Goal: Communication & Community: Answer question/provide support

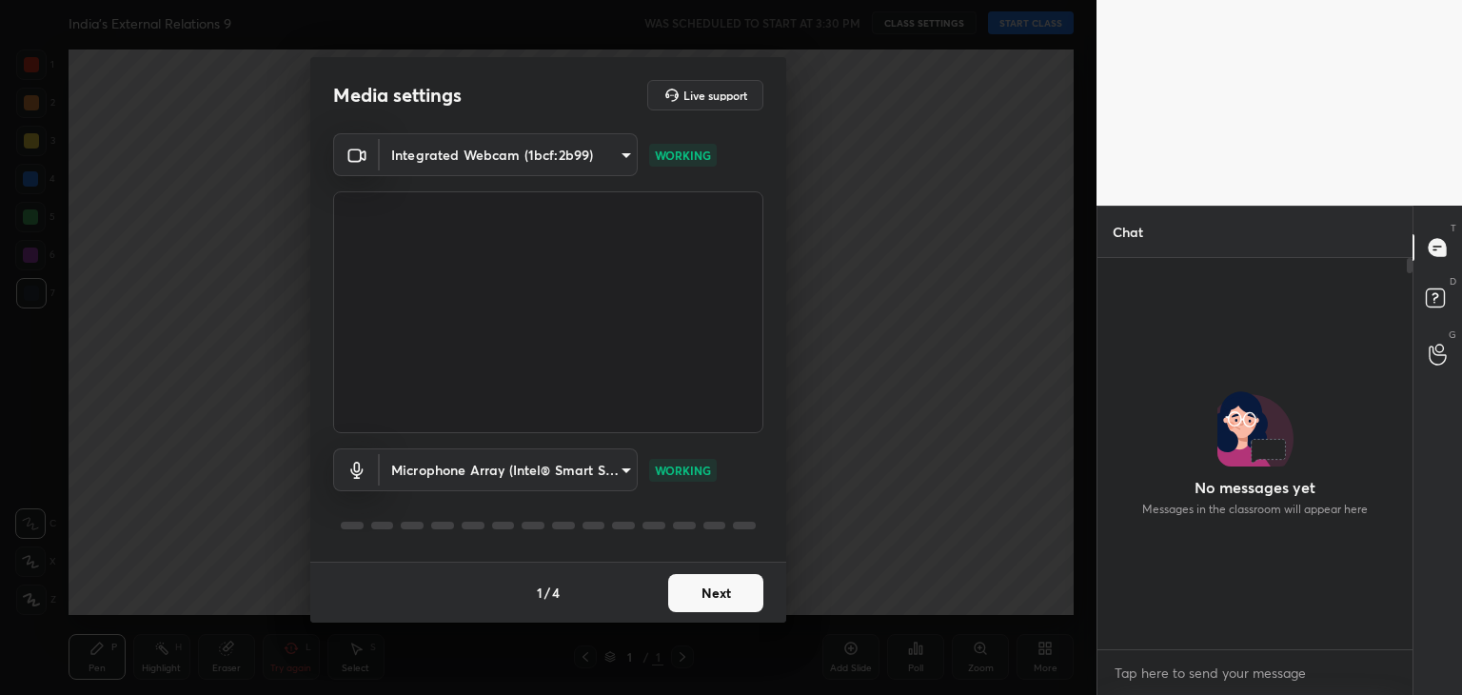
scroll to position [7, 6]
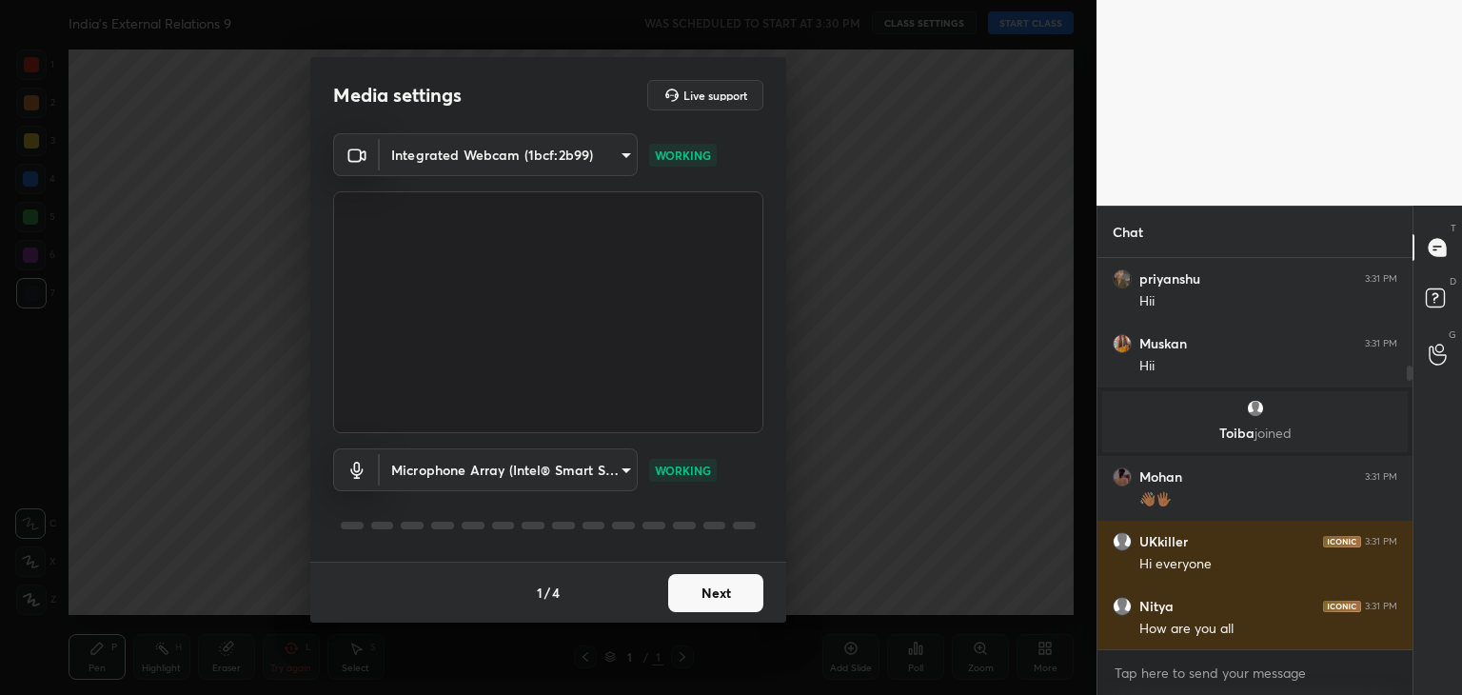
click at [740, 599] on button "Next" at bounding box center [715, 593] width 95 height 38
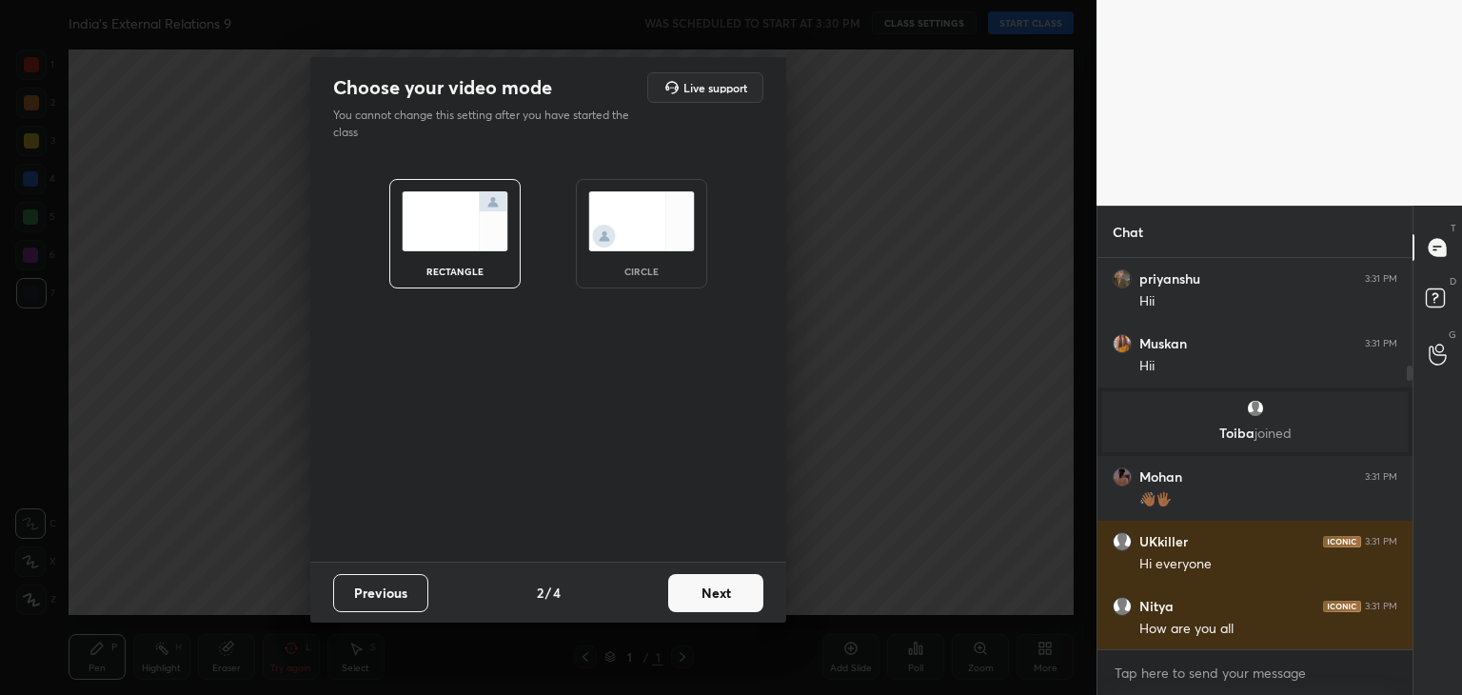
scroll to position [194, 0]
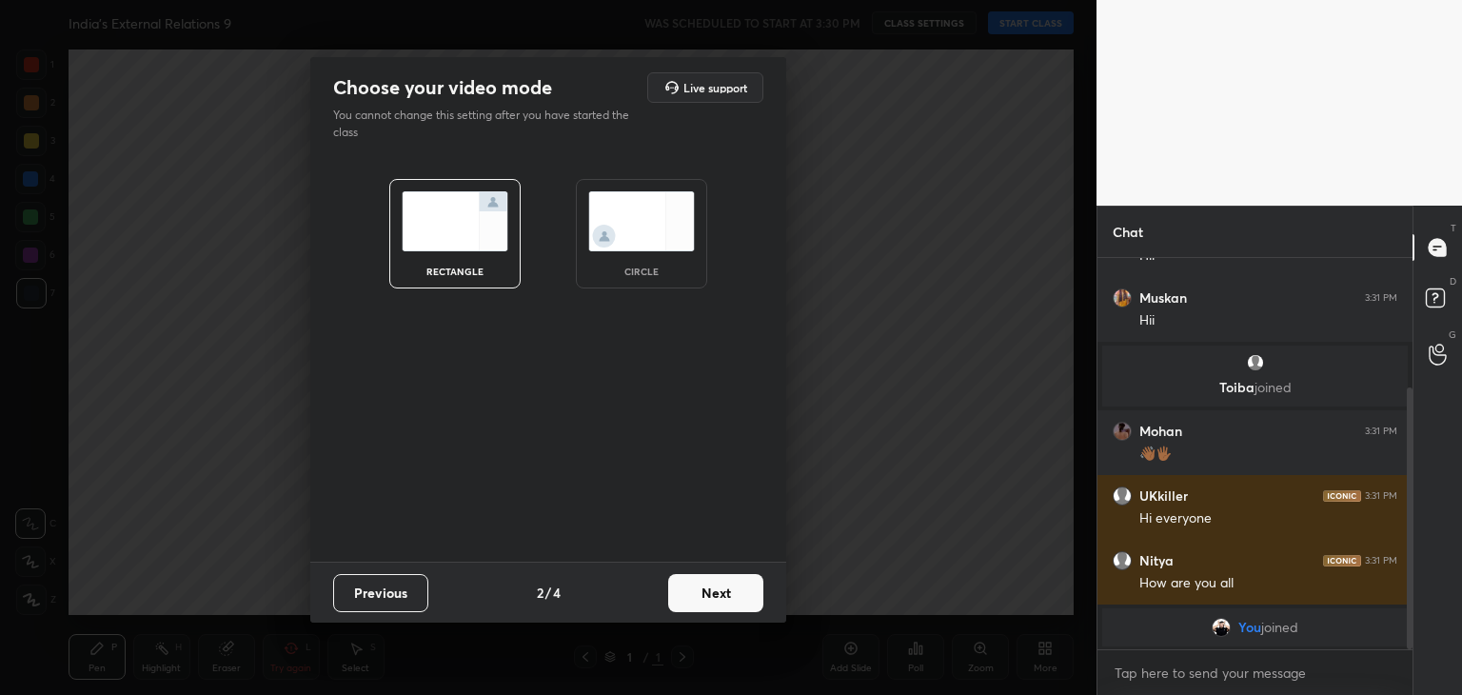
click at [656, 233] on img at bounding box center [641, 221] width 107 height 60
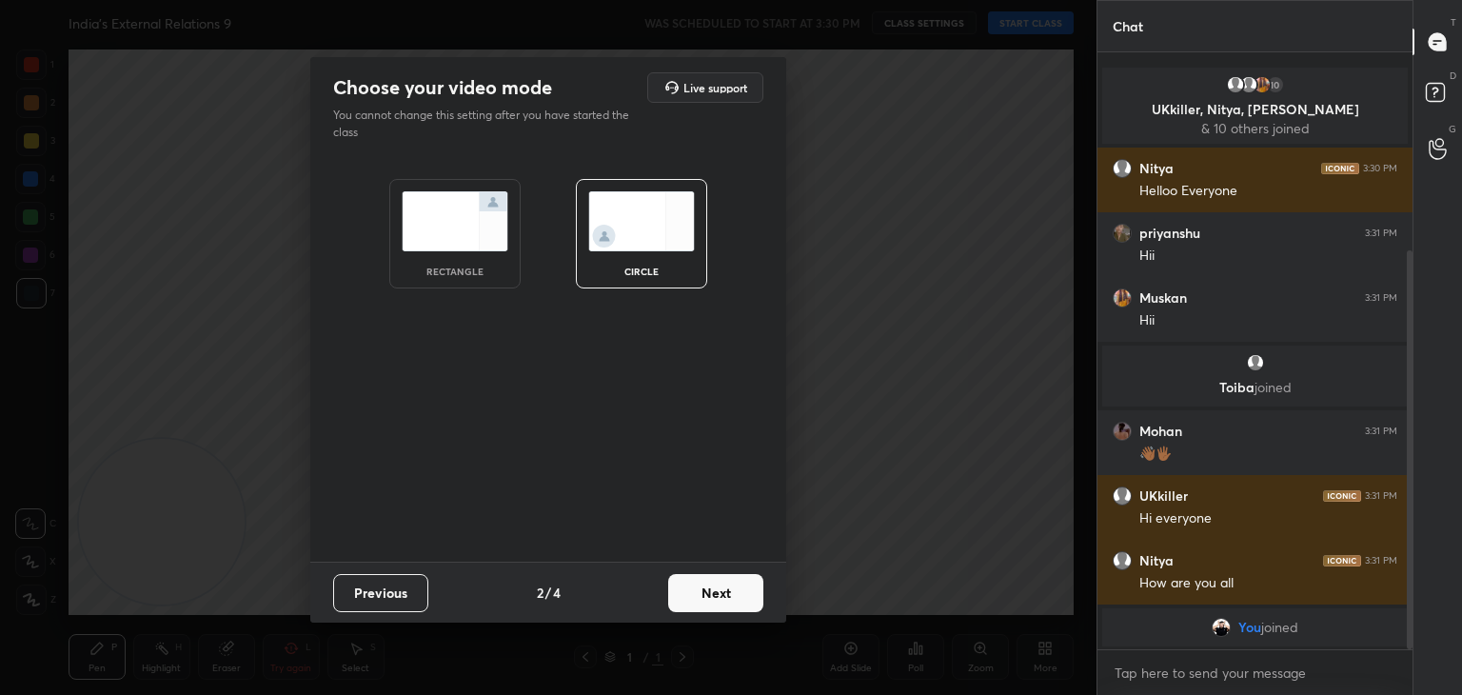
scroll to position [53, 0]
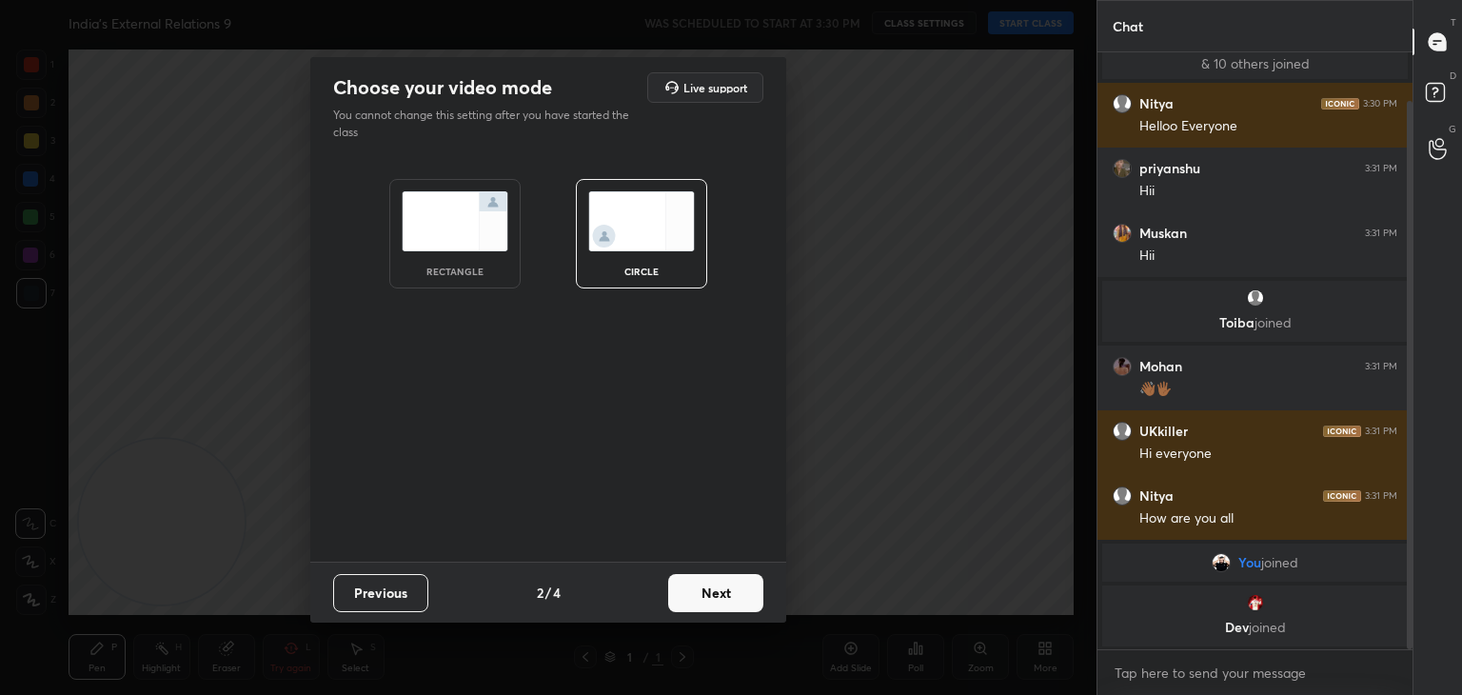
click at [733, 596] on button "Next" at bounding box center [715, 593] width 95 height 38
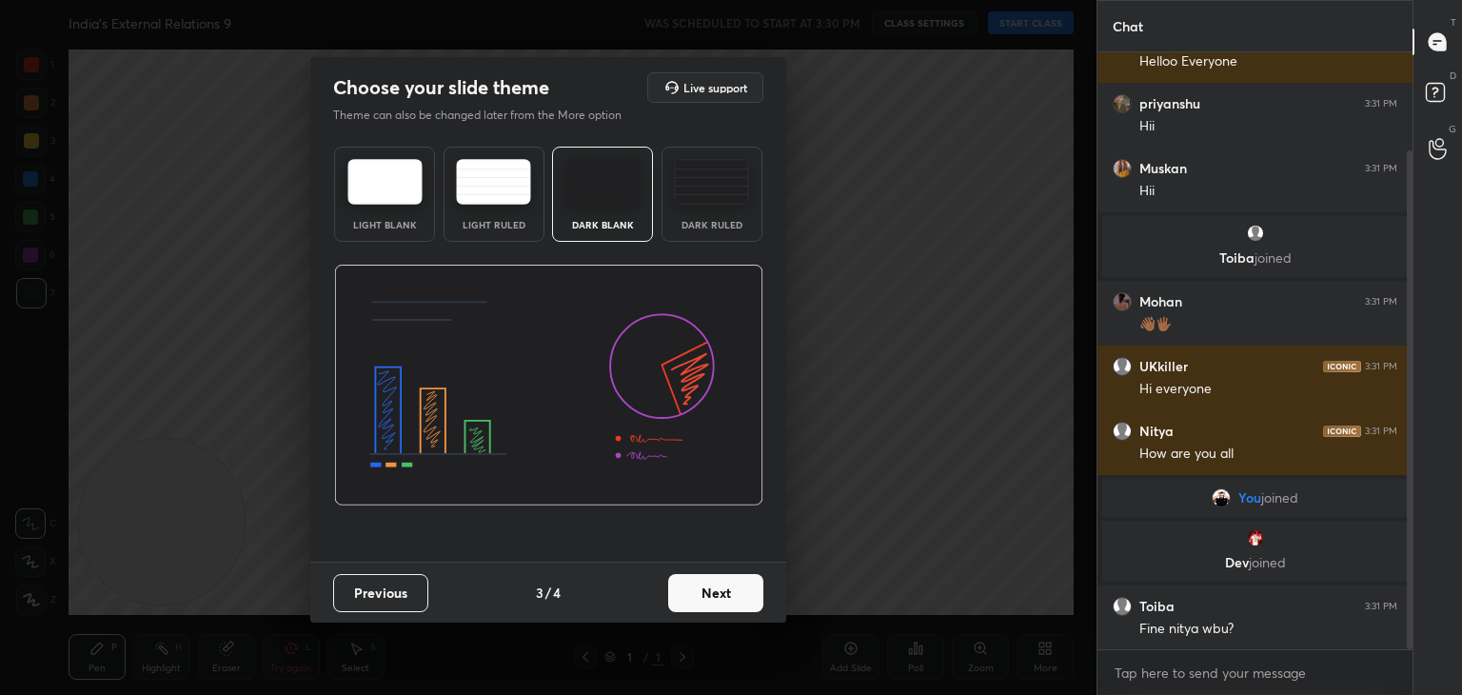
click at [726, 600] on button "Next" at bounding box center [715, 593] width 95 height 38
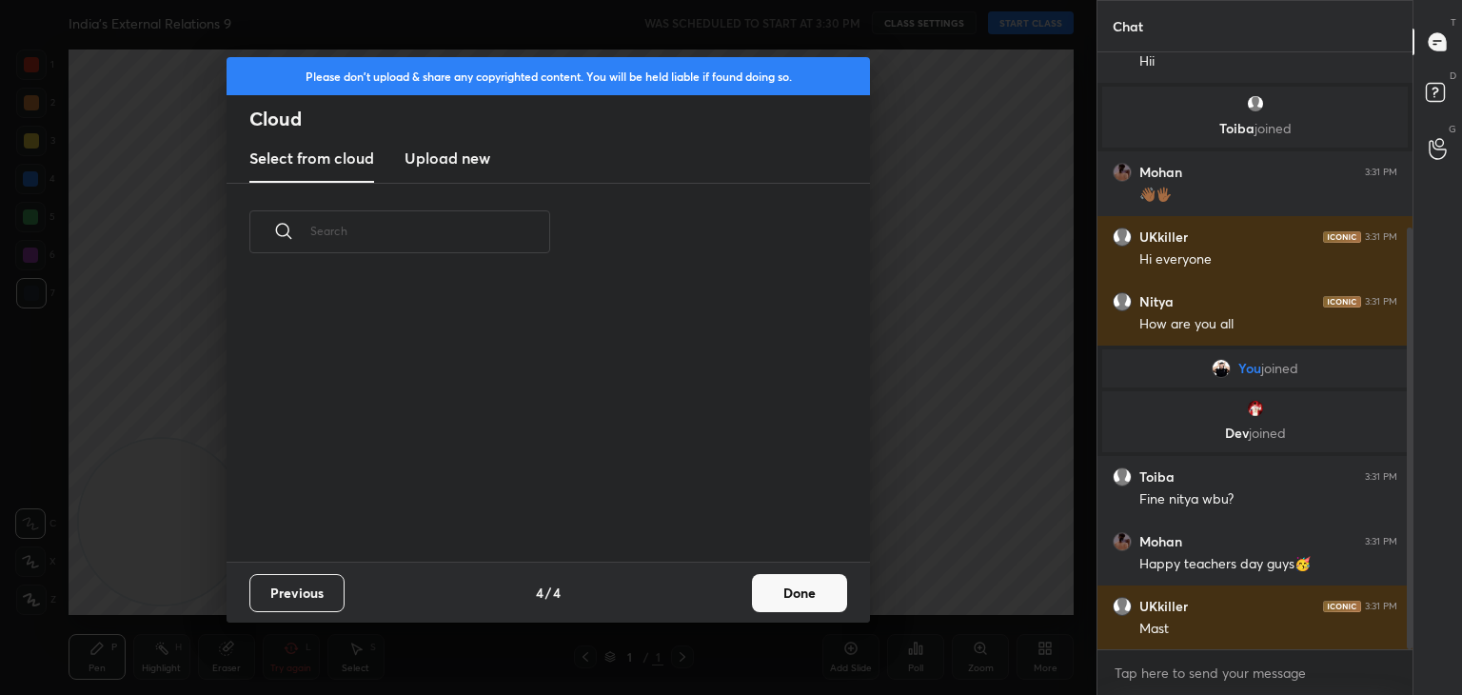
scroll to position [282, 611]
click at [449, 158] on h3 "Upload new" at bounding box center [448, 158] width 86 height 23
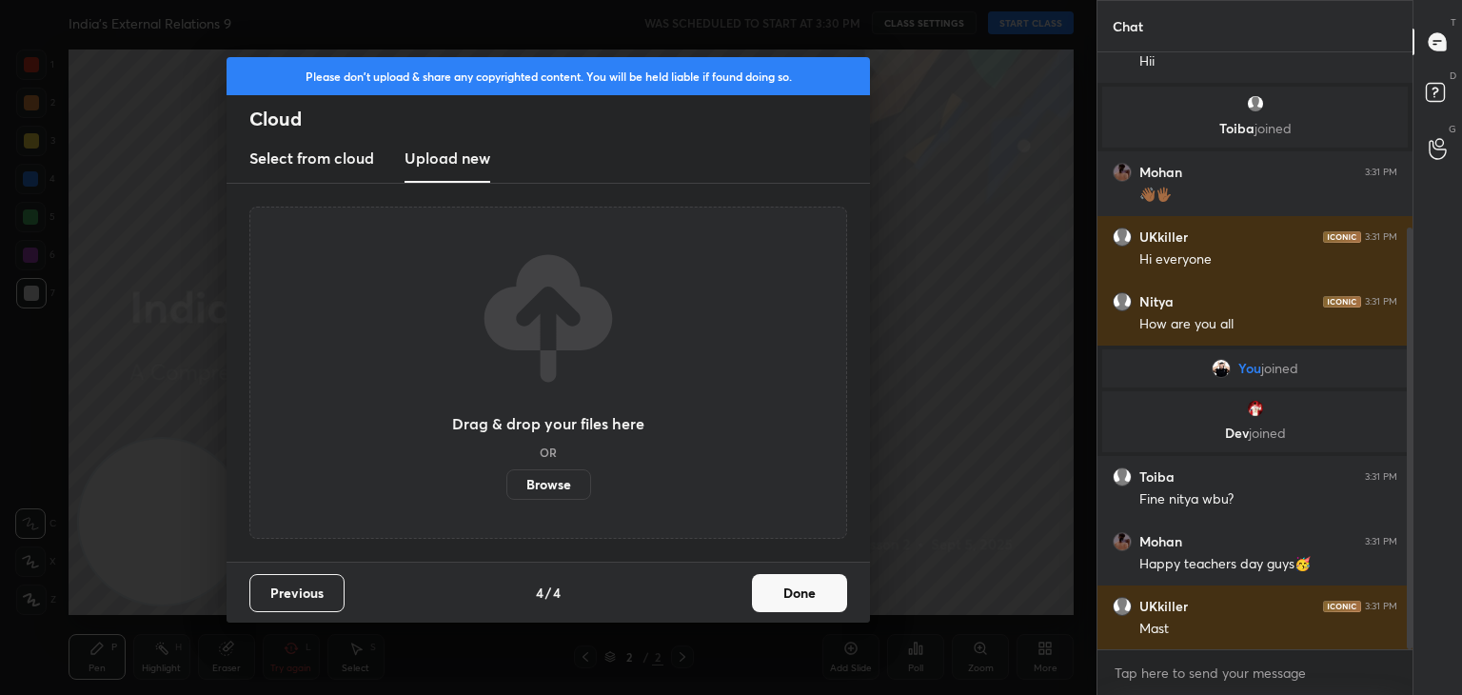
click at [549, 489] on label "Browse" at bounding box center [549, 484] width 85 height 30
click at [507, 489] on input "Browse" at bounding box center [507, 484] width 0 height 30
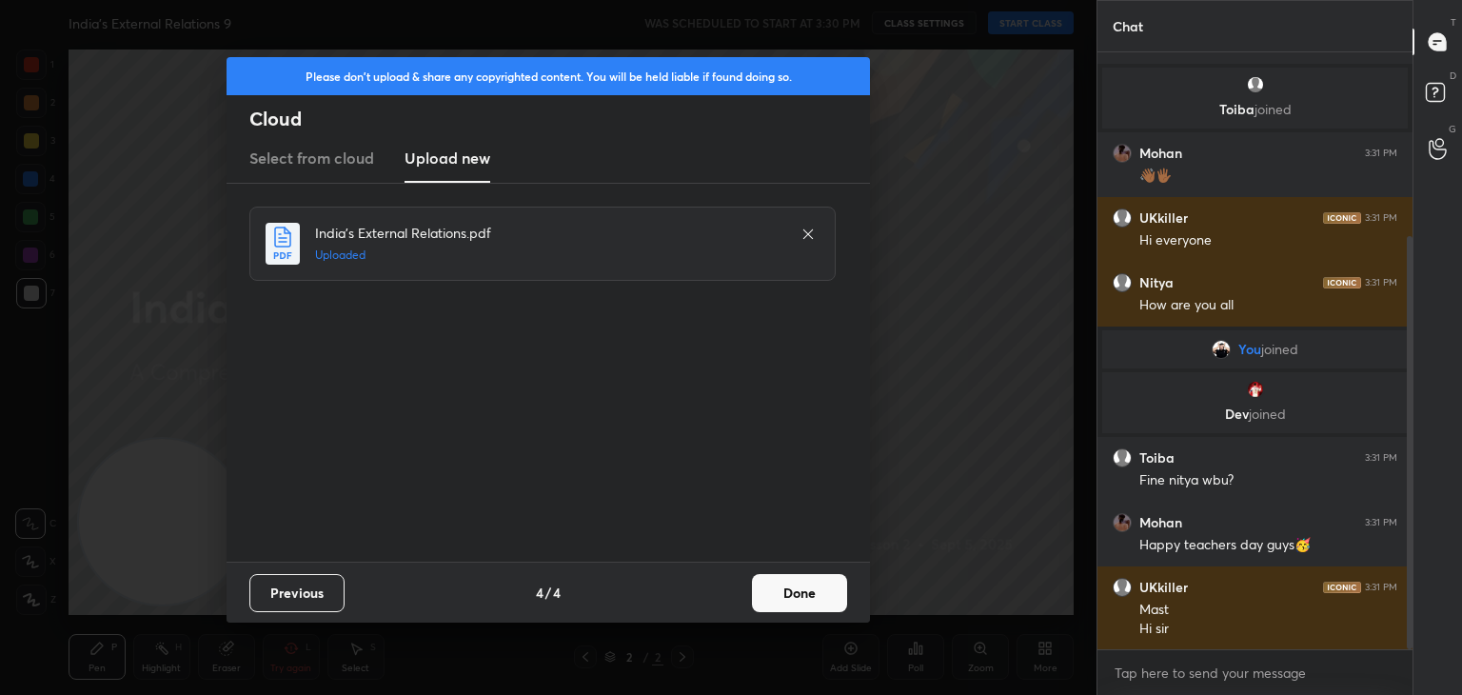
scroll to position [335, 0]
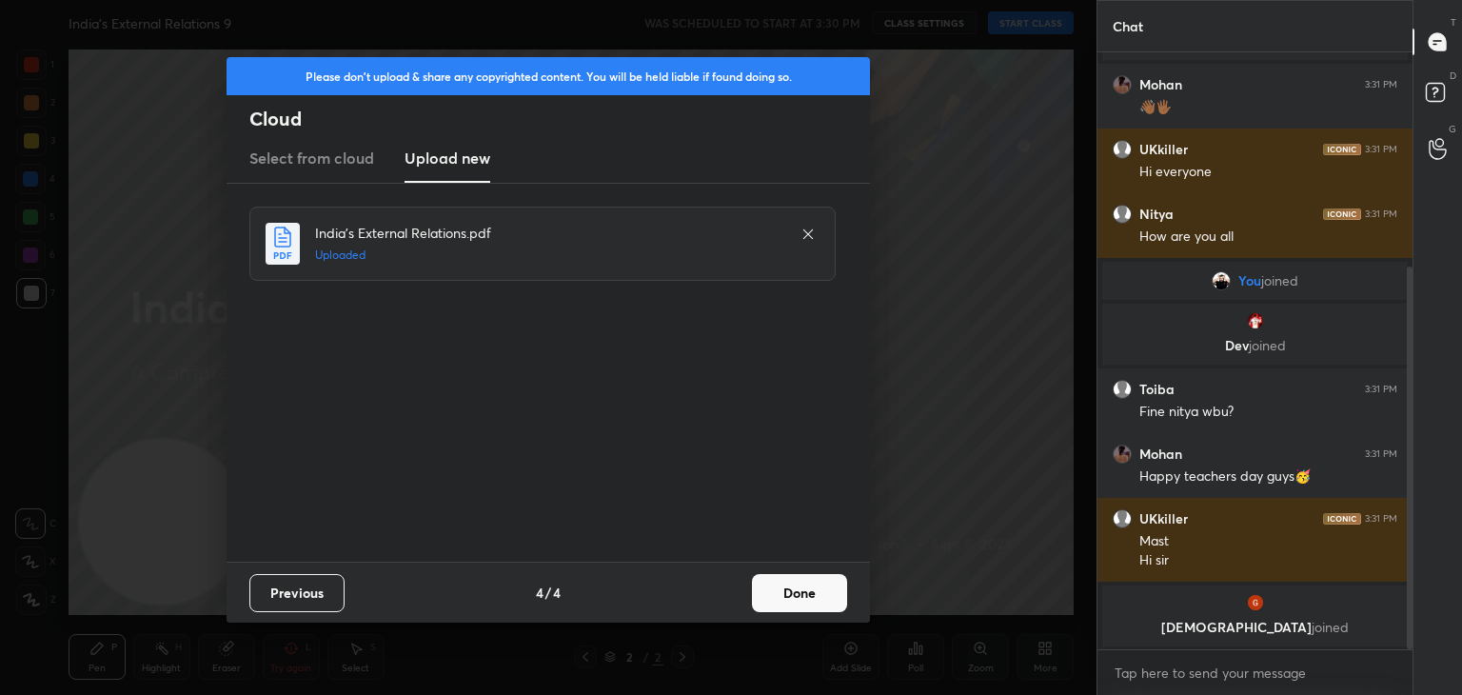
click at [804, 610] on button "Done" at bounding box center [799, 593] width 95 height 38
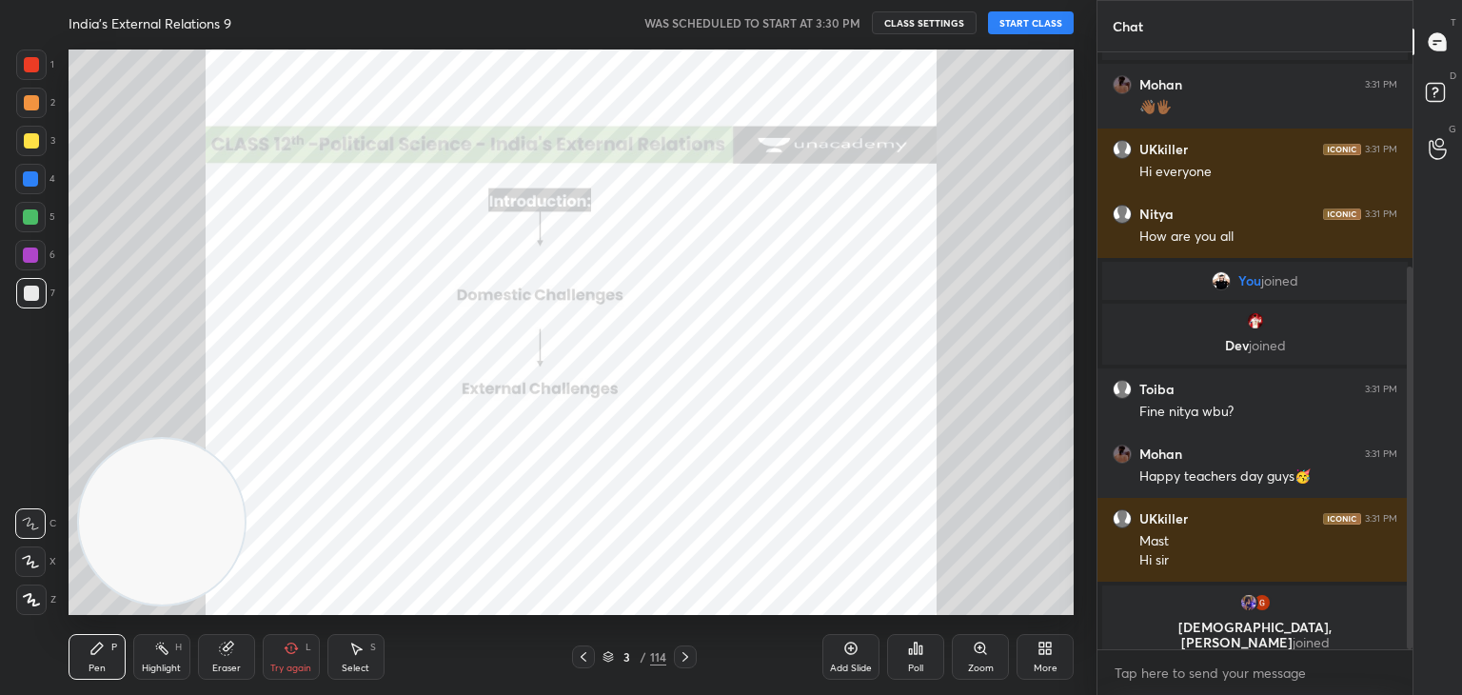
click at [1015, 25] on button "START CLASS" at bounding box center [1031, 22] width 86 height 23
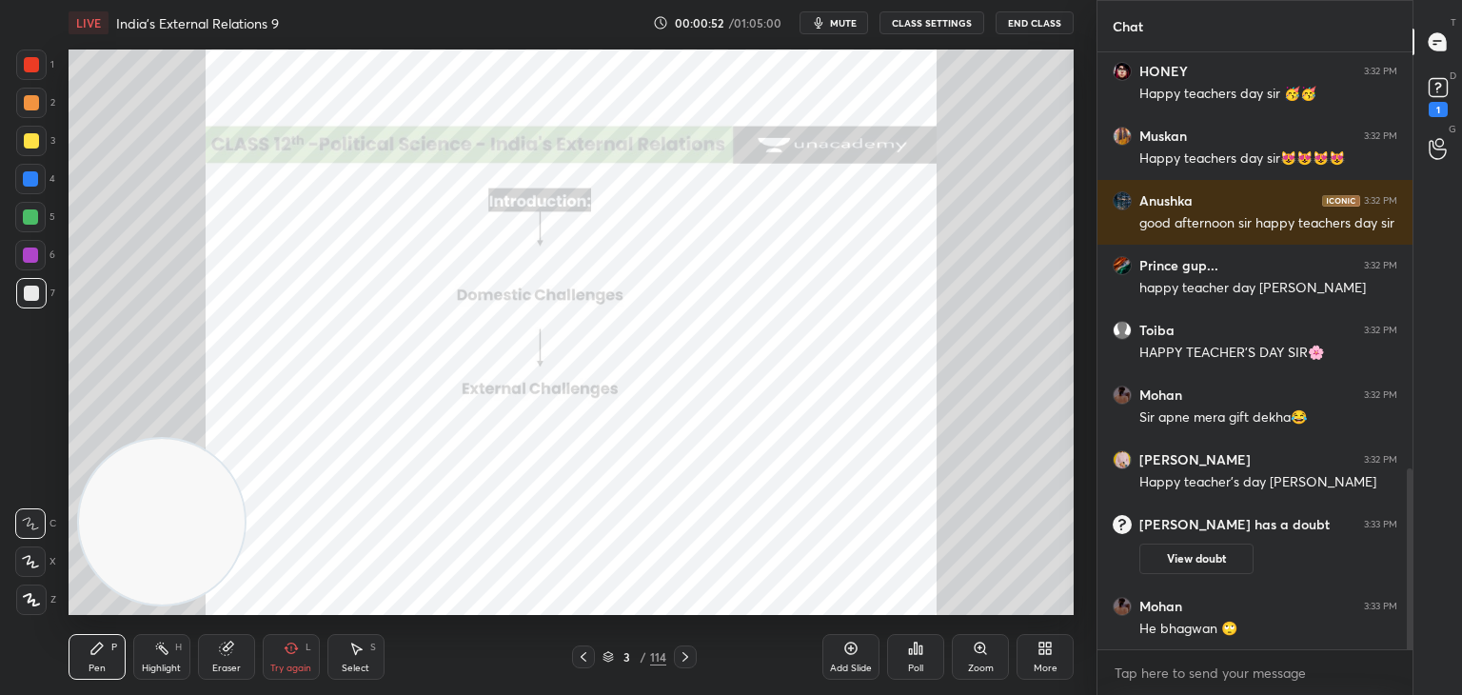
scroll to position [1369, 0]
click at [1433, 91] on rect at bounding box center [1438, 88] width 18 height 18
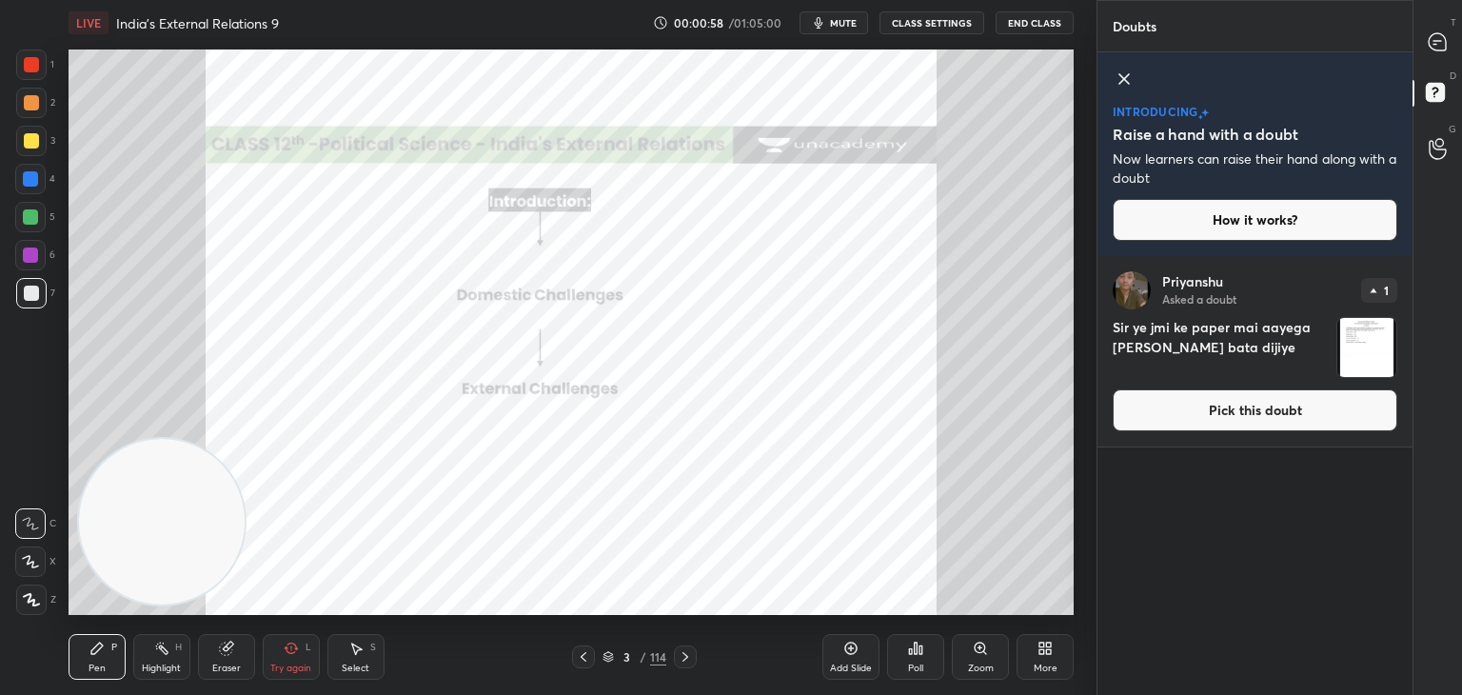
click at [1298, 416] on button "Pick this doubt" at bounding box center [1255, 410] width 285 height 42
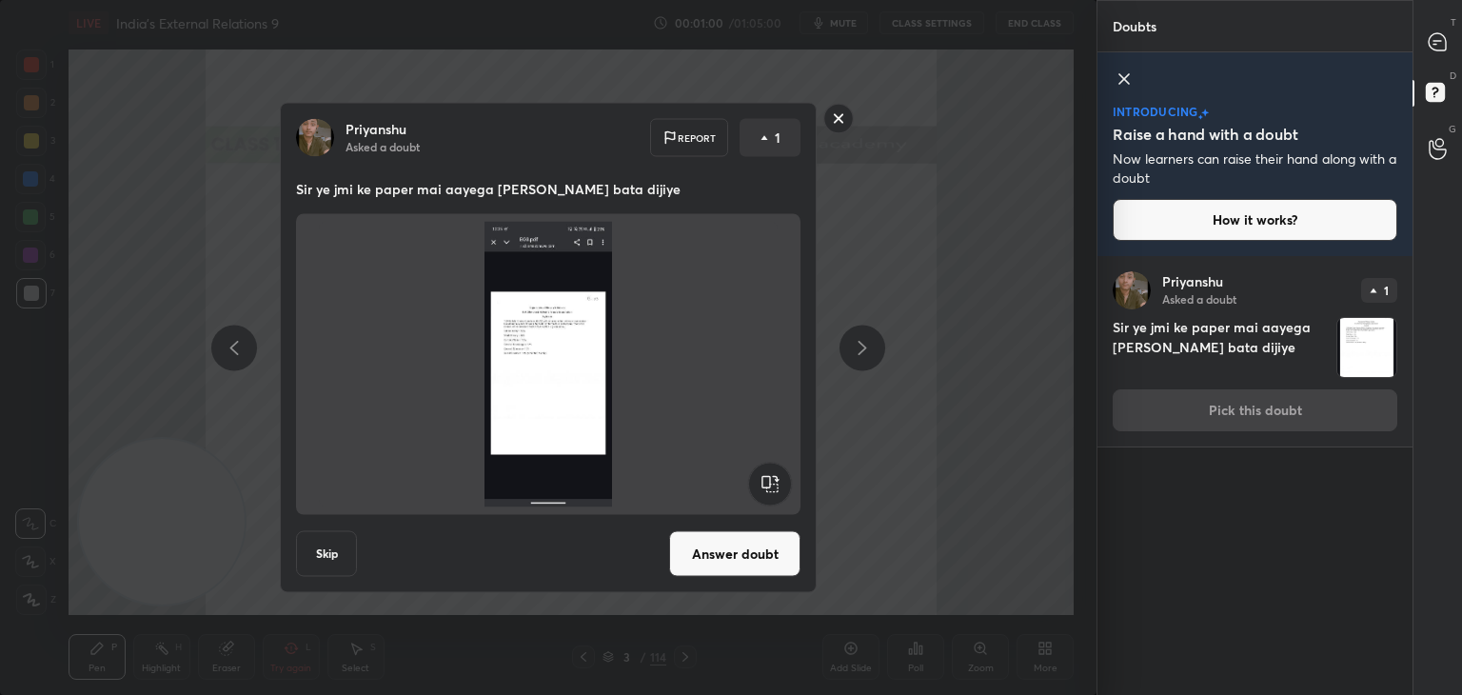
click at [749, 552] on button "Answer doubt" at bounding box center [734, 554] width 131 height 46
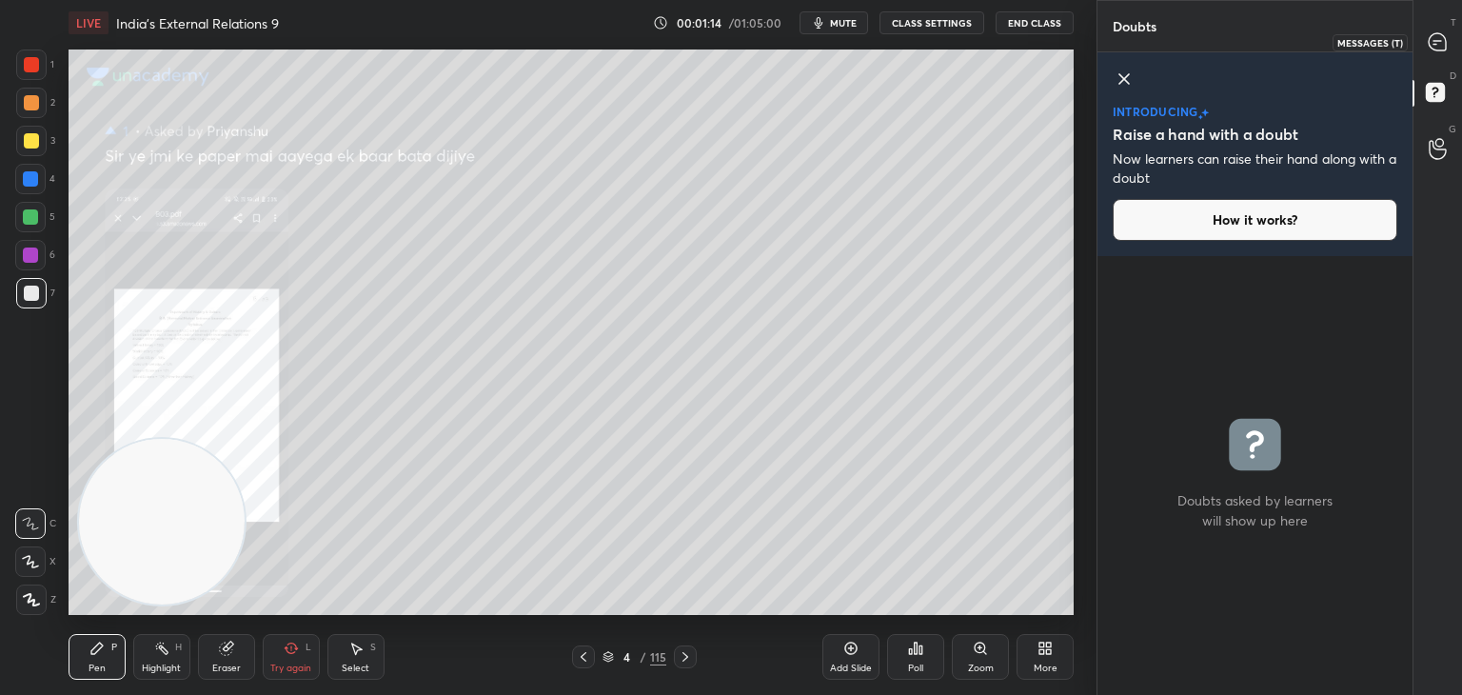
click at [1438, 41] on icon at bounding box center [1437, 41] width 17 height 17
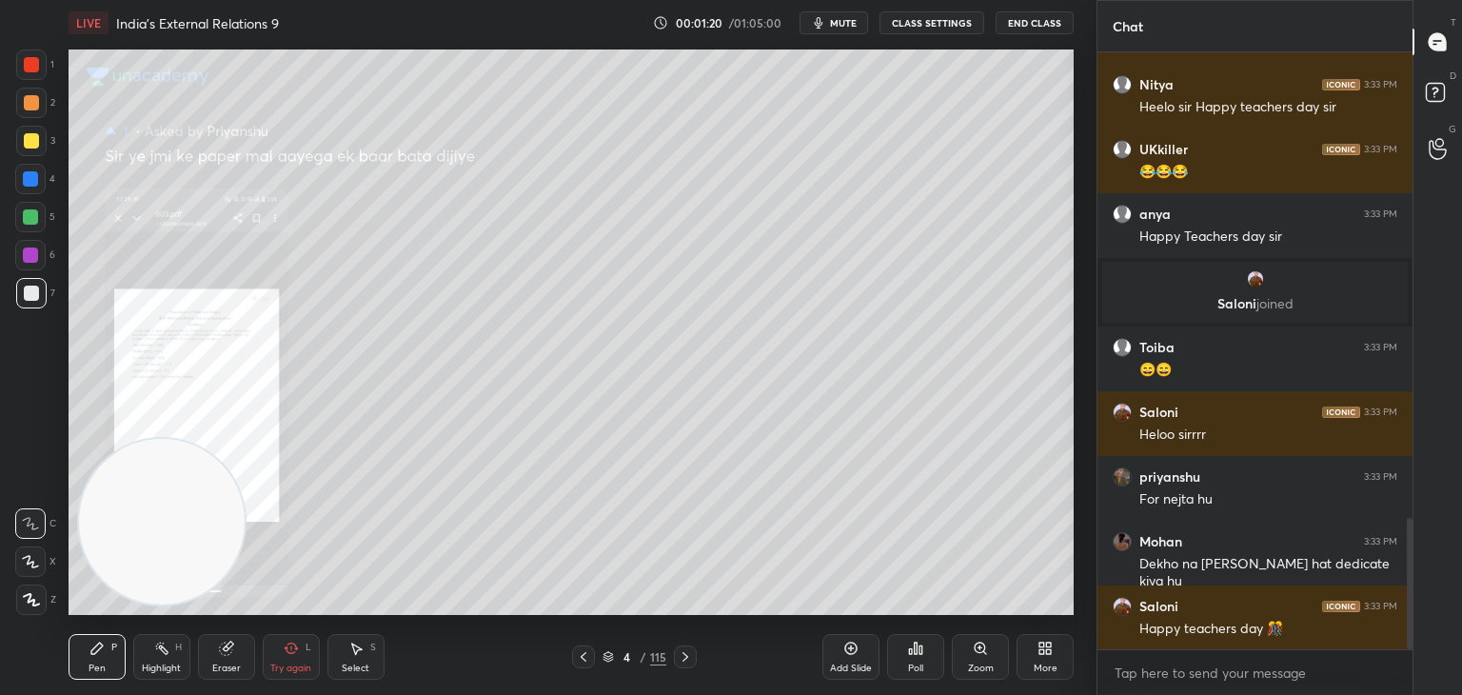
scroll to position [2179, 0]
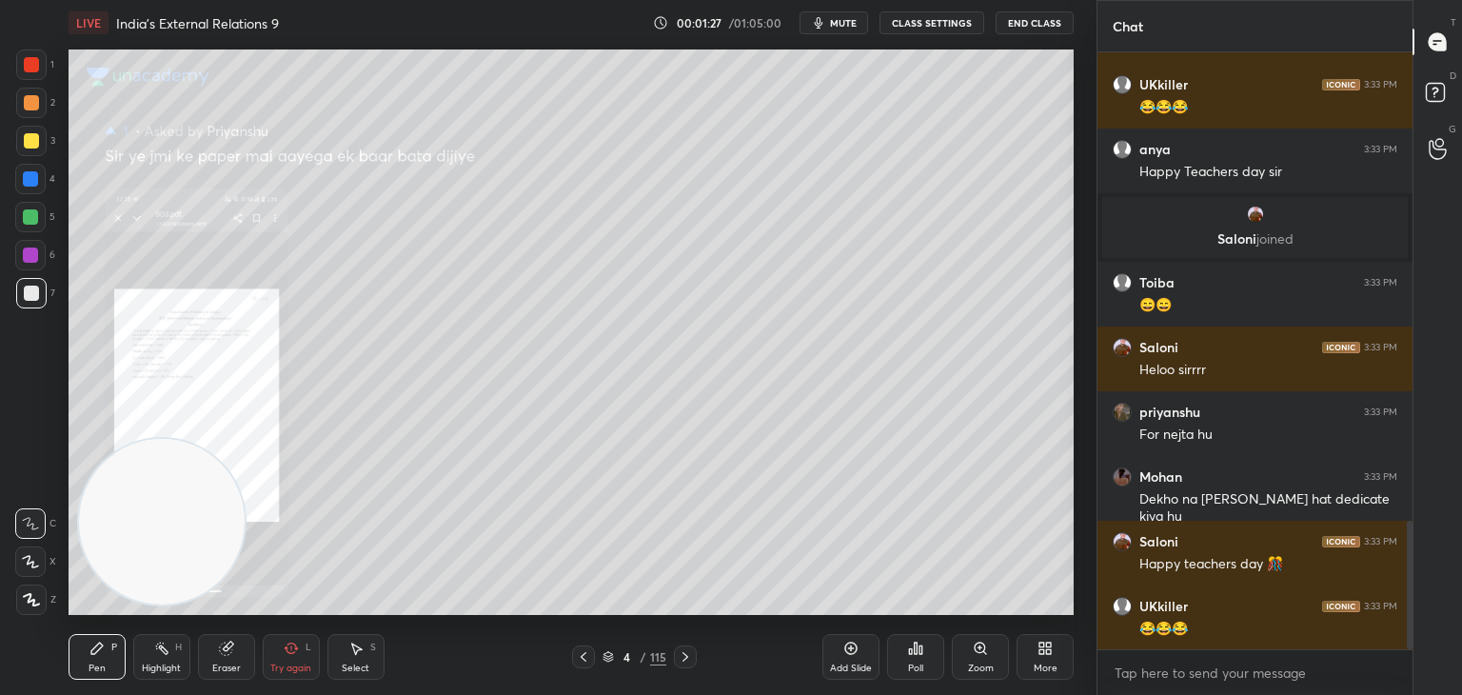
click at [621, 661] on div "4" at bounding box center [627, 656] width 19 height 11
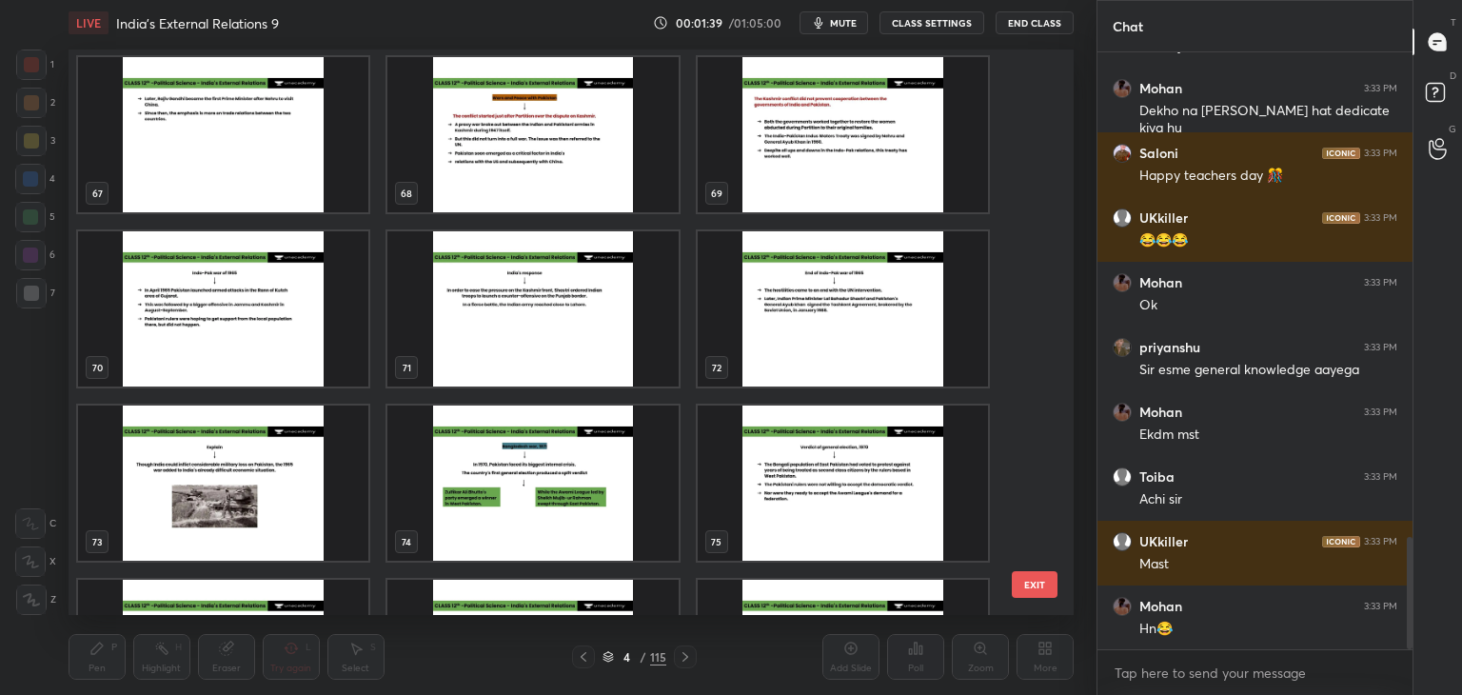
scroll to position [2632, 0]
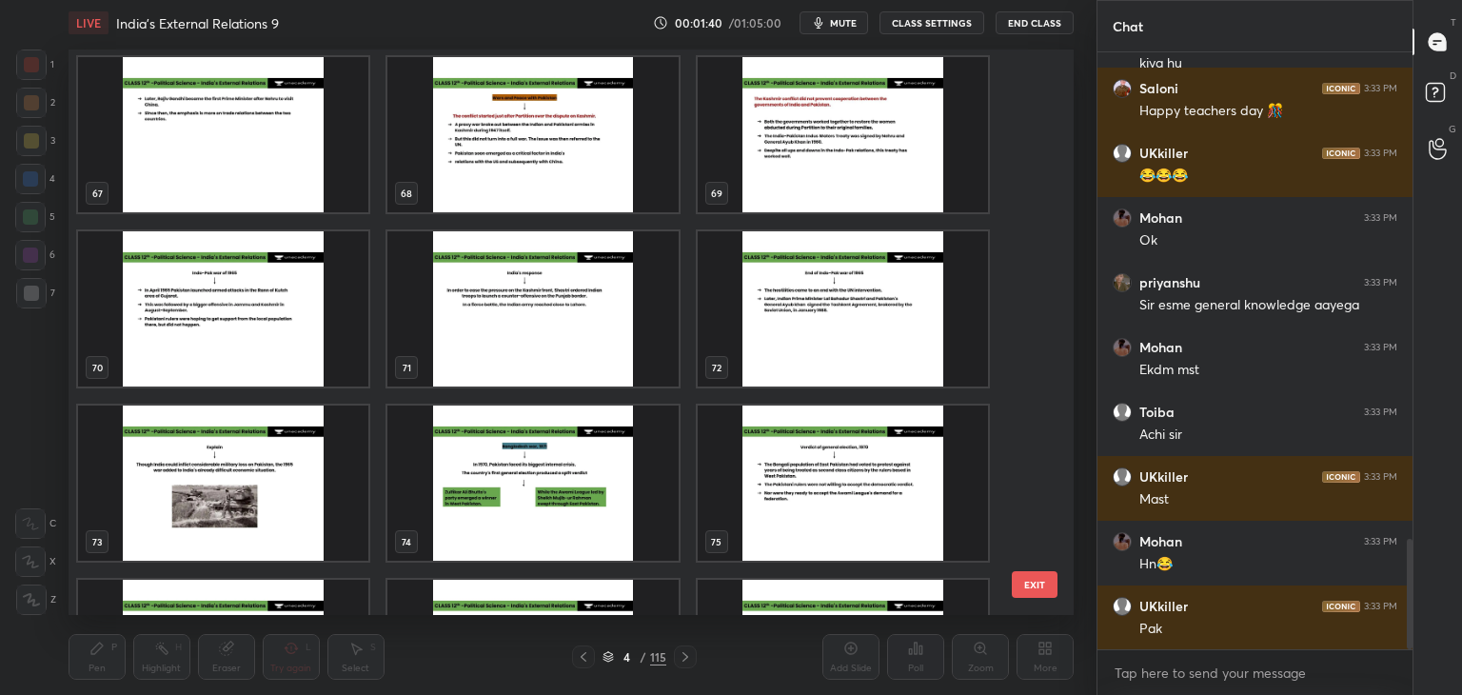
click at [571, 138] on img "grid" at bounding box center [533, 134] width 290 height 155
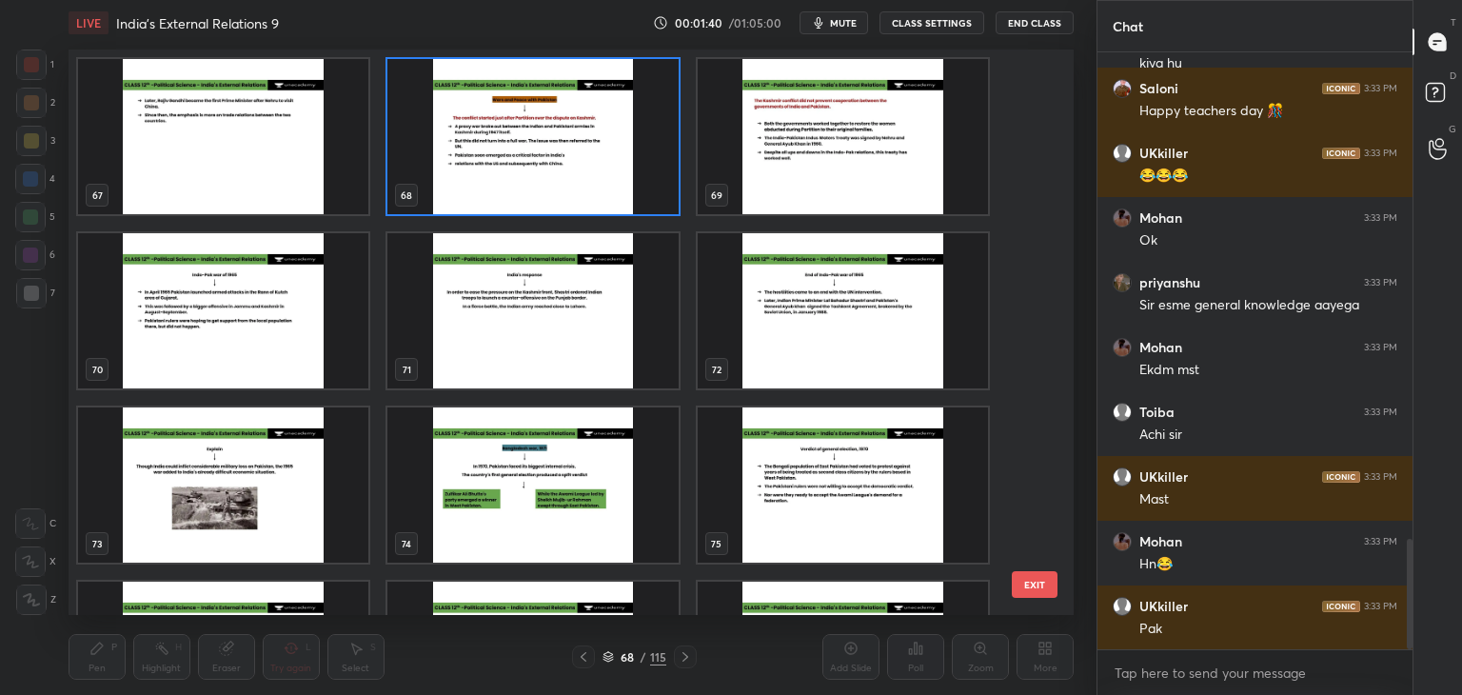
scroll to position [2696, 0]
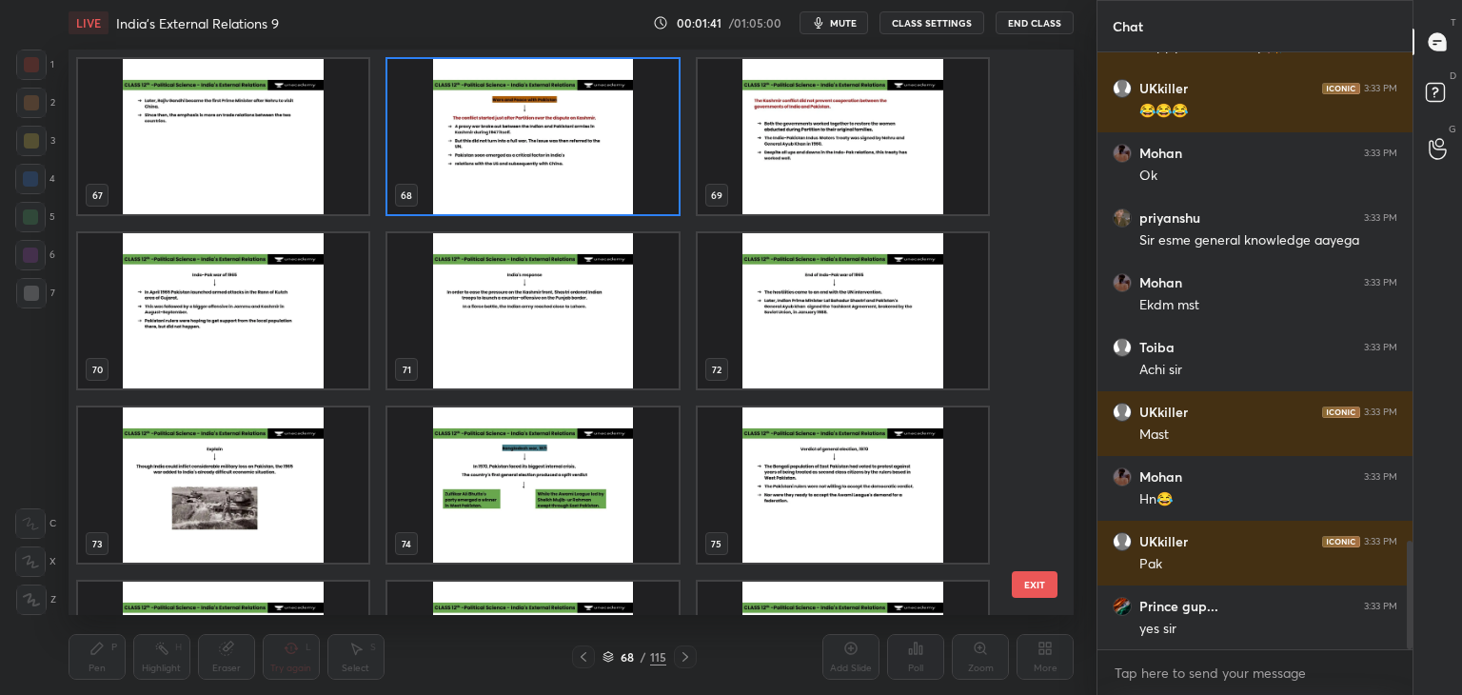
click at [571, 138] on img "grid" at bounding box center [533, 136] width 290 height 155
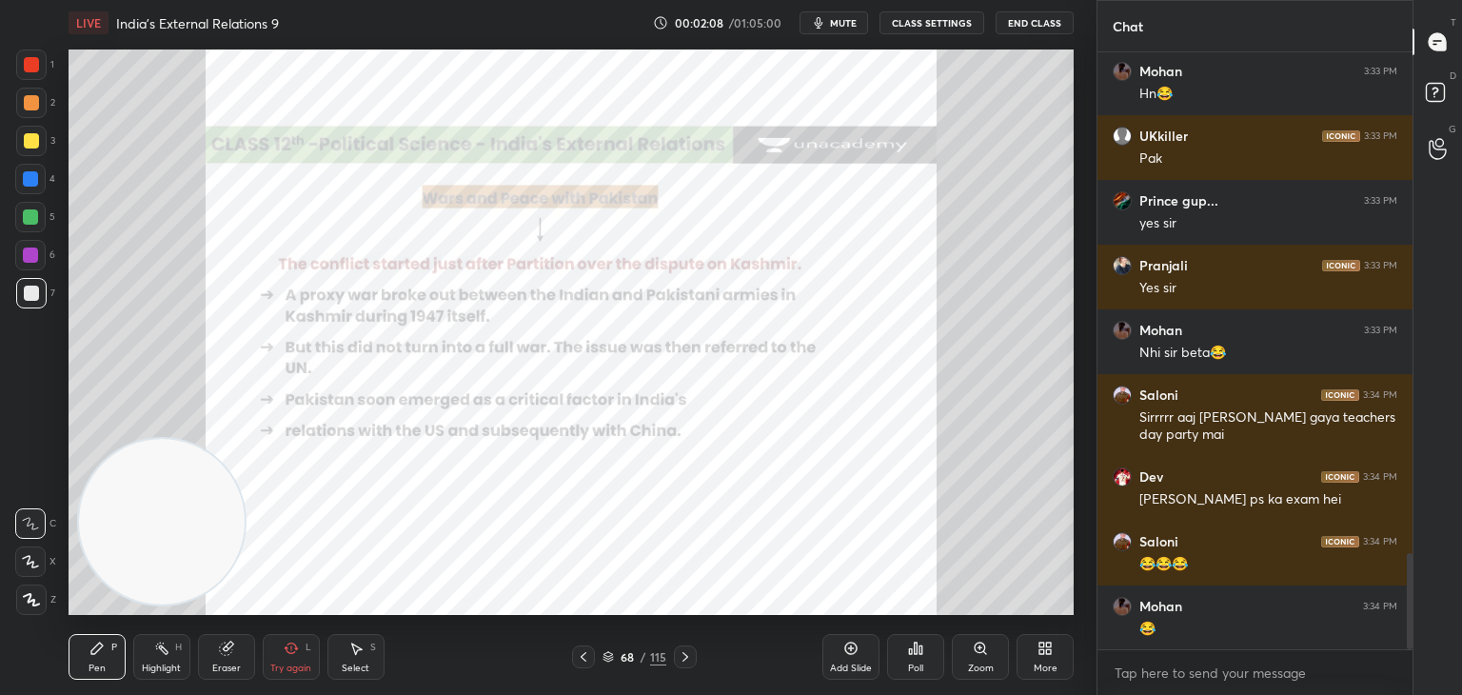
scroll to position [0, 0]
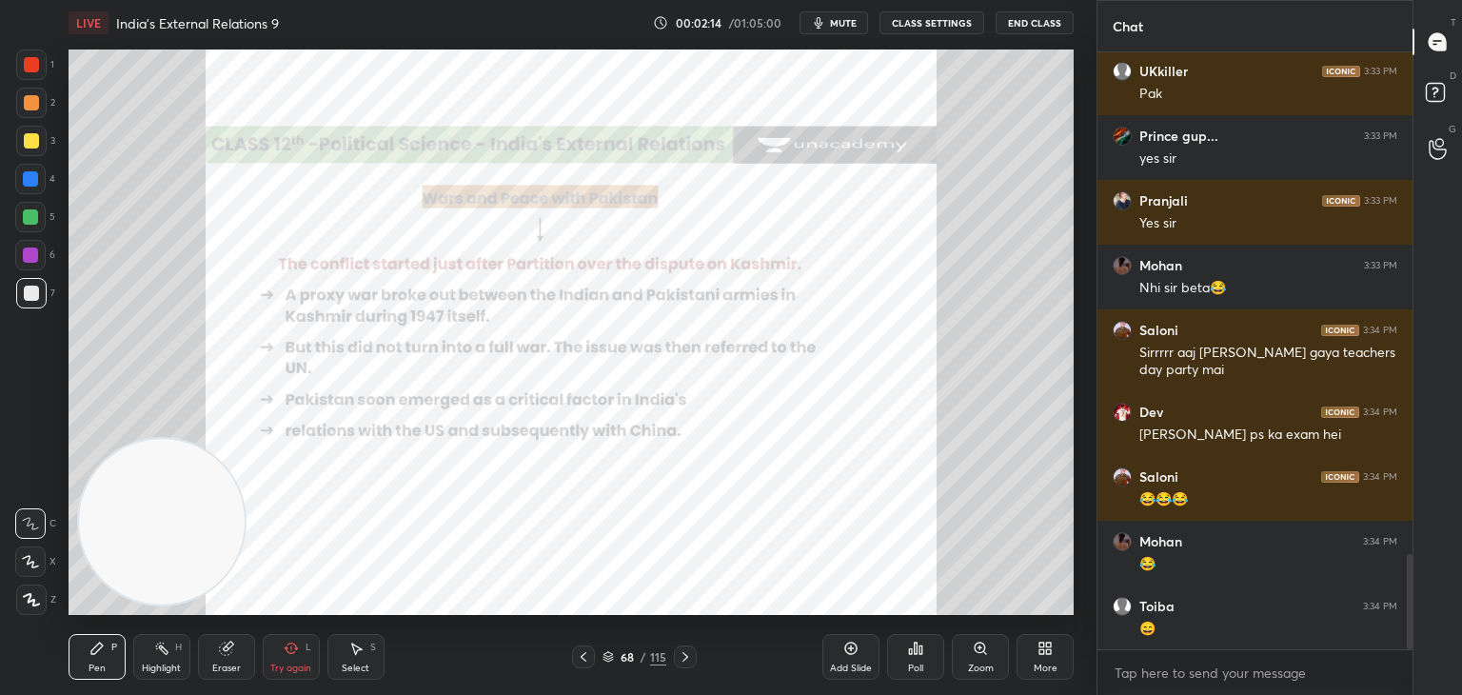
click at [34, 70] on div at bounding box center [31, 64] width 15 height 15
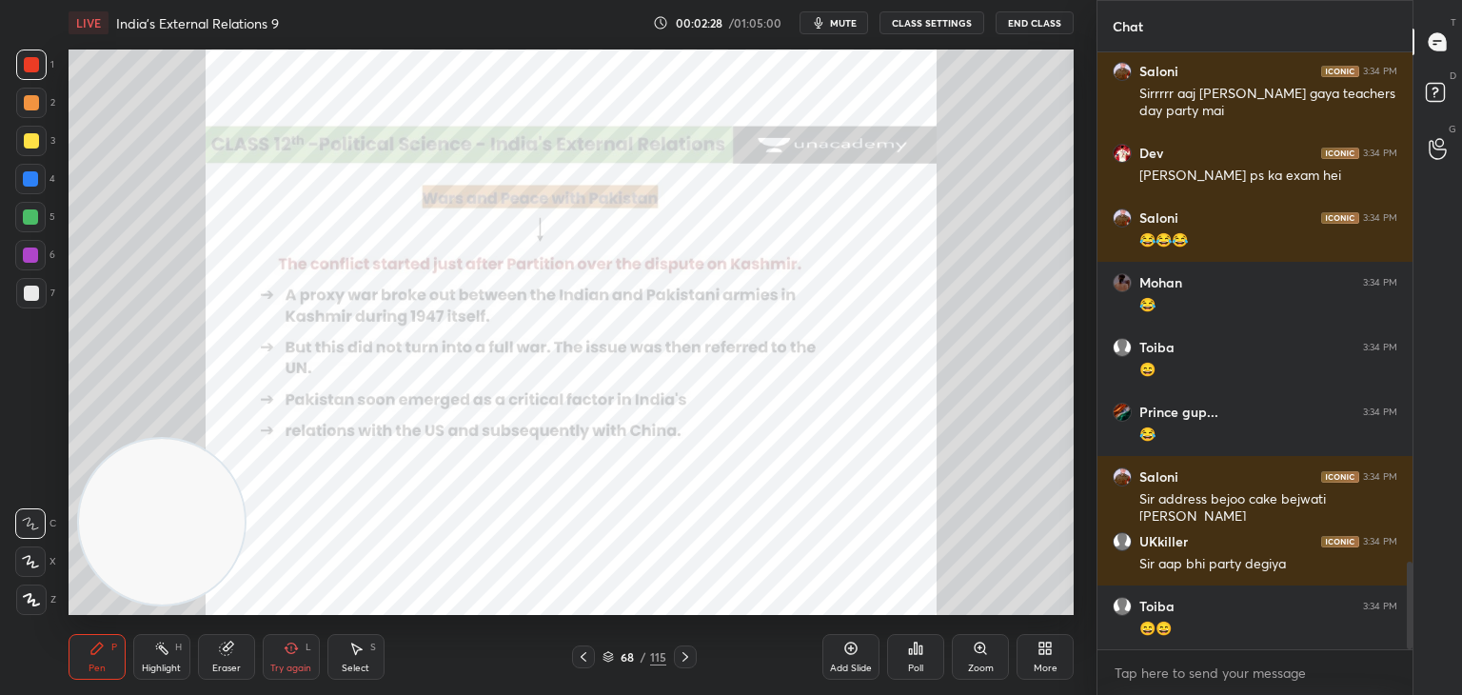
scroll to position [3491, 0]
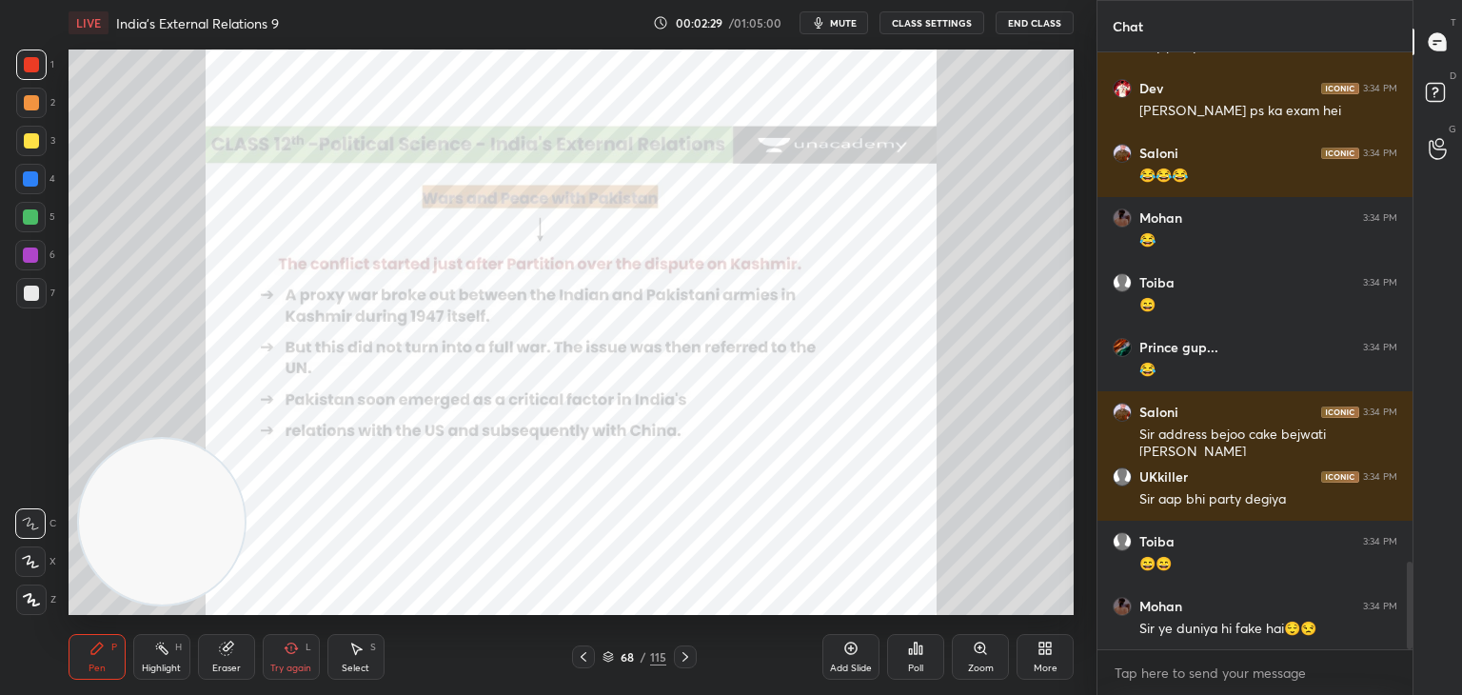
click at [31, 594] on icon at bounding box center [31, 599] width 17 height 13
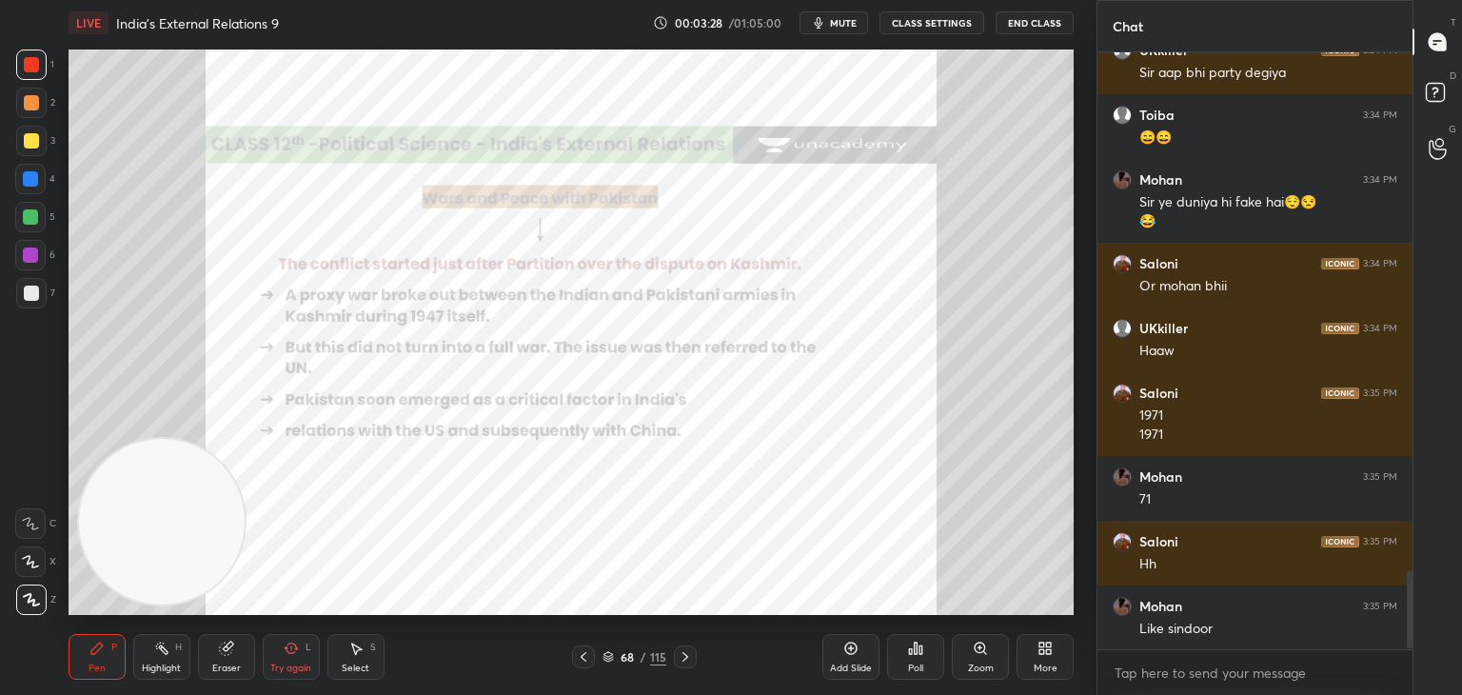
scroll to position [3982, 0]
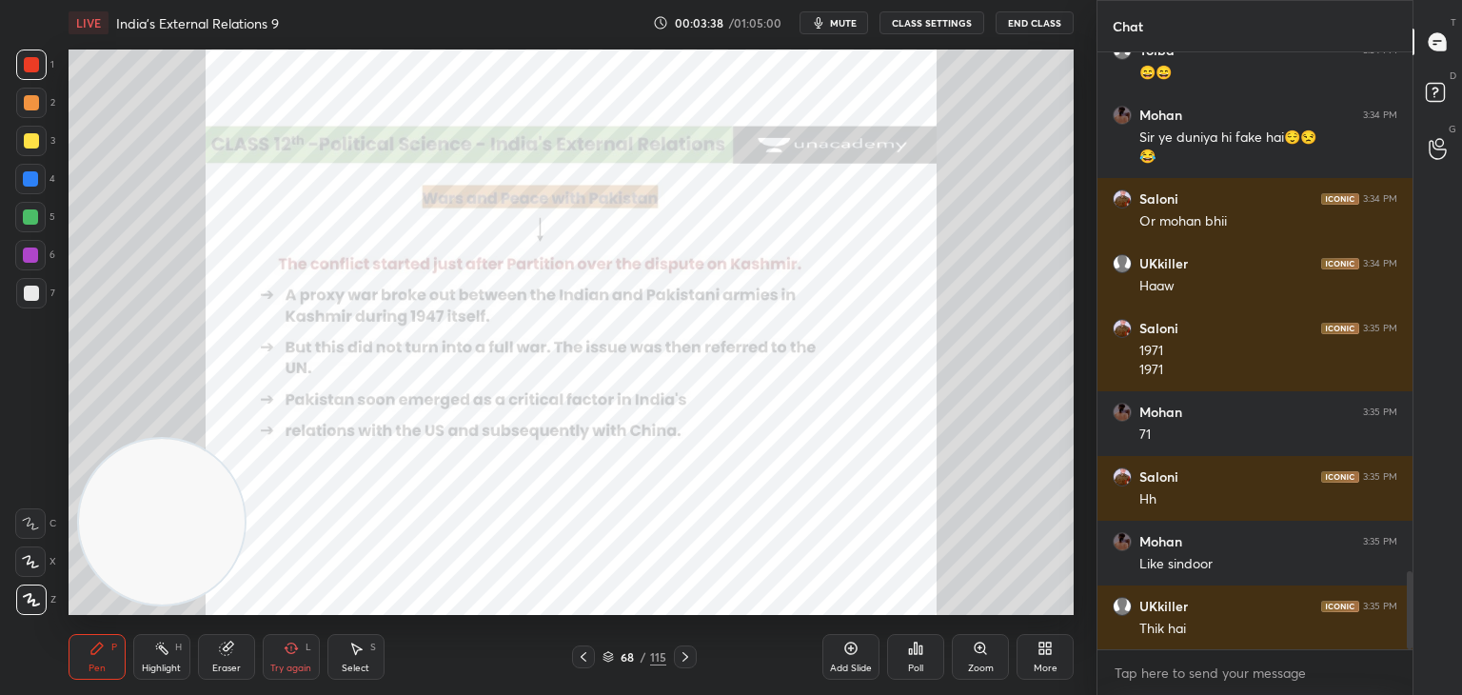
click at [223, 654] on icon at bounding box center [226, 649] width 12 height 12
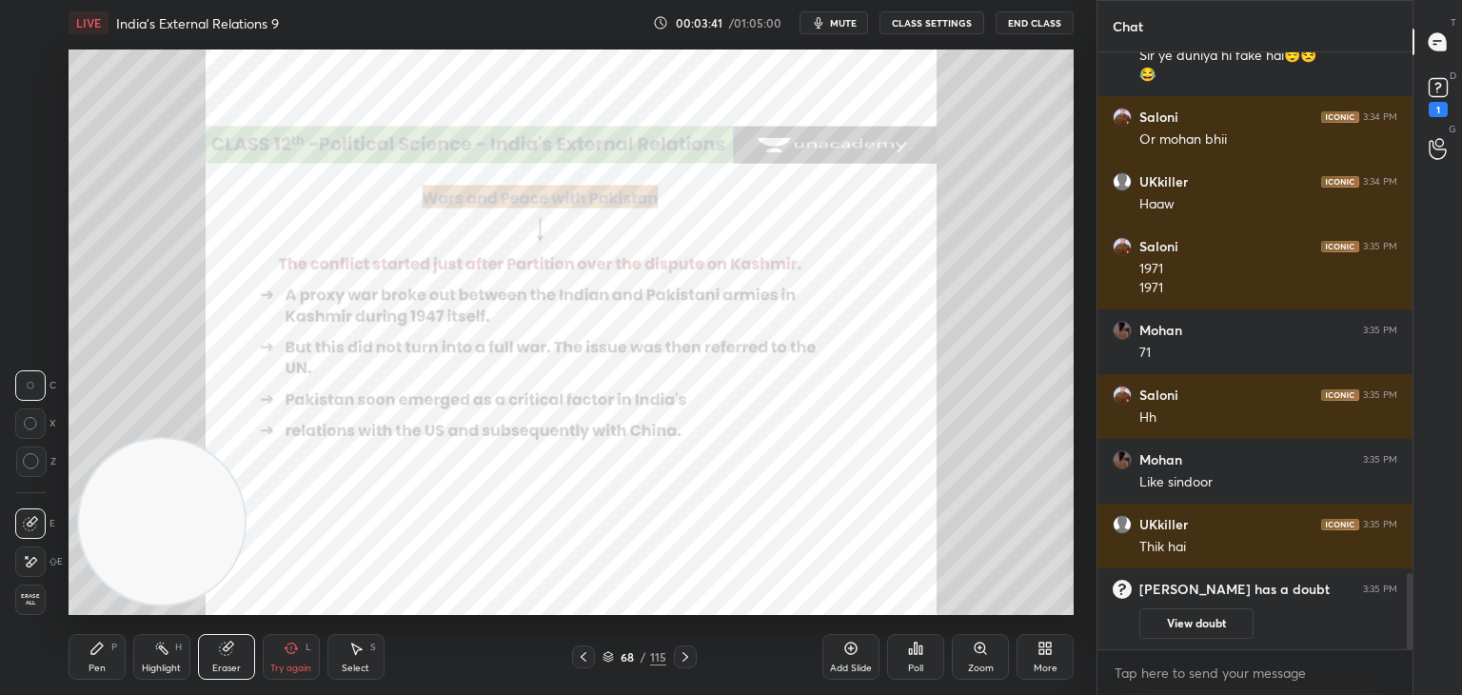
scroll to position [3232, 0]
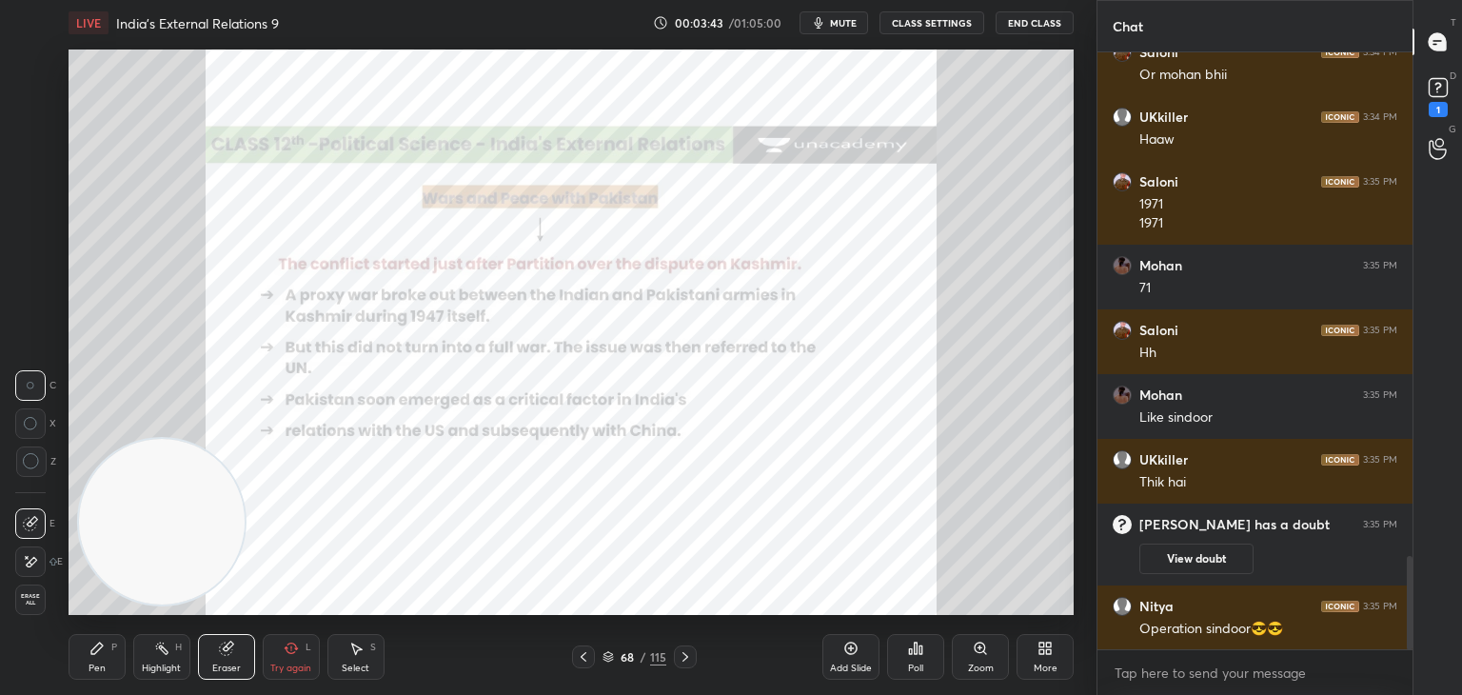
click at [105, 664] on div "Pen" at bounding box center [97, 669] width 17 height 10
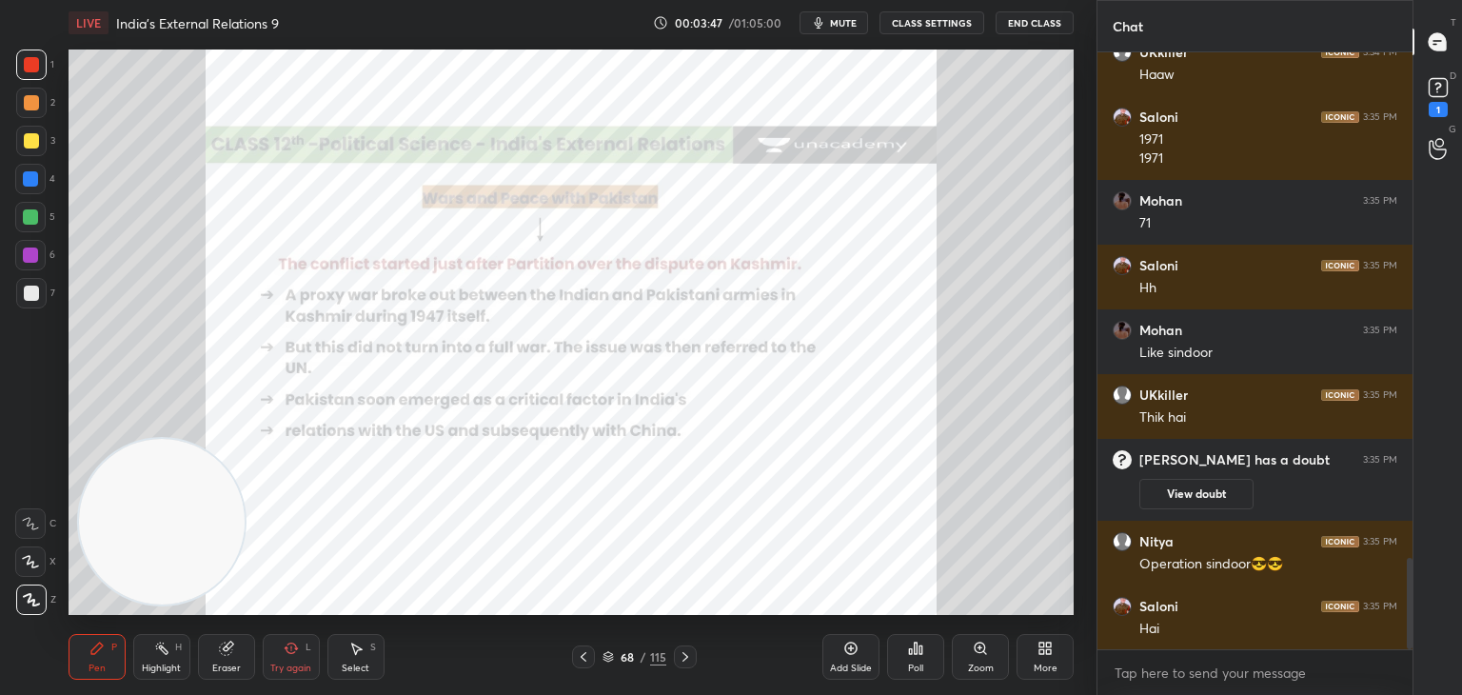
scroll to position [3361, 0]
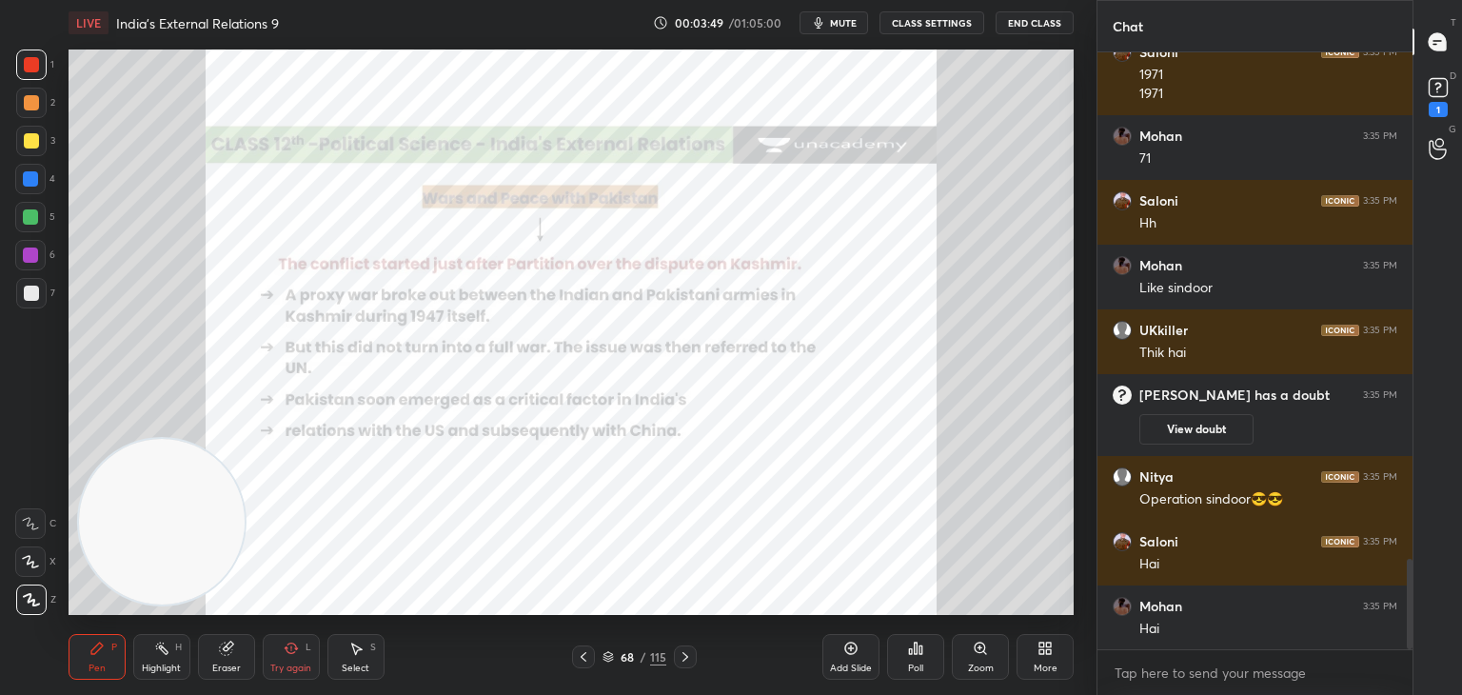
click at [229, 649] on icon at bounding box center [226, 649] width 12 height 12
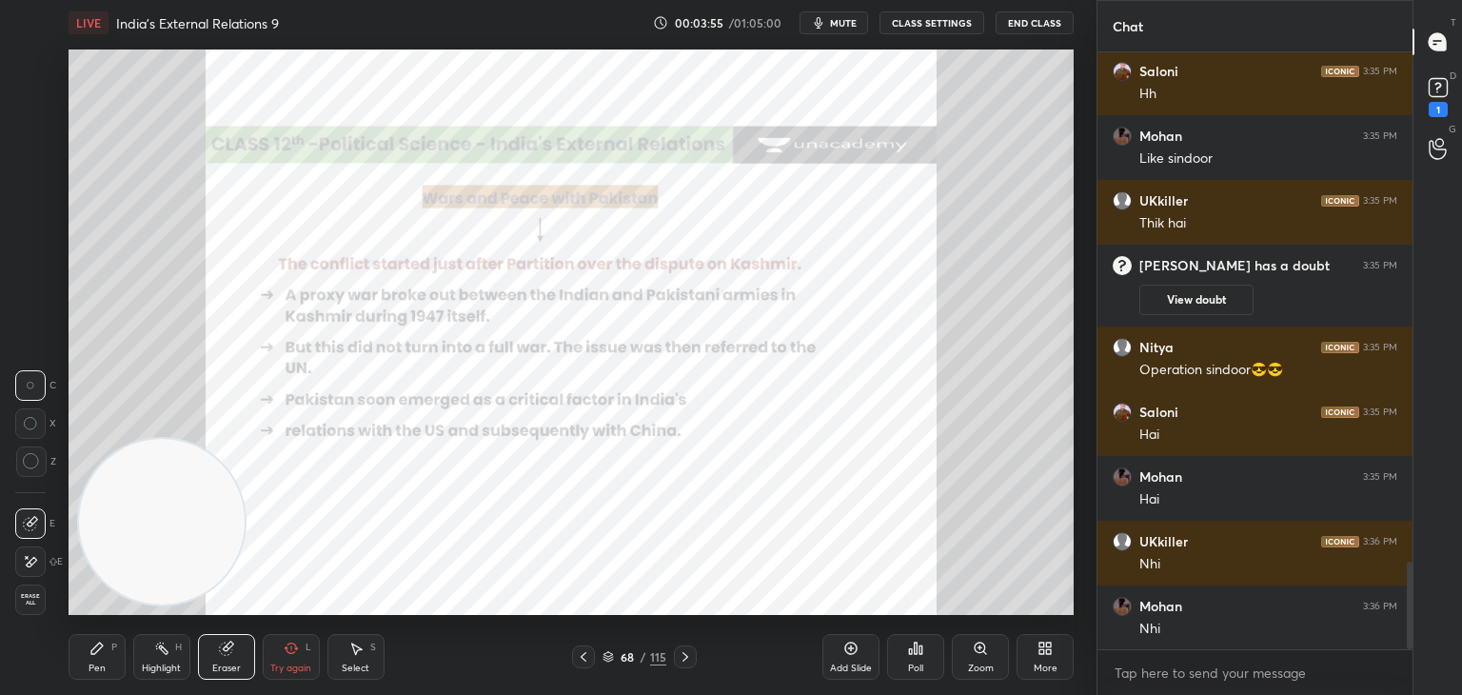
scroll to position [3555, 0]
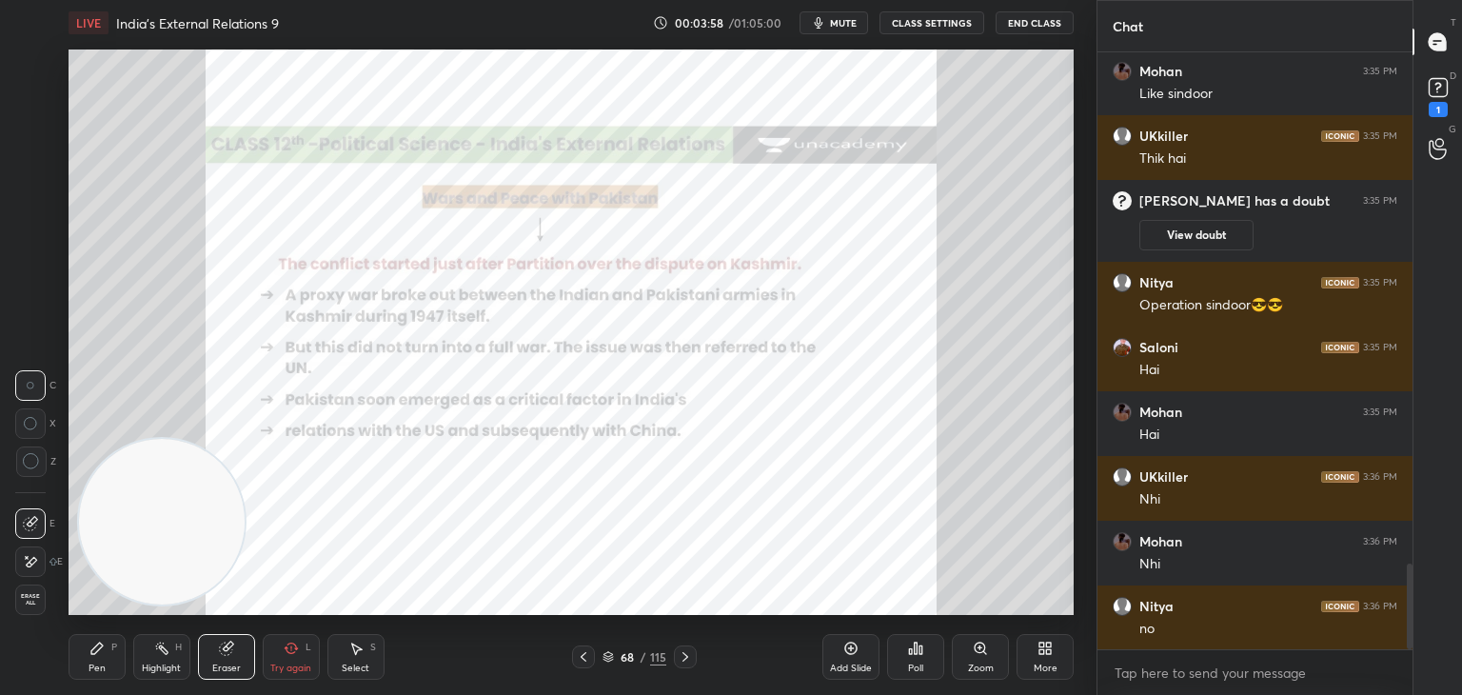
click at [86, 667] on div "Pen P" at bounding box center [97, 657] width 57 height 46
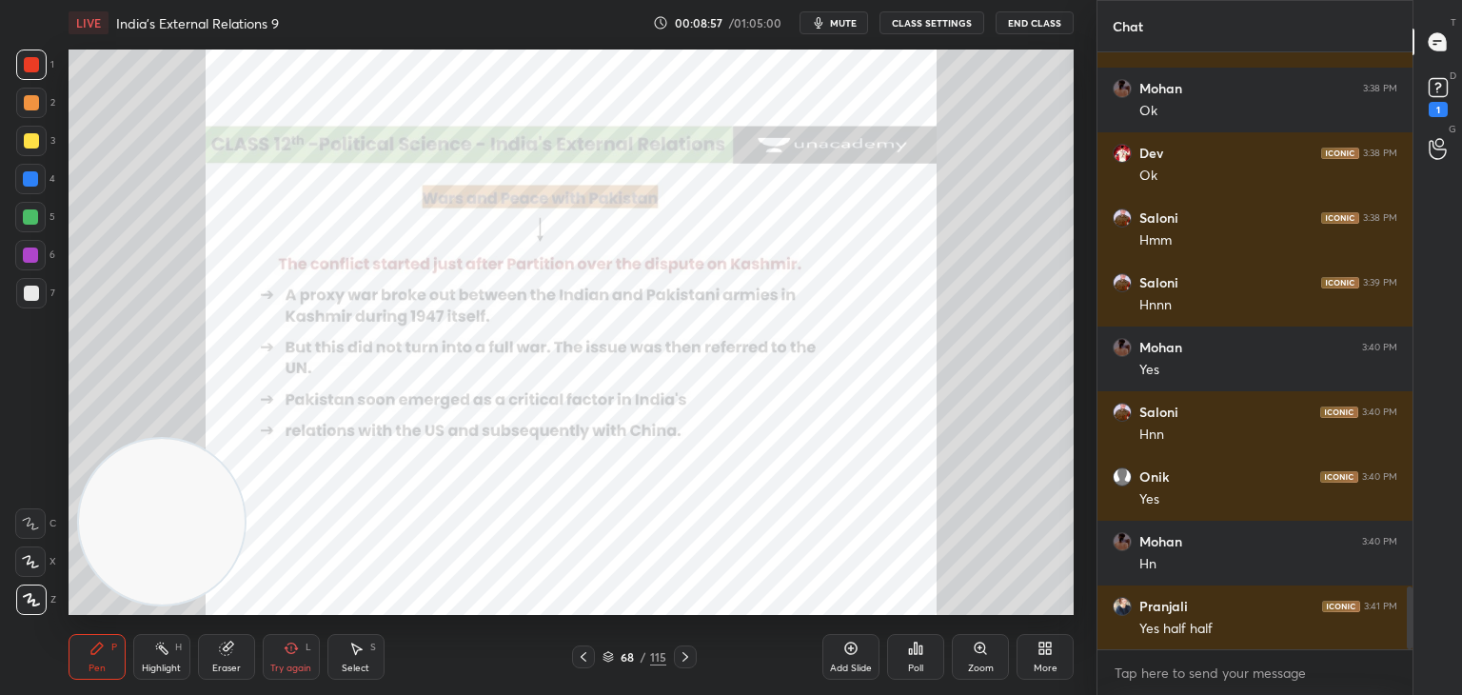
scroll to position [5109, 0]
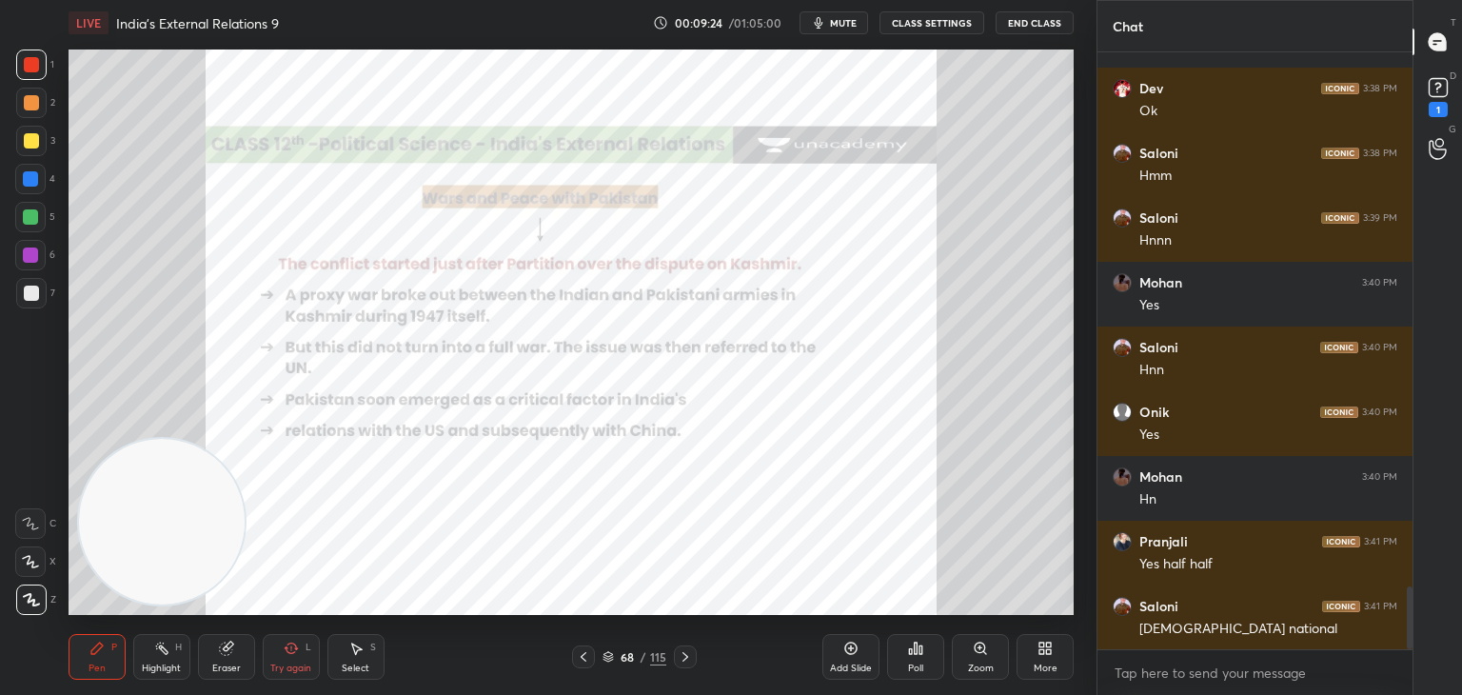
click at [42, 106] on div at bounding box center [31, 103] width 30 height 30
click at [32, 66] on div at bounding box center [31, 64] width 15 height 15
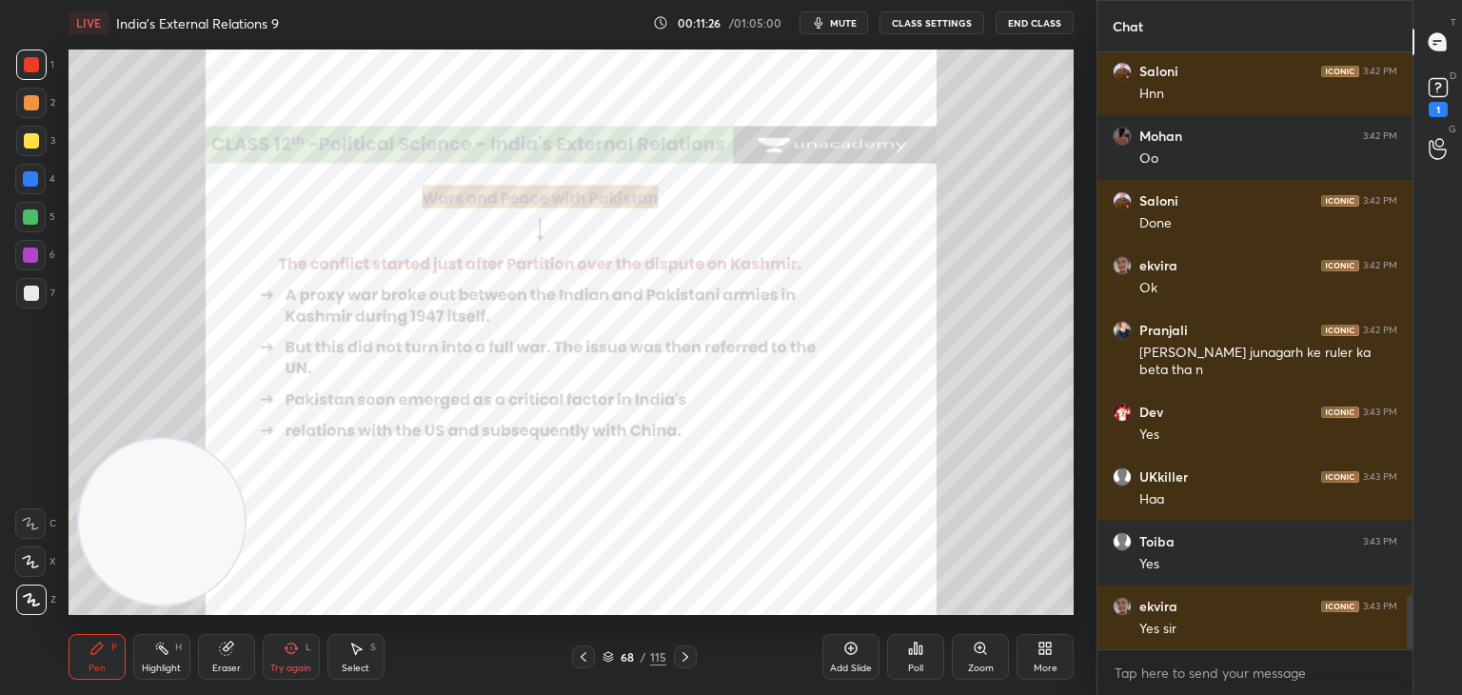
scroll to position [6098, 0]
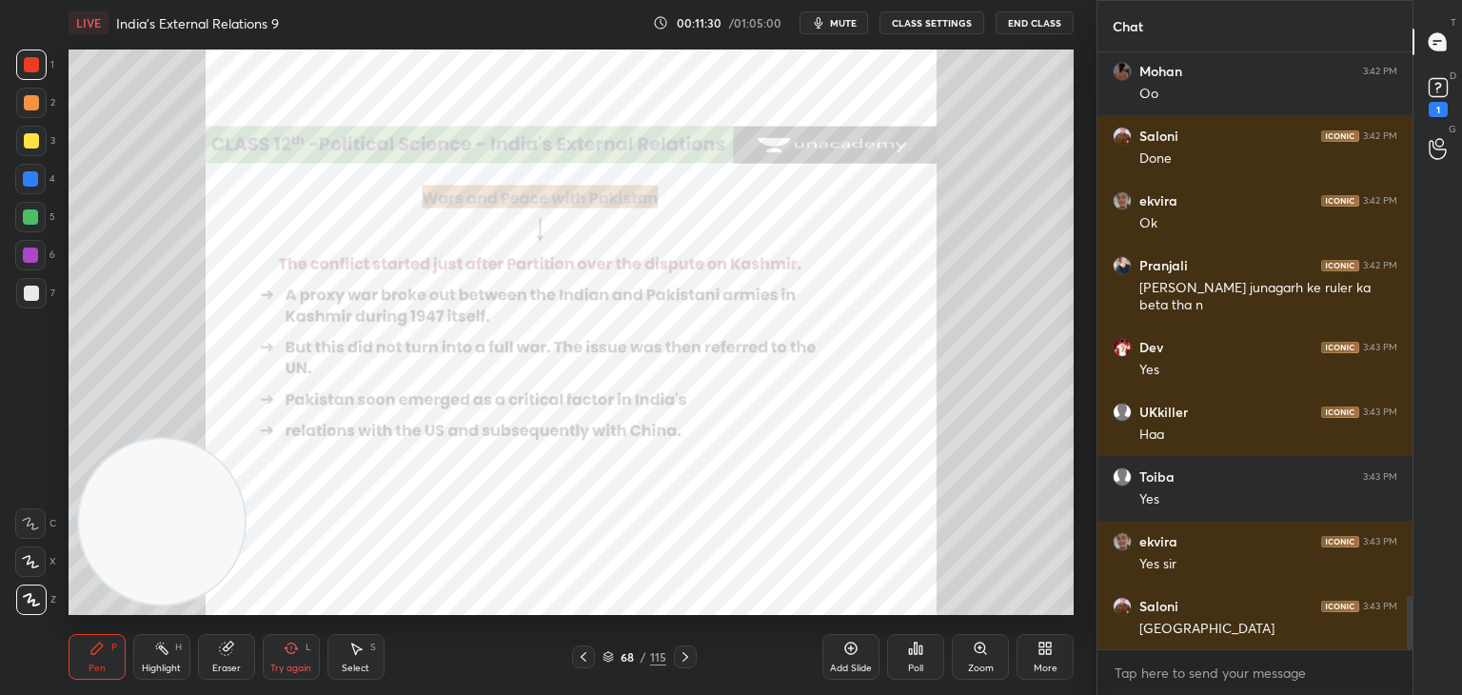
click at [31, 186] on div at bounding box center [30, 178] width 15 height 15
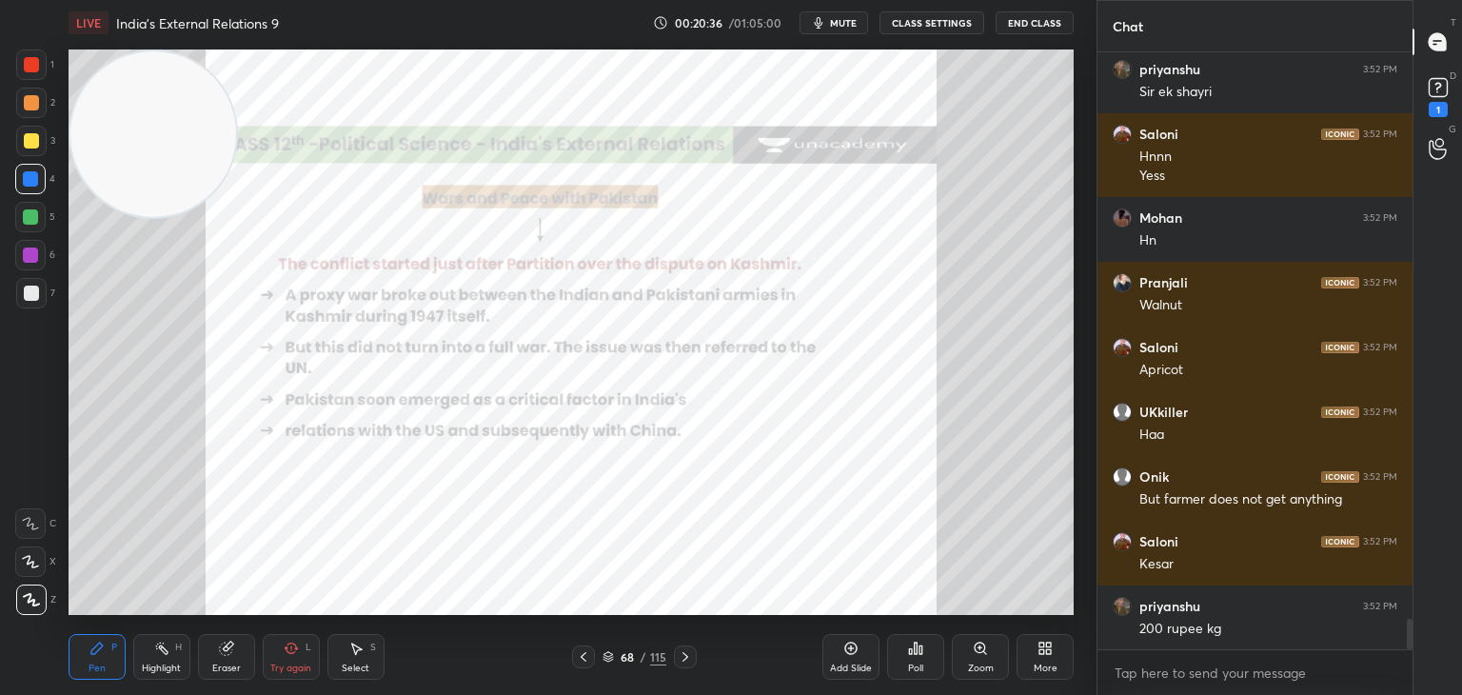
scroll to position [11233, 0]
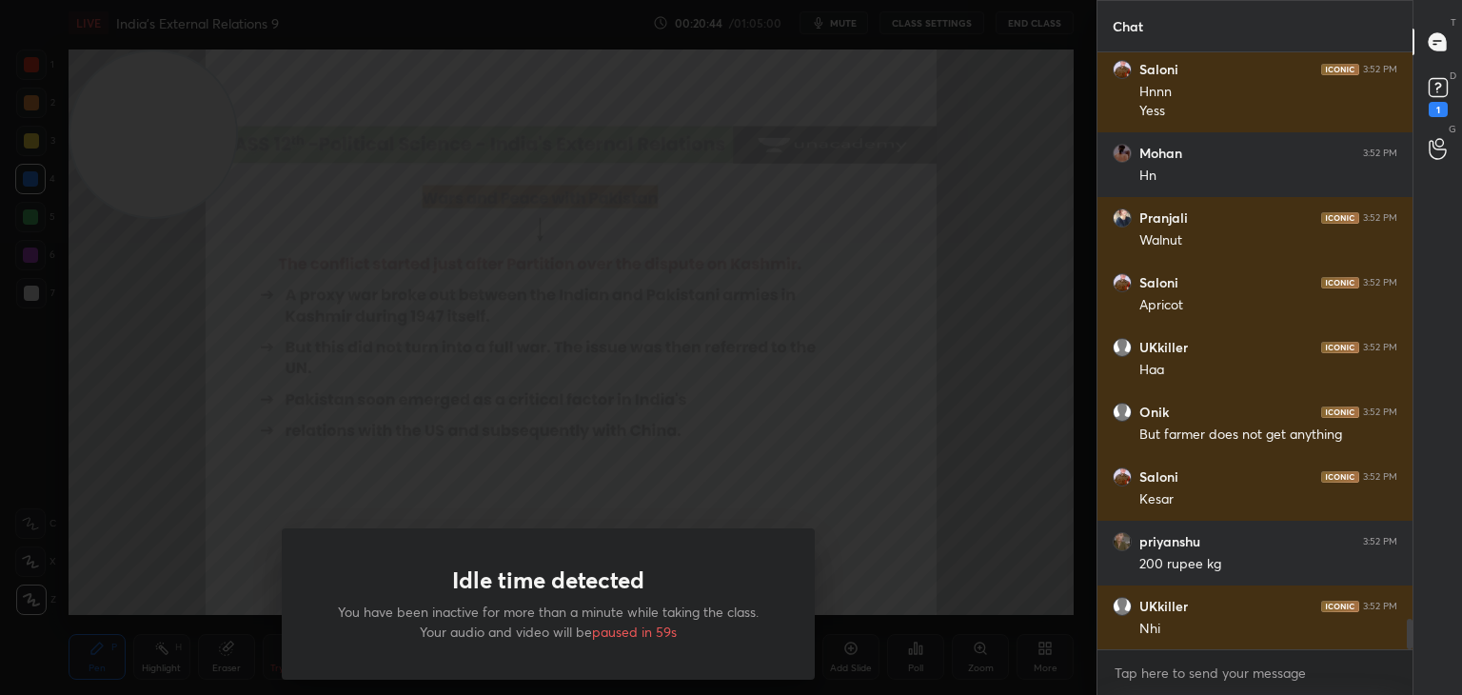
click at [865, 195] on div "Idle time detected You have been inactive for more than a minute while taking t…" at bounding box center [548, 347] width 1097 height 695
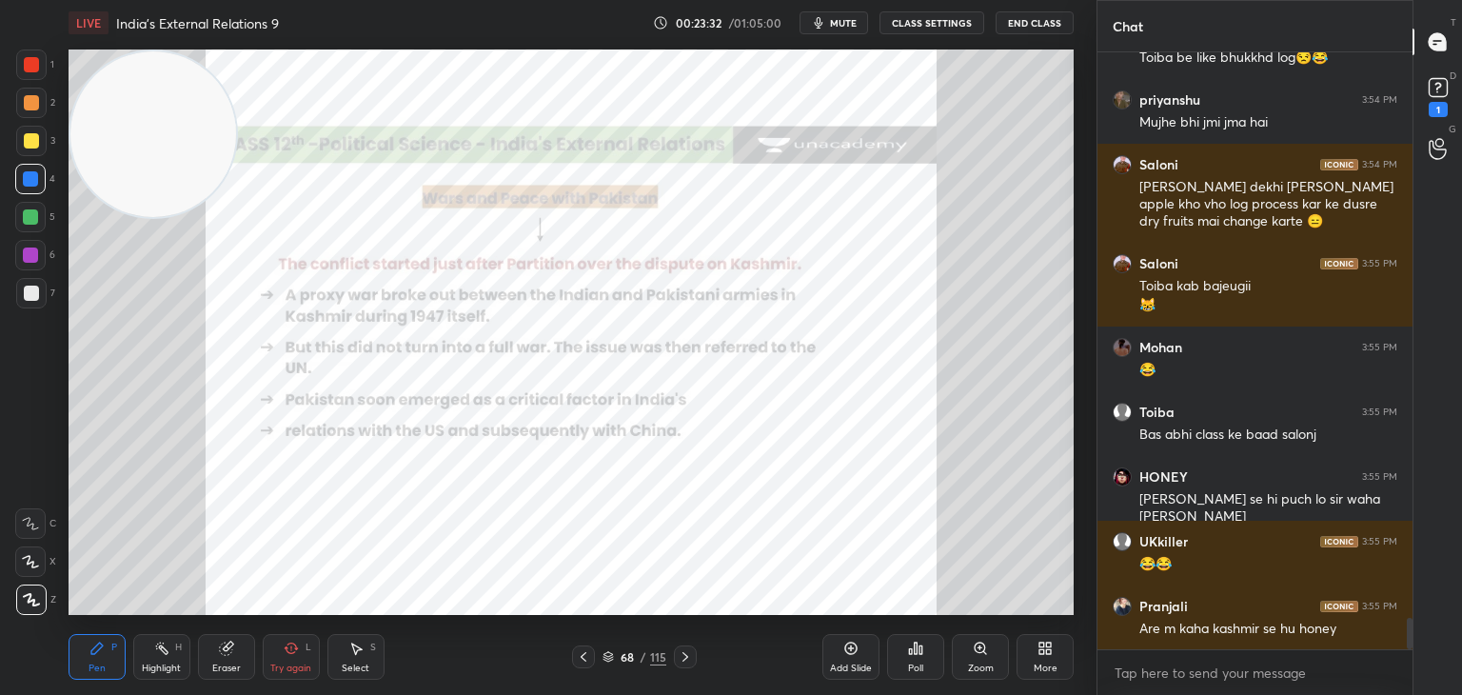
scroll to position [10729, 0]
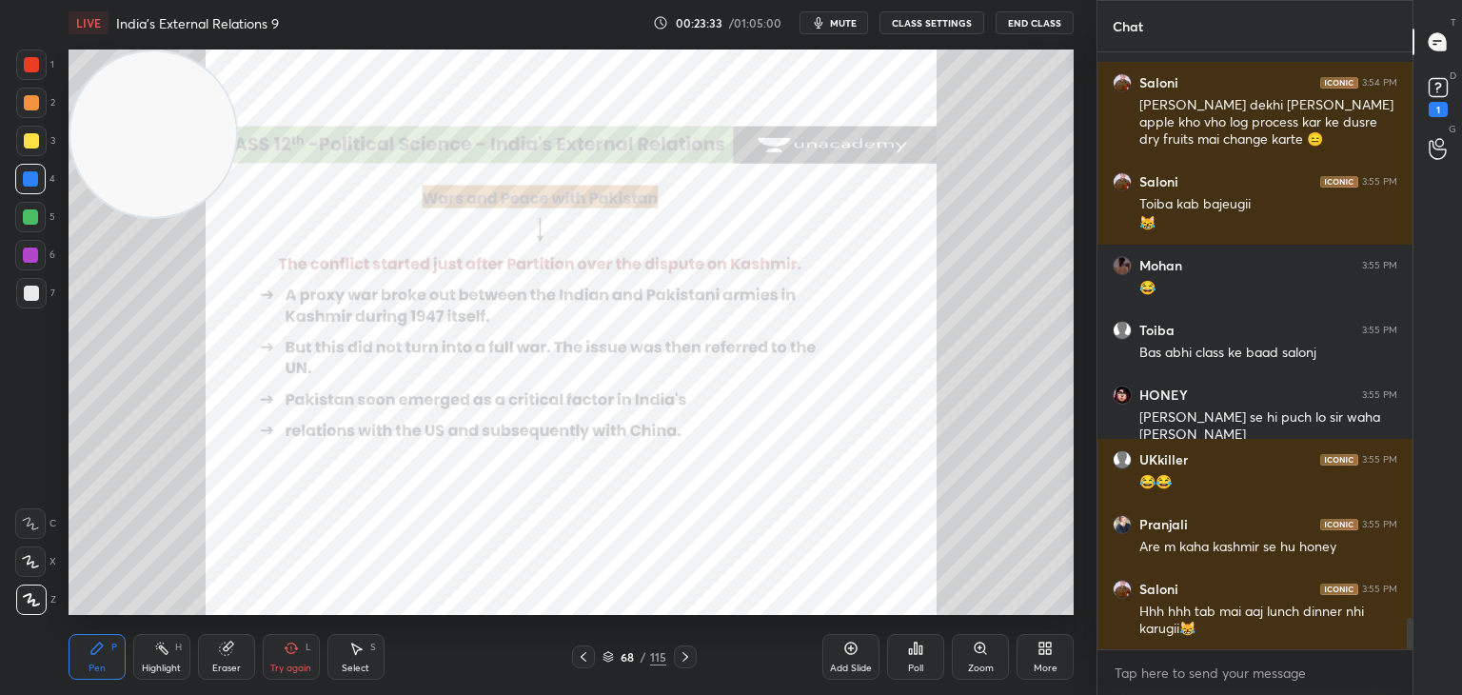
click at [36, 69] on div at bounding box center [31, 64] width 15 height 15
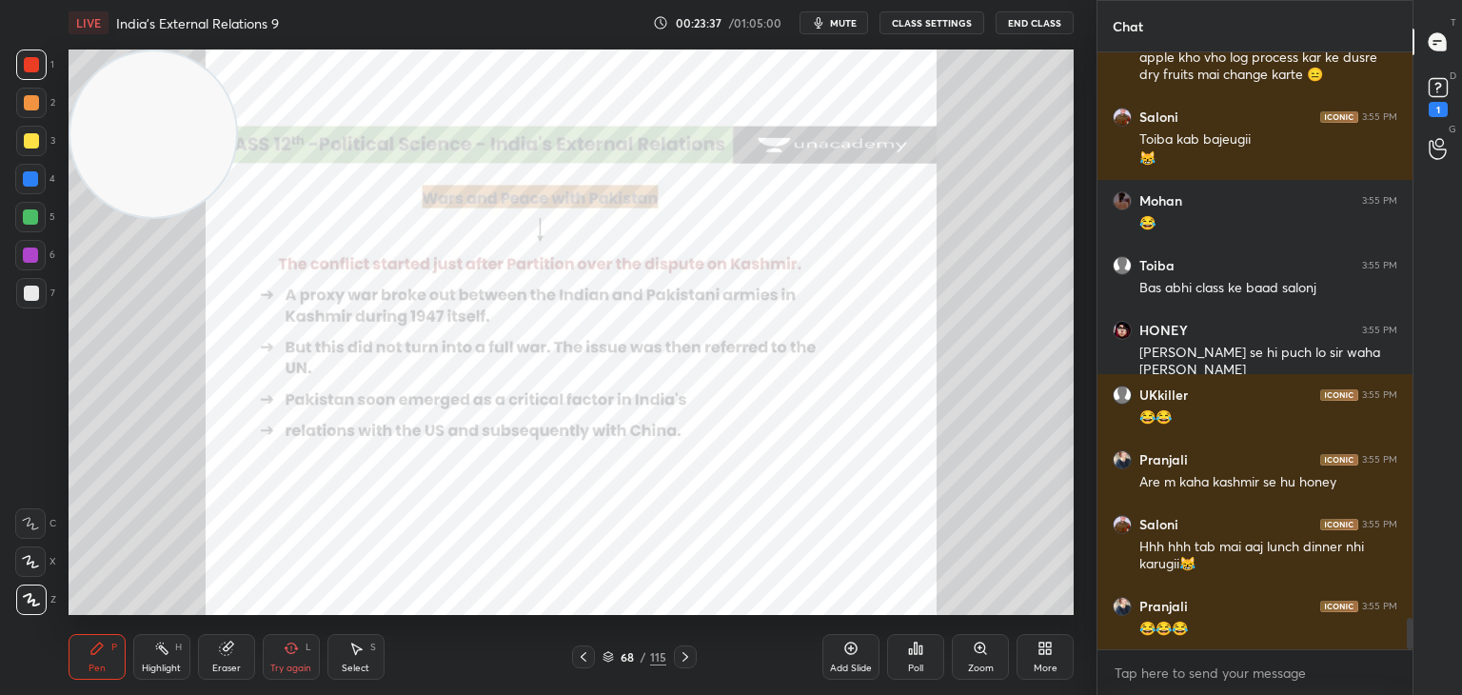
scroll to position [10858, 0]
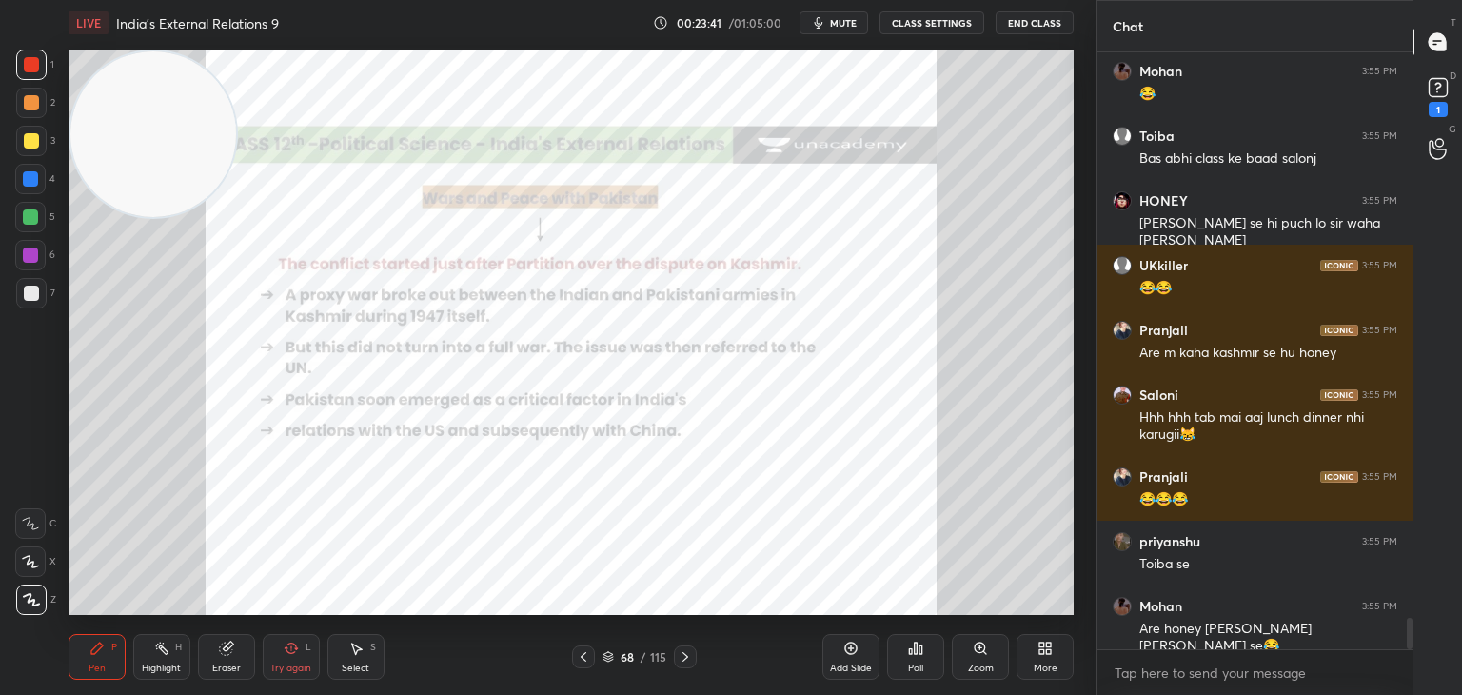
click at [31, 219] on div at bounding box center [30, 216] width 15 height 15
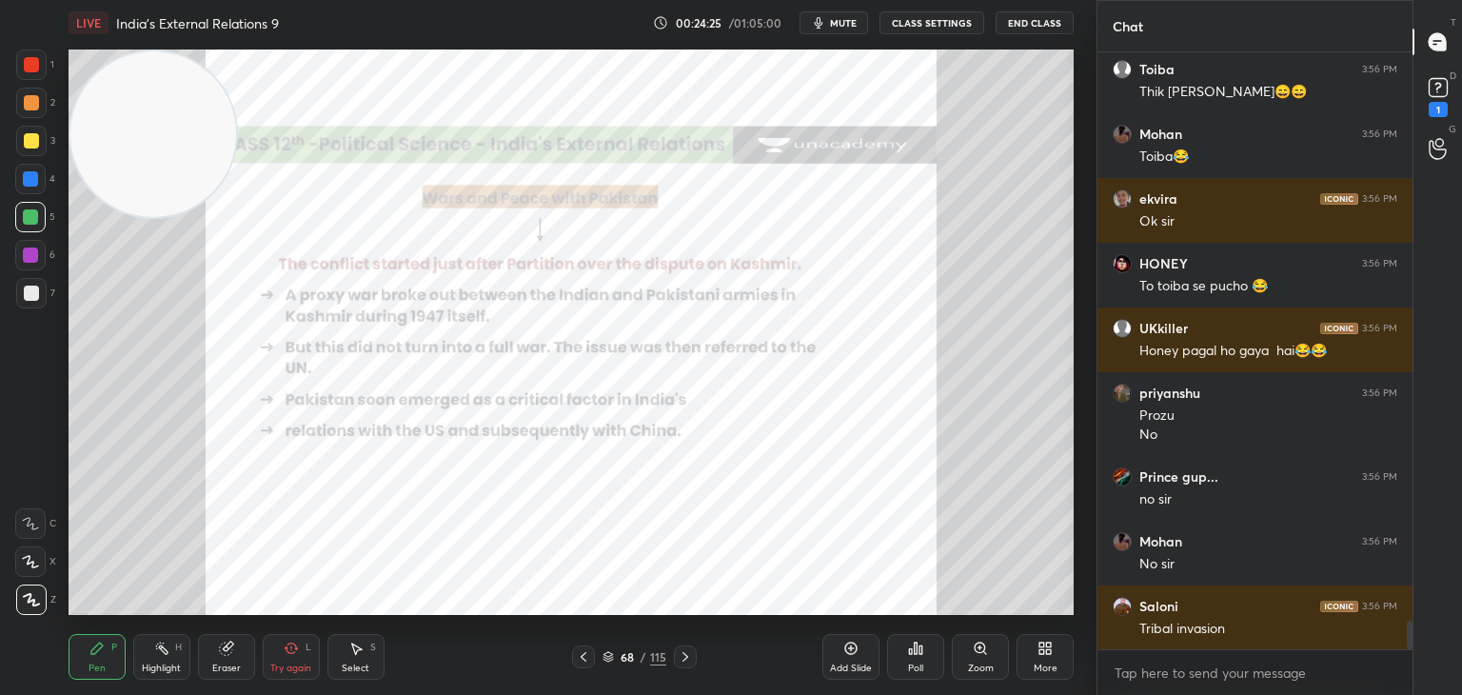
scroll to position [11801, 0]
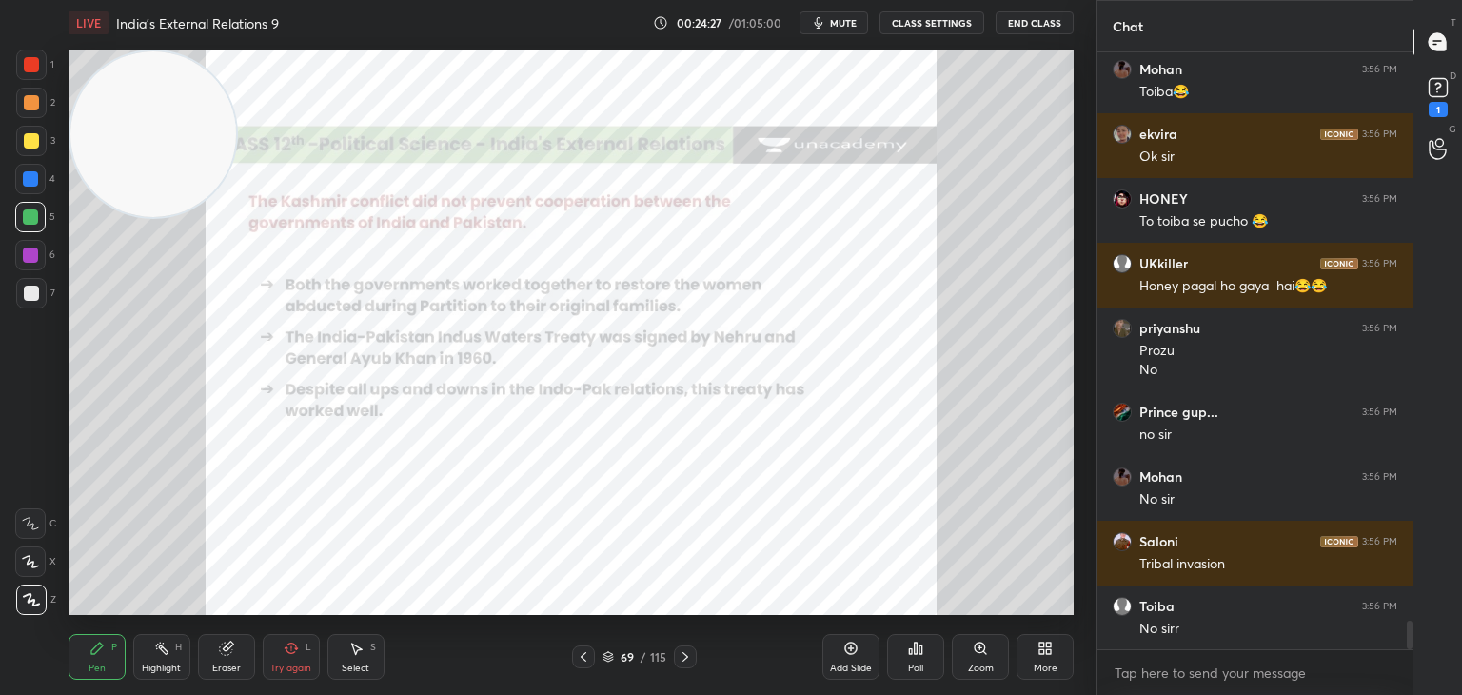
click at [29, 66] on div at bounding box center [31, 64] width 15 height 15
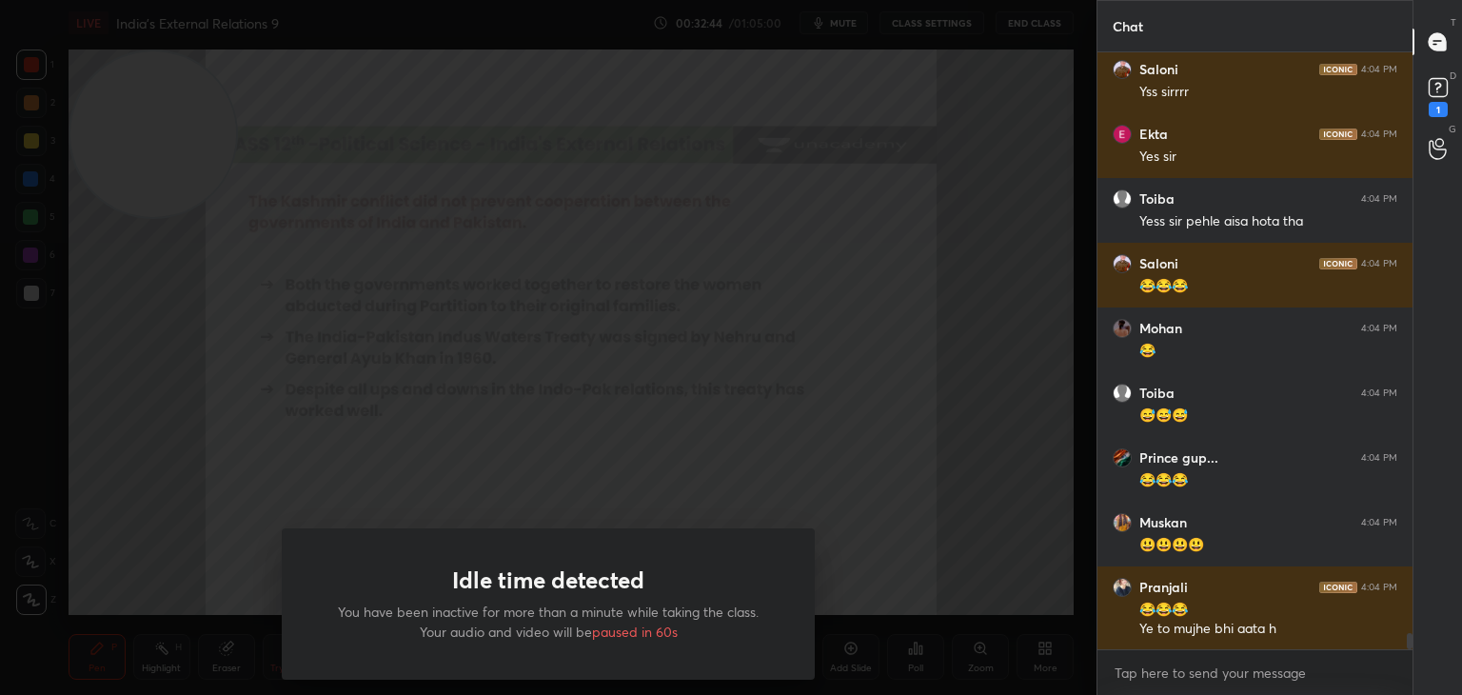
scroll to position [21907, 0]
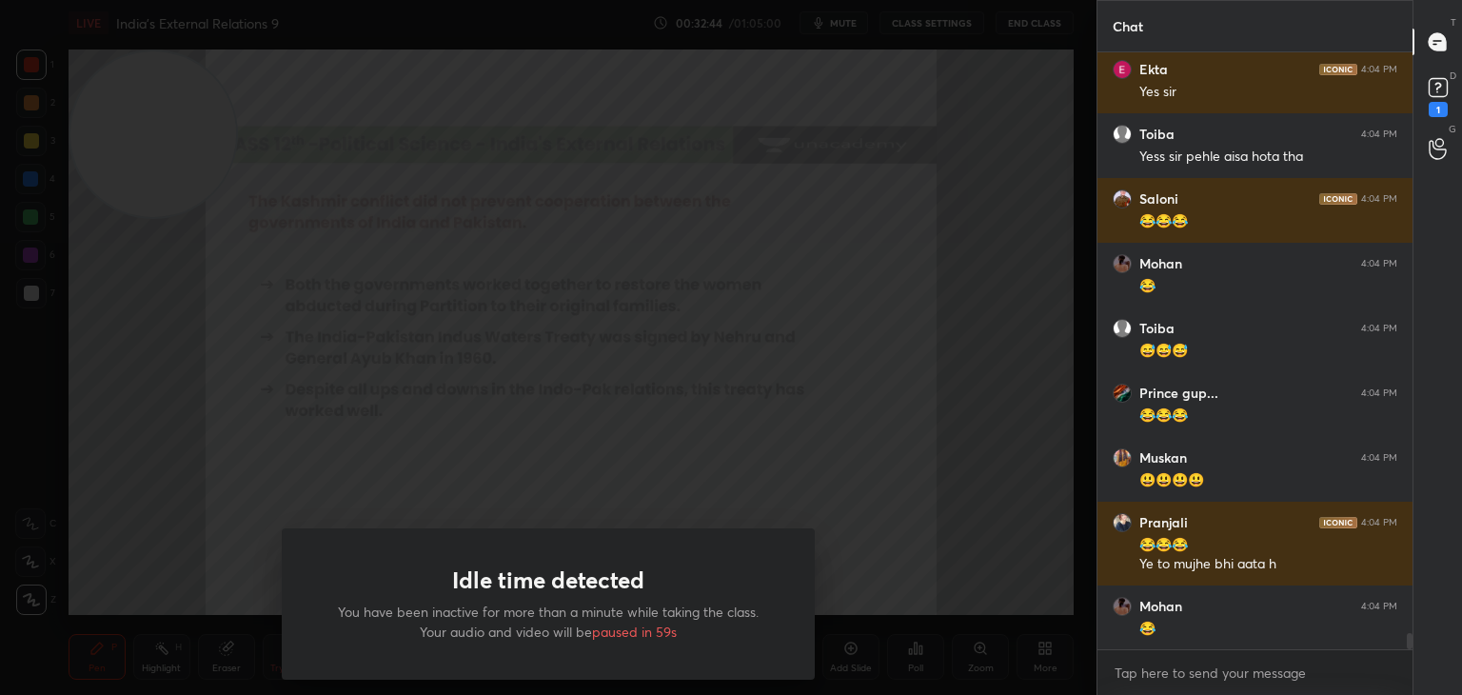
click at [413, 456] on div "Idle time detected You have been inactive for more than a minute while taking t…" at bounding box center [548, 347] width 1097 height 695
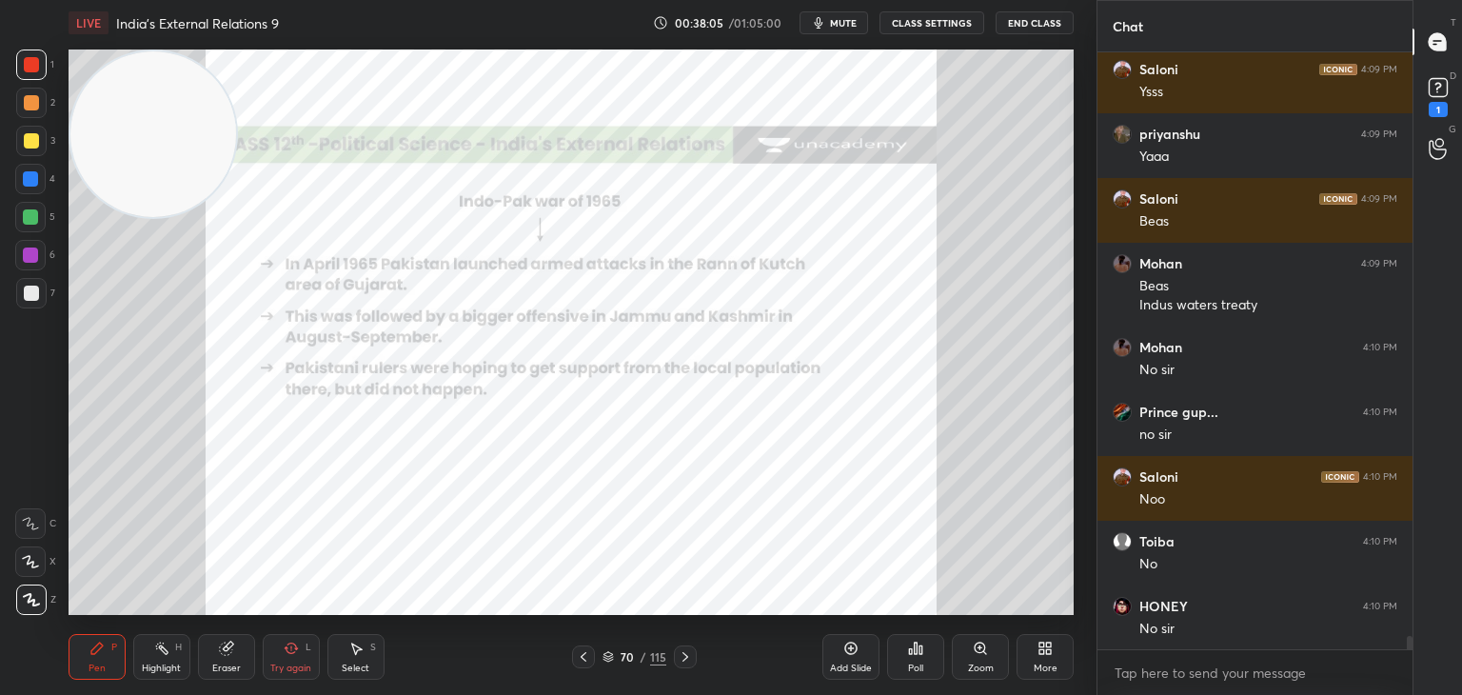
scroll to position [26805, 0]
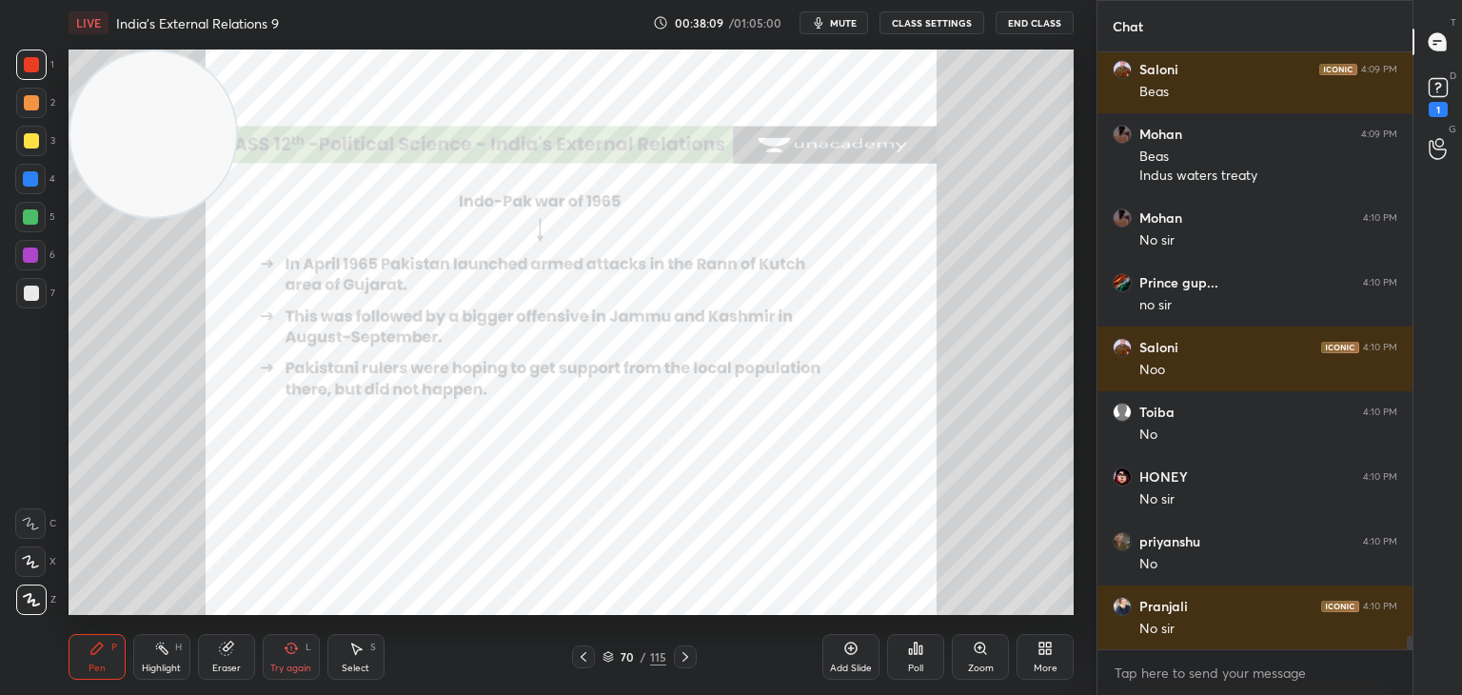
click at [852, 653] on icon at bounding box center [851, 648] width 15 height 15
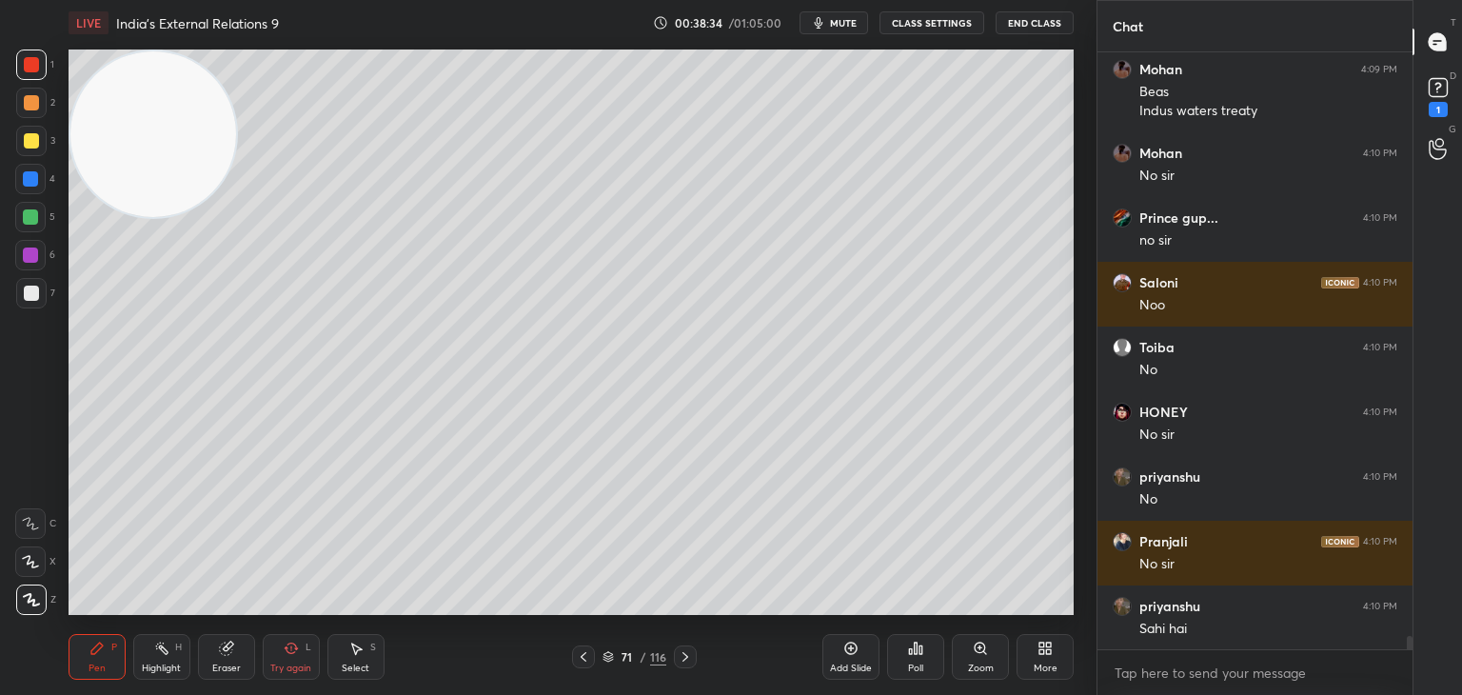
scroll to position [26934, 0]
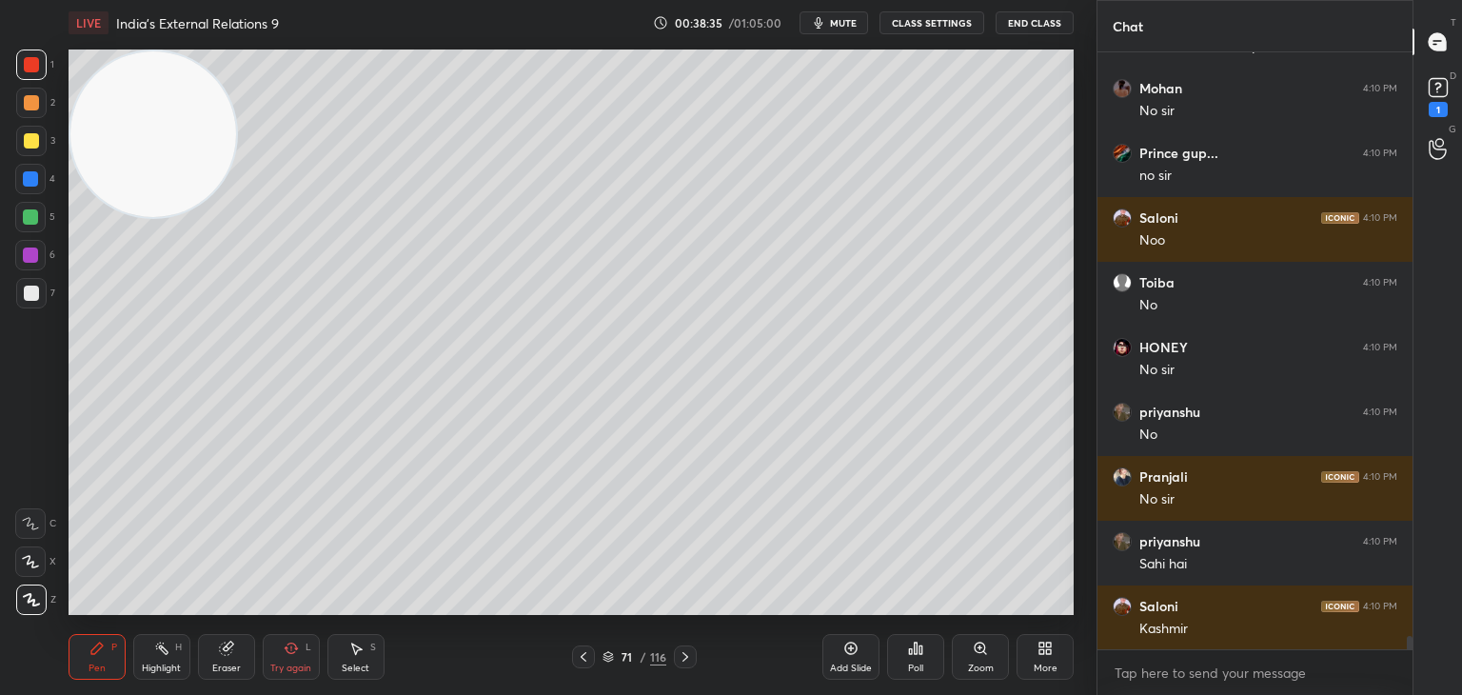
click at [232, 658] on div "Eraser" at bounding box center [226, 657] width 57 height 46
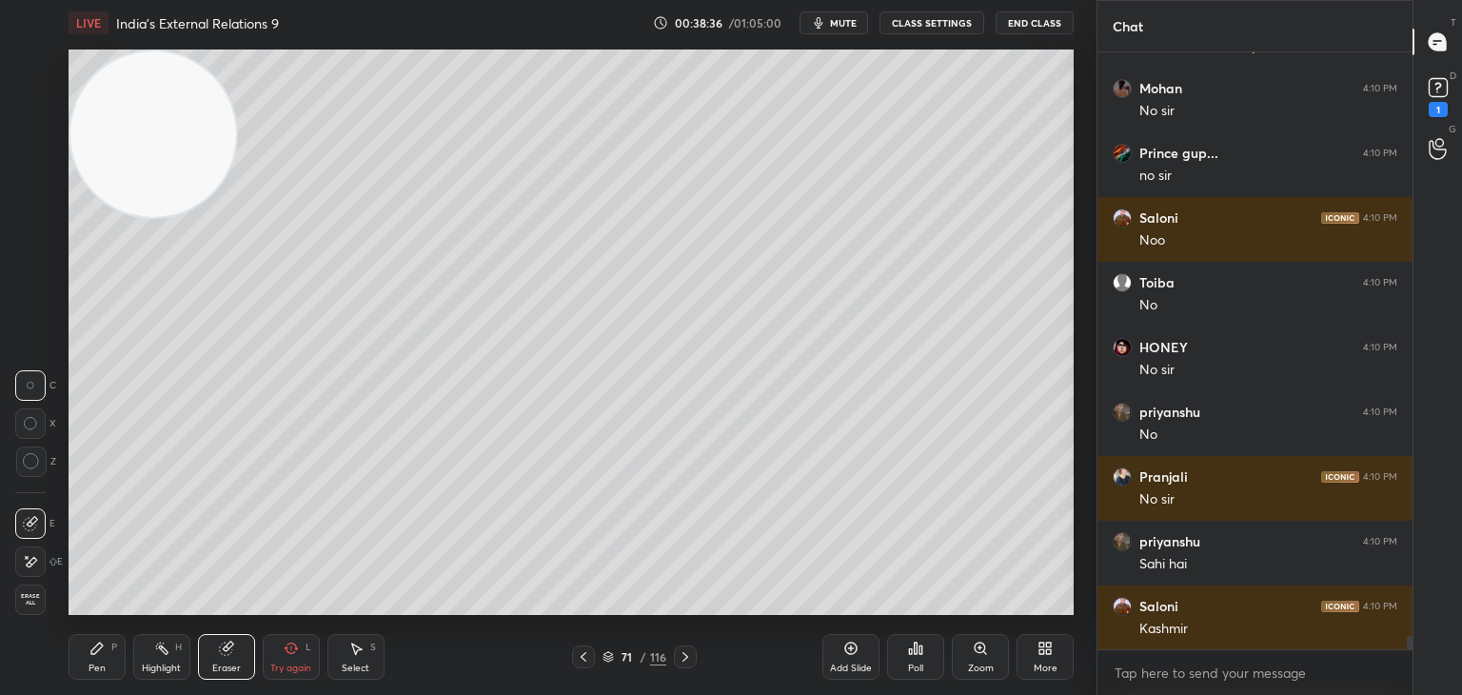
click at [37, 595] on span "Erase all" at bounding box center [30, 599] width 29 height 13
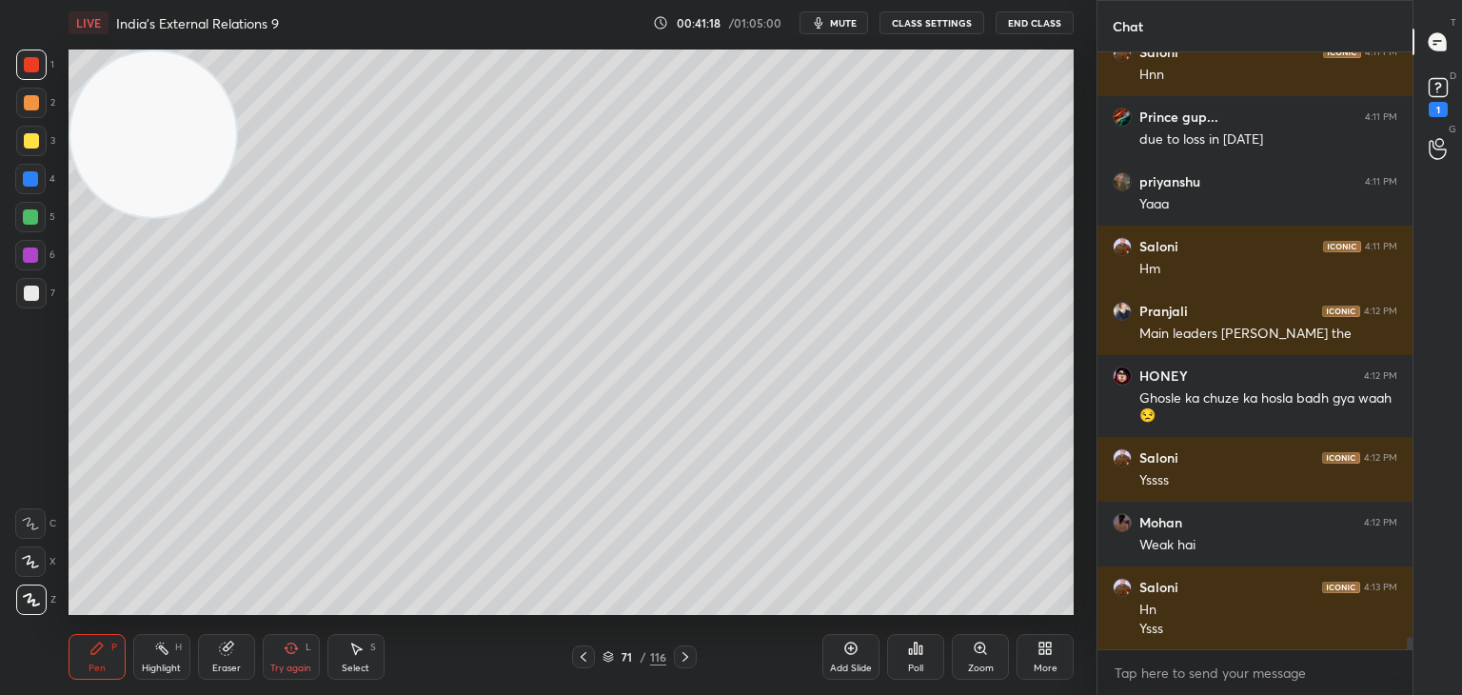
scroll to position [28155, 0]
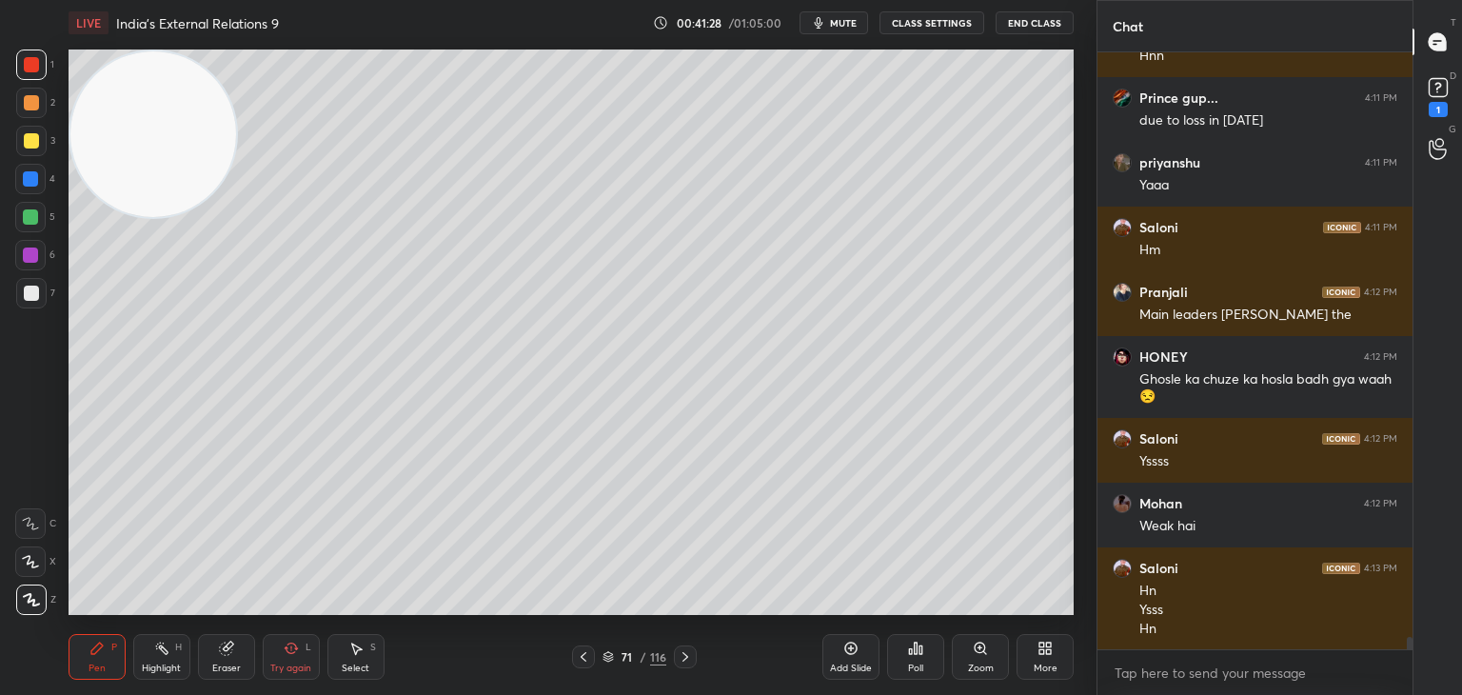
click at [32, 182] on div at bounding box center [30, 178] width 15 height 15
click at [29, 143] on div at bounding box center [31, 140] width 15 height 15
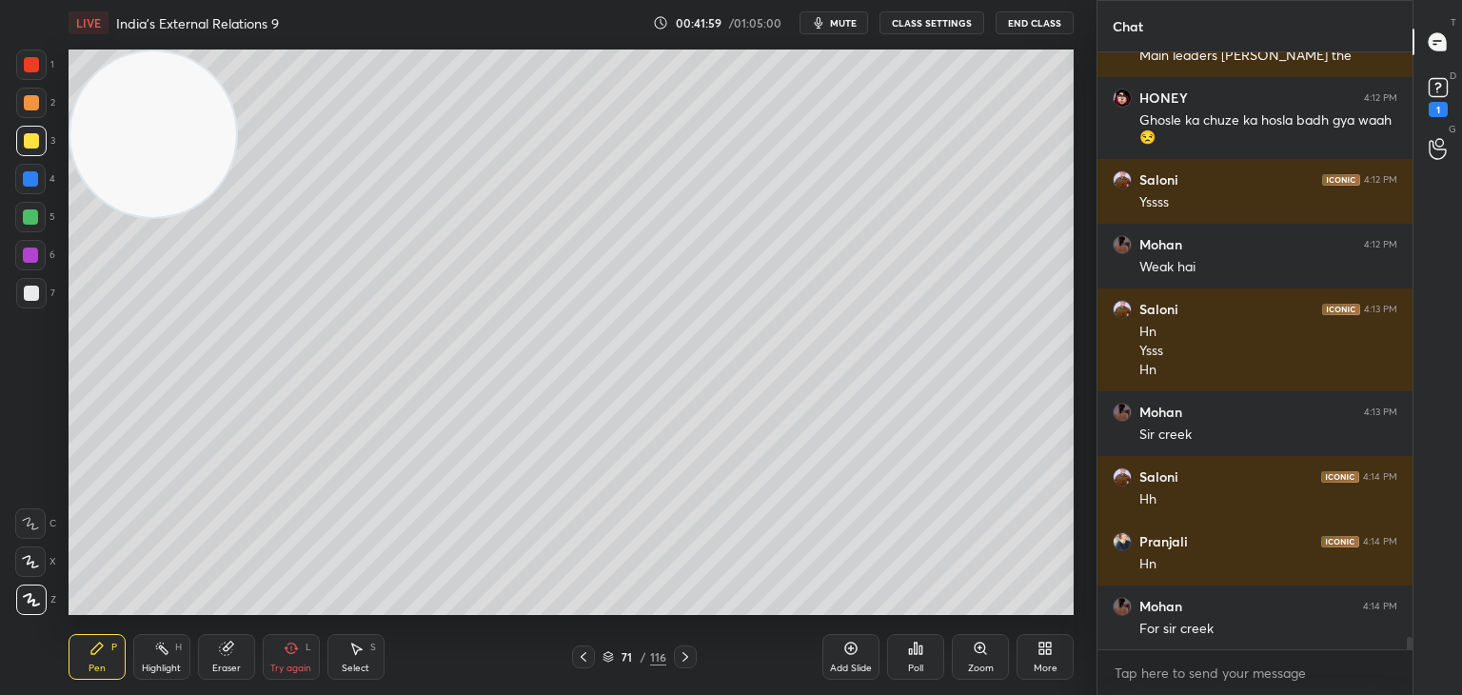
scroll to position [28479, 0]
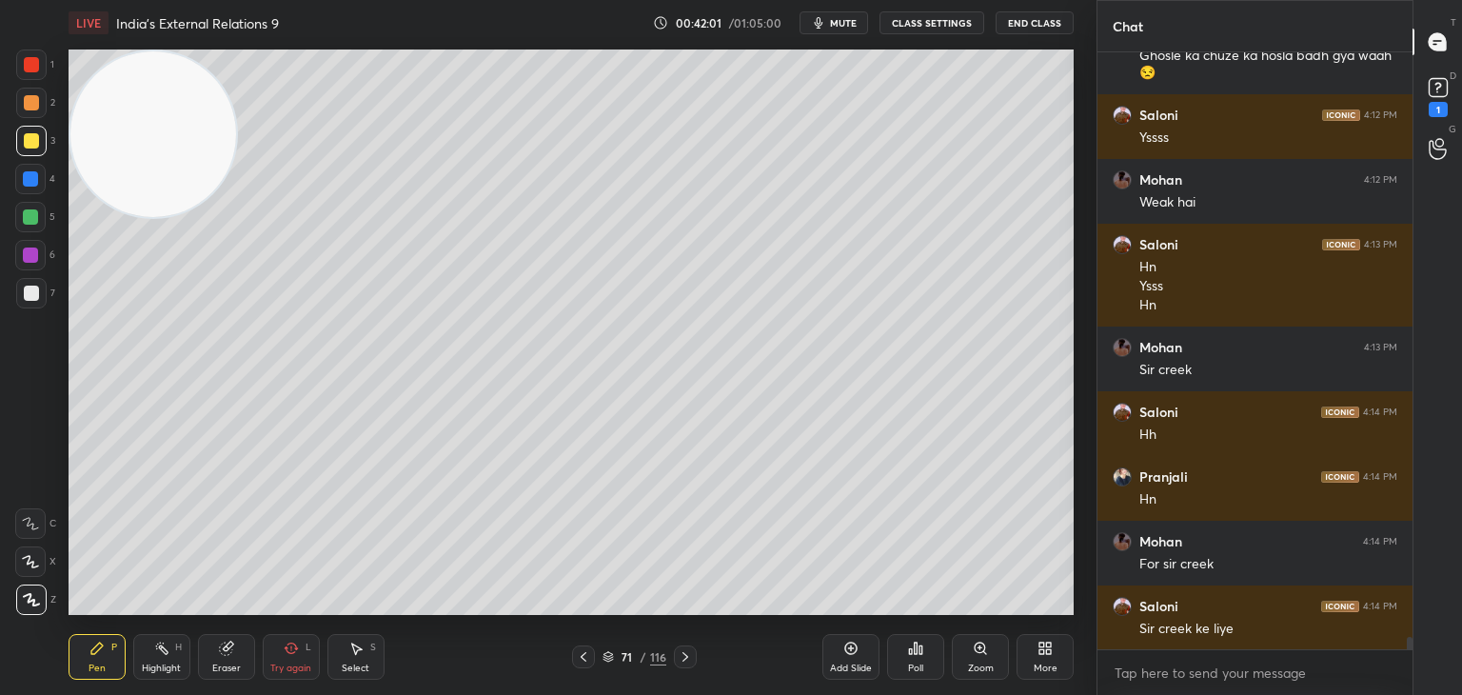
click at [38, 70] on div at bounding box center [31, 64] width 15 height 15
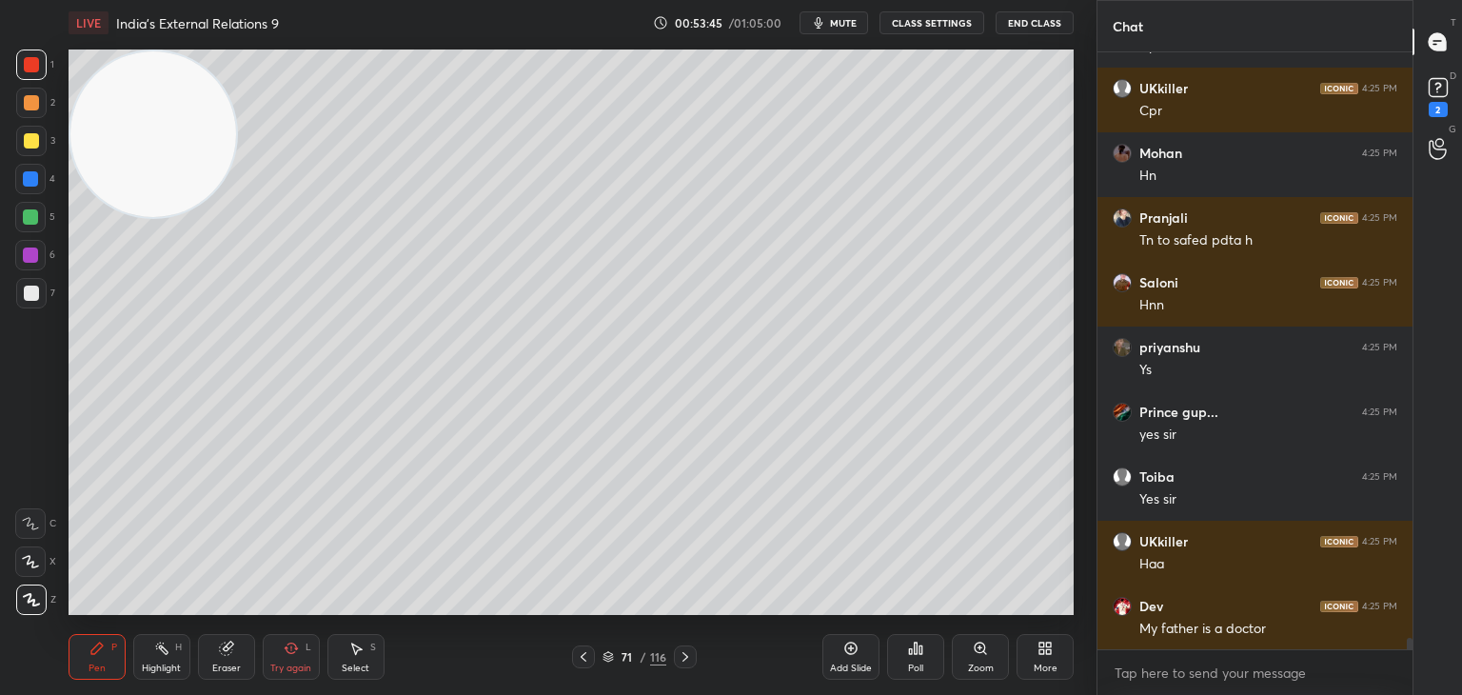
scroll to position [29819, 0]
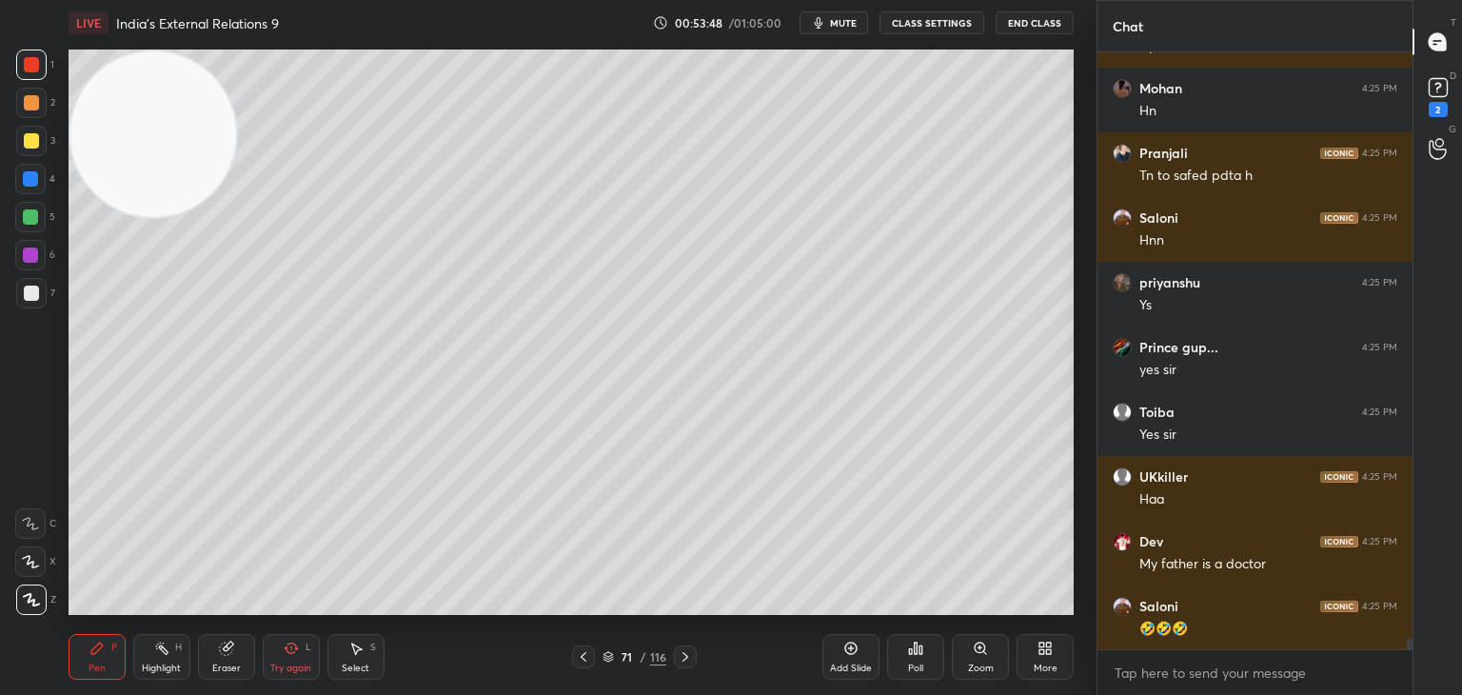
click at [861, 656] on div "Add Slide" at bounding box center [851, 657] width 57 height 46
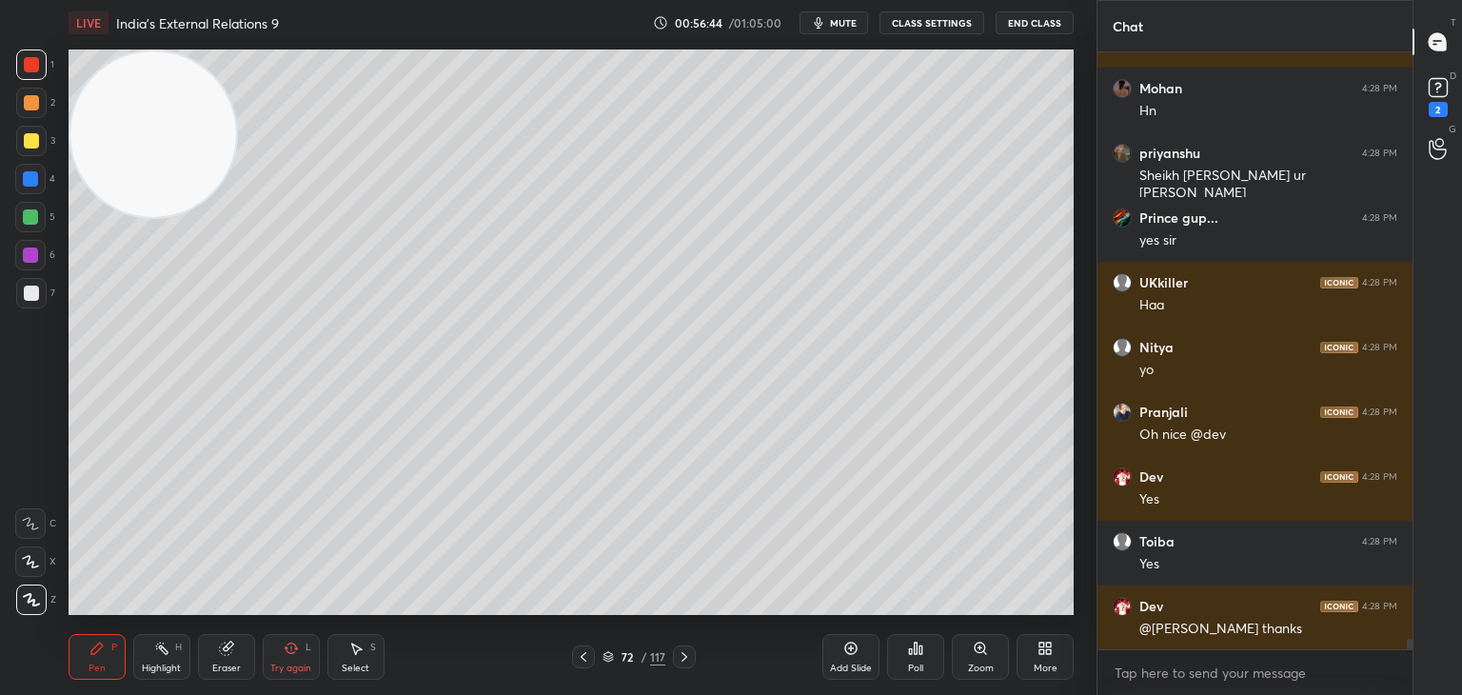
scroll to position [32640, 0]
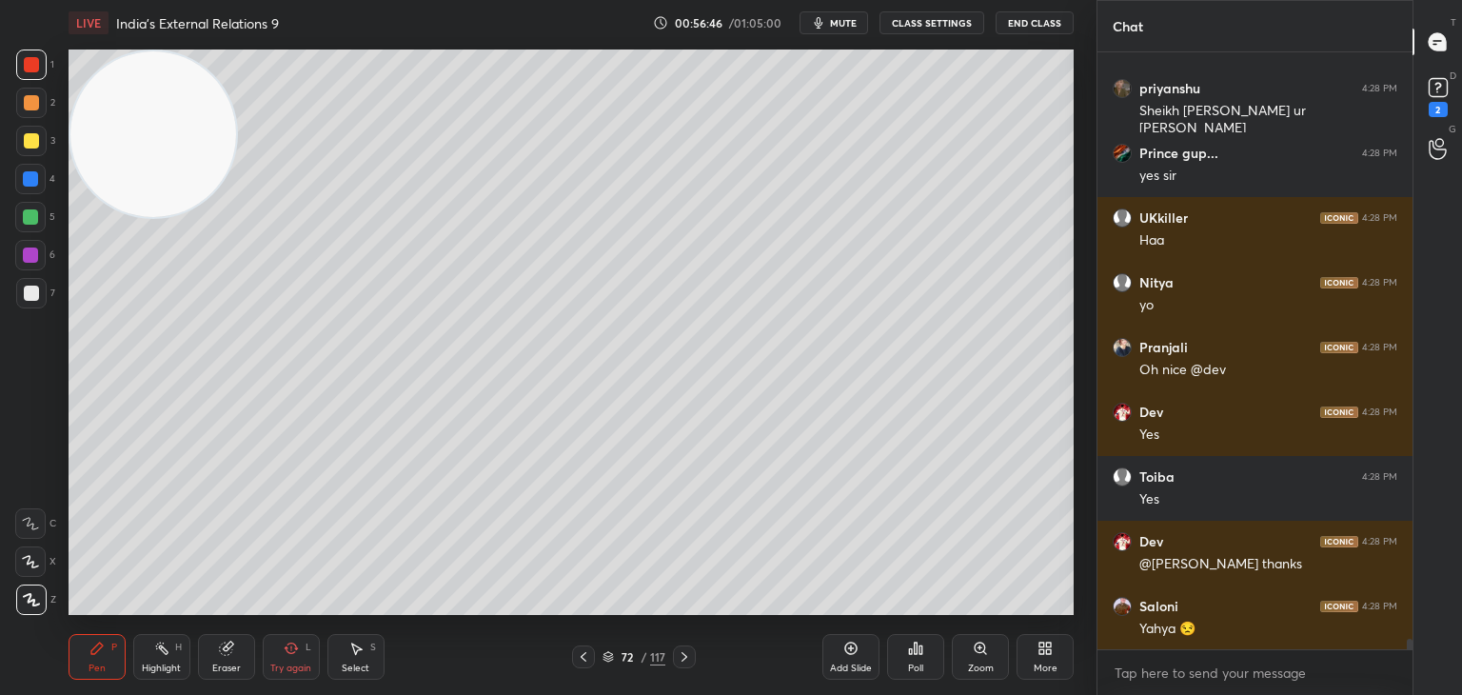
click at [1084, 152] on div "1 2 3 4 5 6 7 C X Z C X Z E E Erase all H H LIVE India's External Relations 9 0…" at bounding box center [548, 347] width 1097 height 695
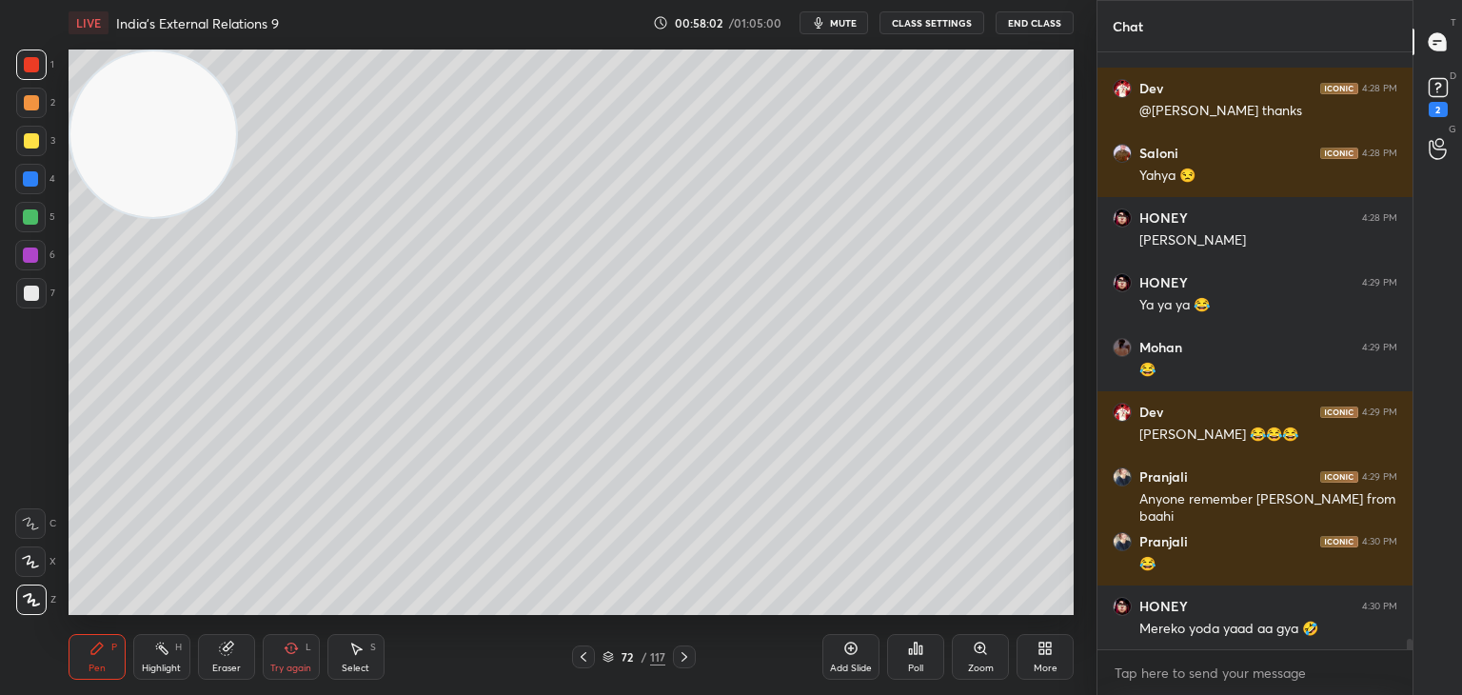
scroll to position [33158, 0]
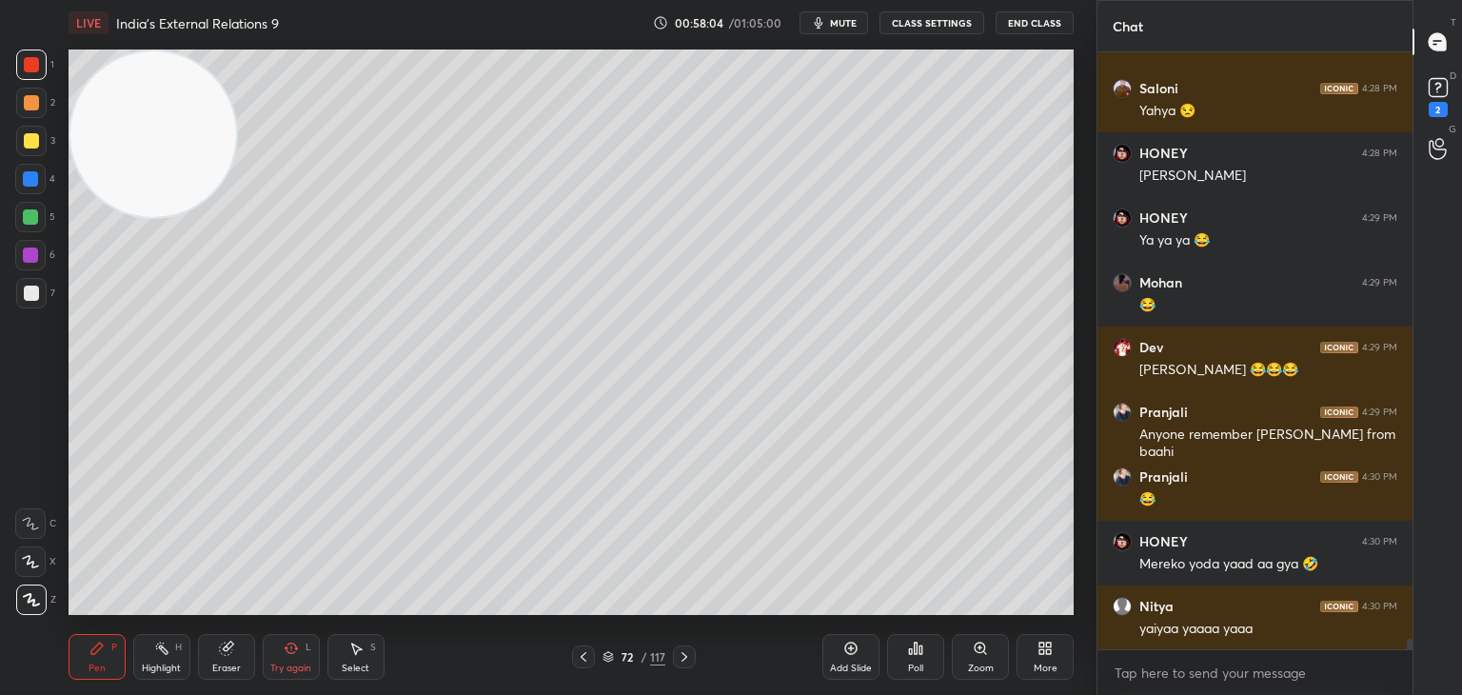
click at [37, 109] on div at bounding box center [31, 103] width 30 height 30
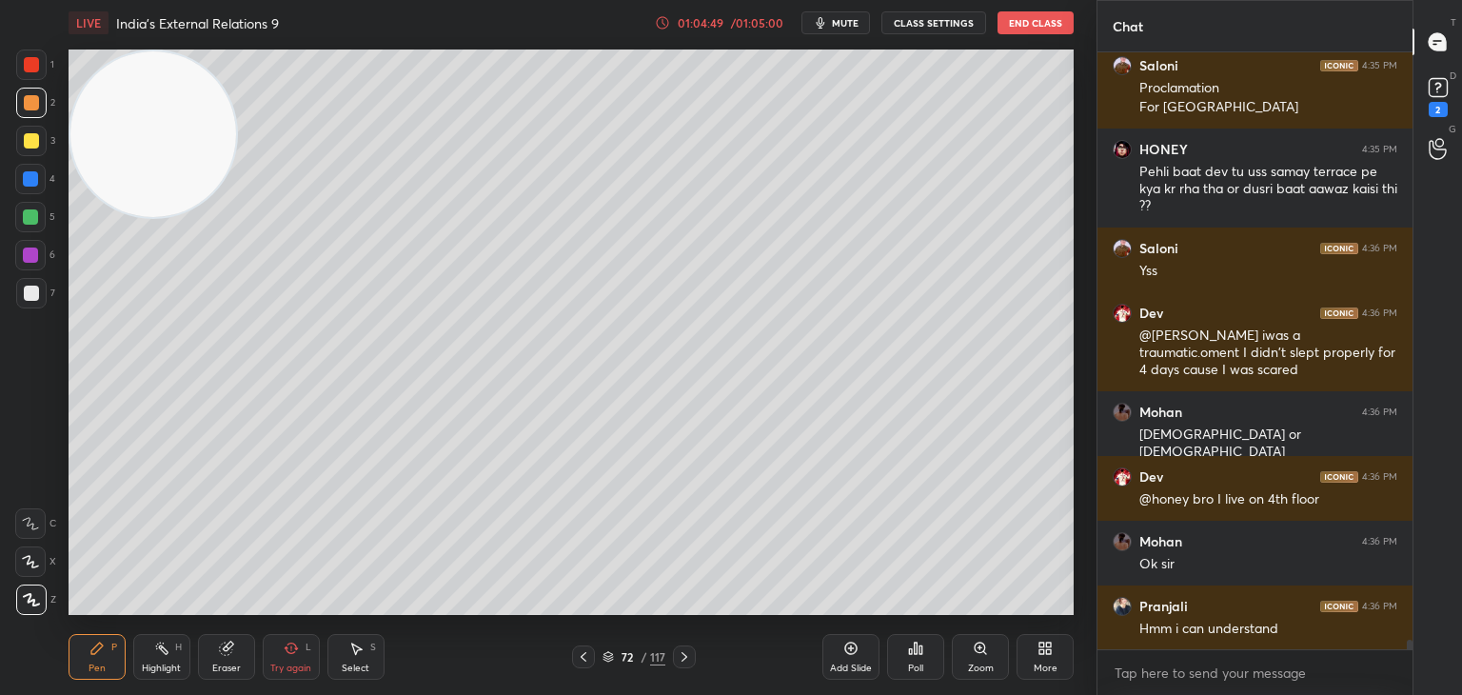
scroll to position [38631, 0]
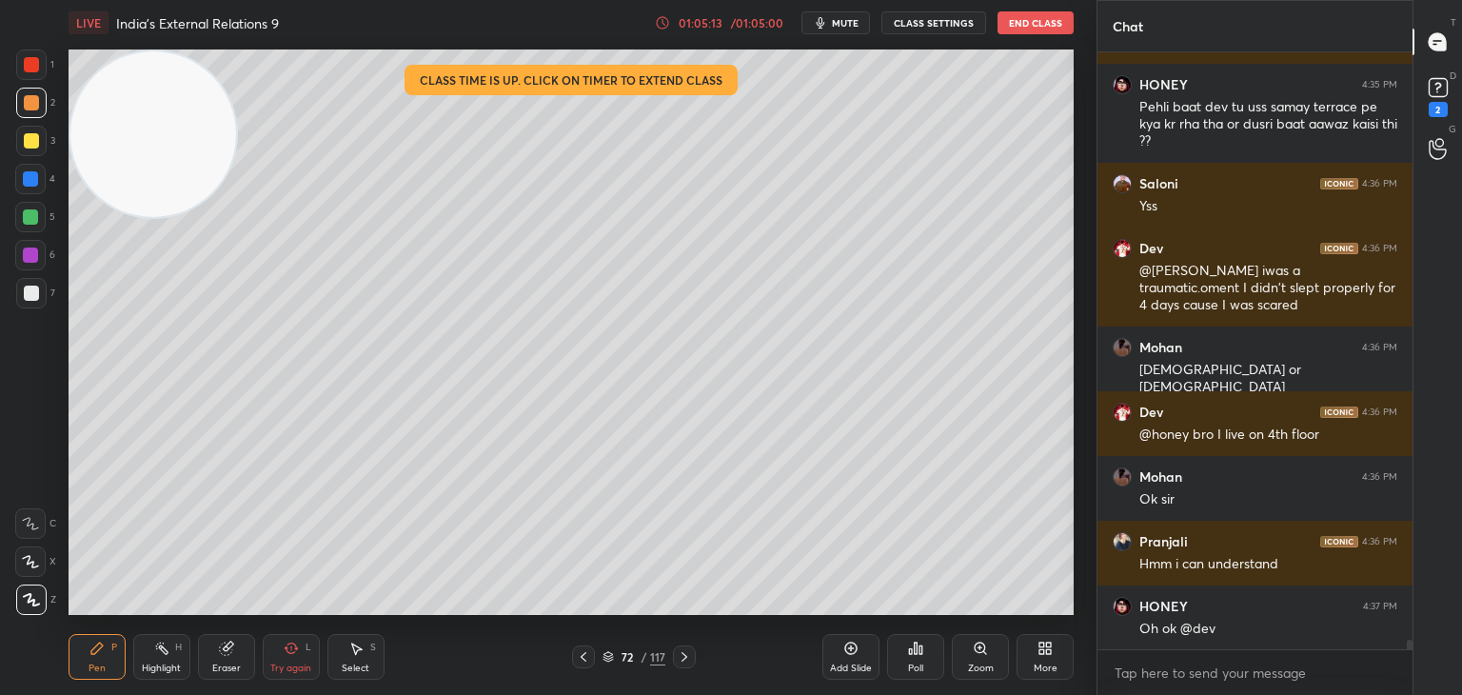
click at [217, 217] on video at bounding box center [153, 134] width 166 height 166
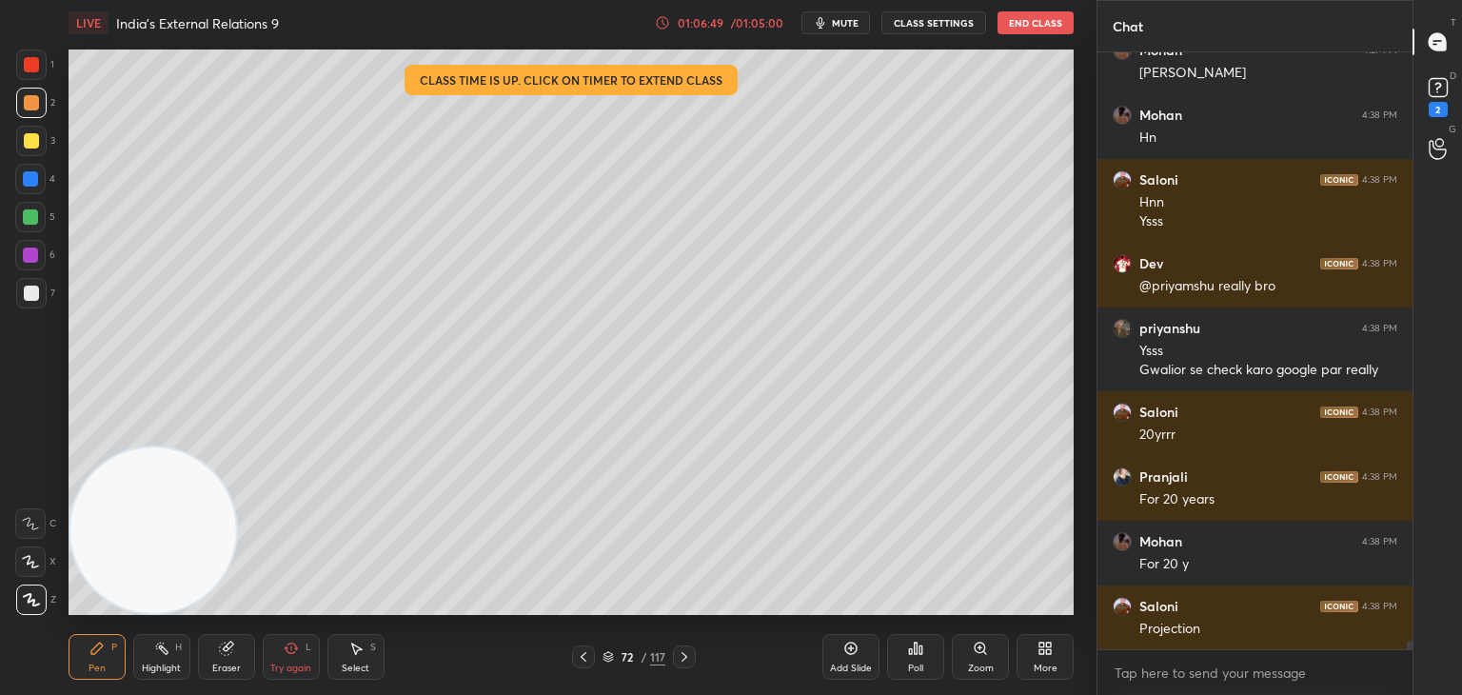
scroll to position [39609, 0]
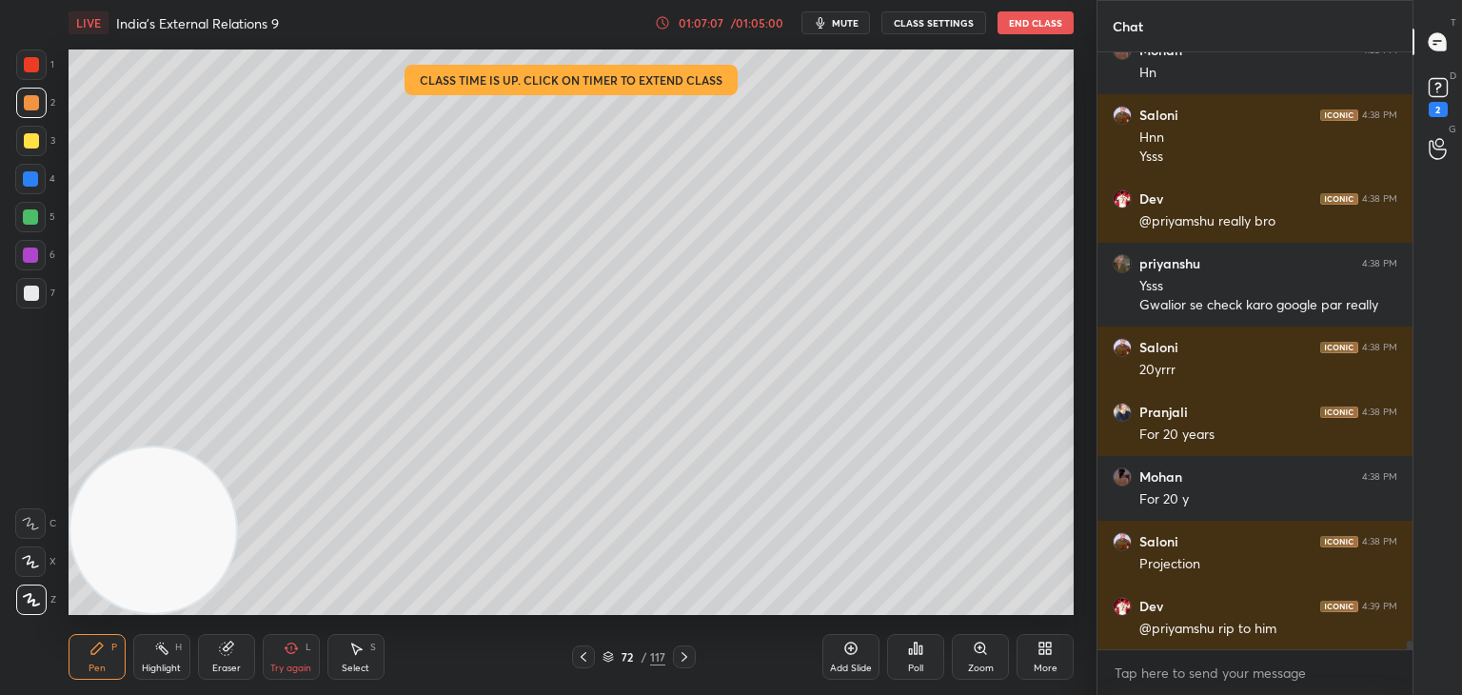
click at [35, 61] on div at bounding box center [31, 64] width 15 height 15
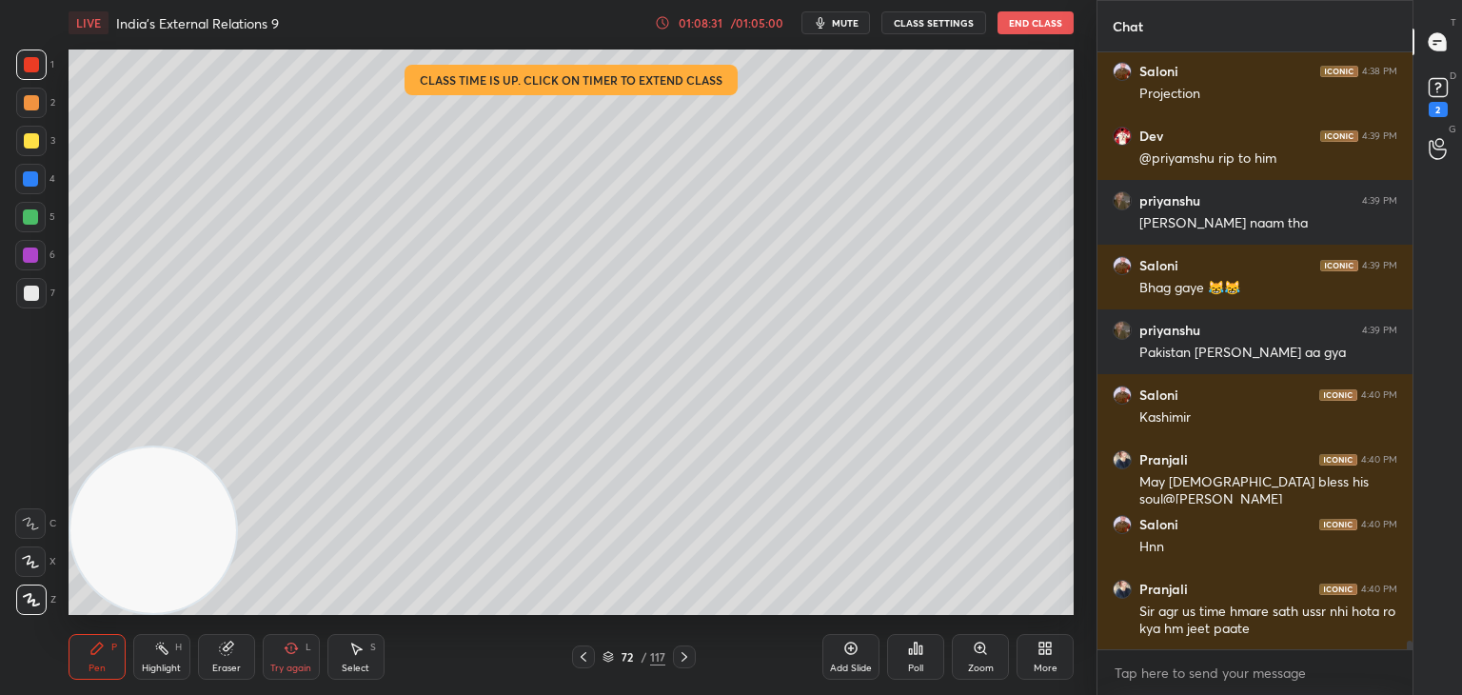
scroll to position [40144, 0]
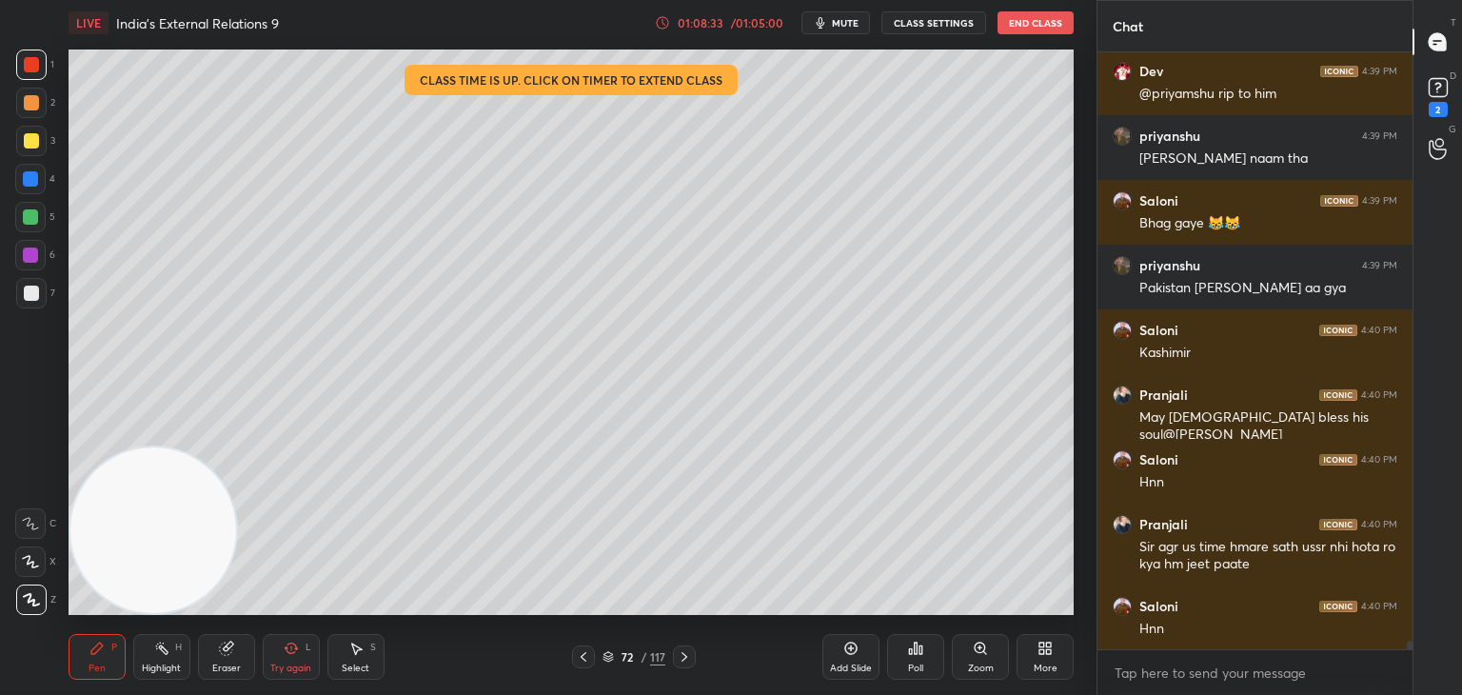
click at [30, 138] on div at bounding box center [31, 140] width 15 height 15
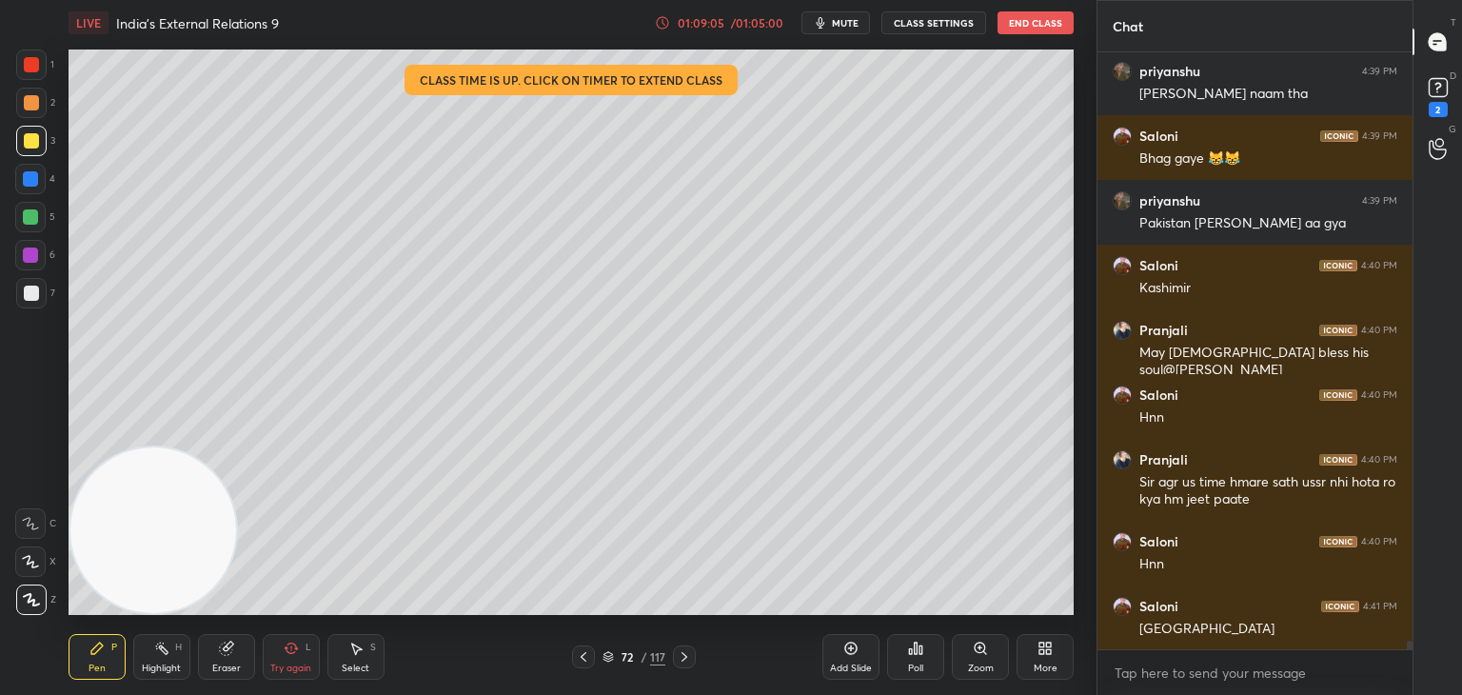
click at [832, 610] on div "Add Slide Poll Zoom More" at bounding box center [948, 657] width 251 height 107
click at [845, 608] on div "Add Slide Poll Zoom More" at bounding box center [948, 657] width 251 height 107
click at [853, 607] on div "Add Slide Poll Zoom More" at bounding box center [948, 657] width 251 height 107
click at [864, 610] on div "Add Slide Poll Zoom More" at bounding box center [948, 657] width 251 height 107
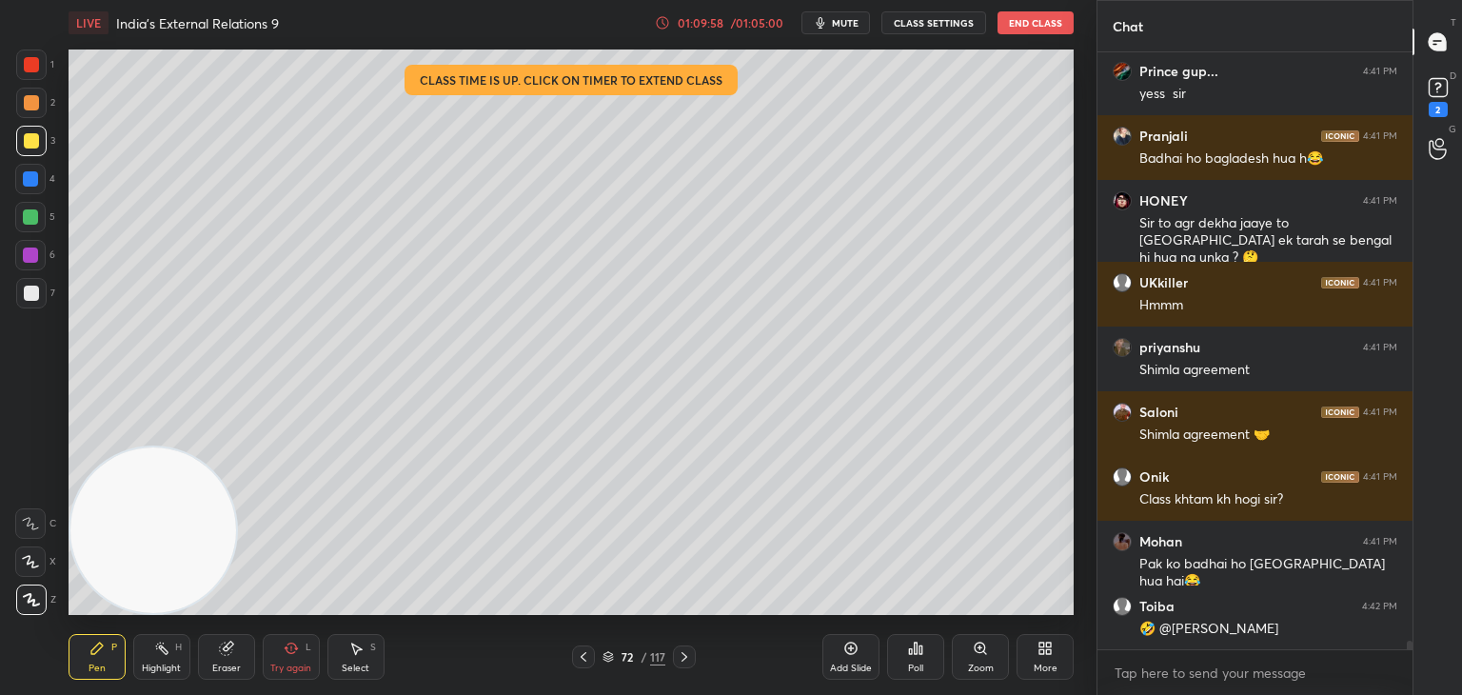
scroll to position [41133, 0]
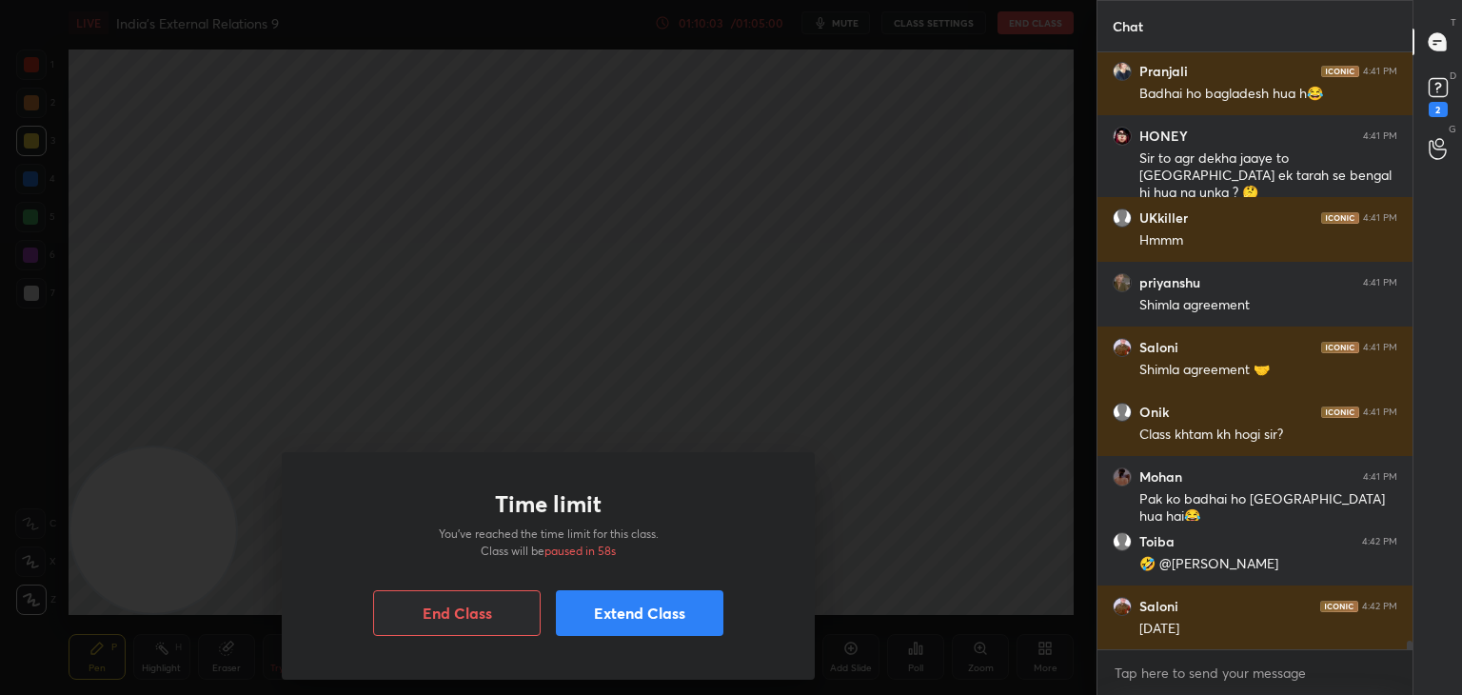
click at [667, 622] on button "Extend Class" at bounding box center [640, 613] width 168 height 46
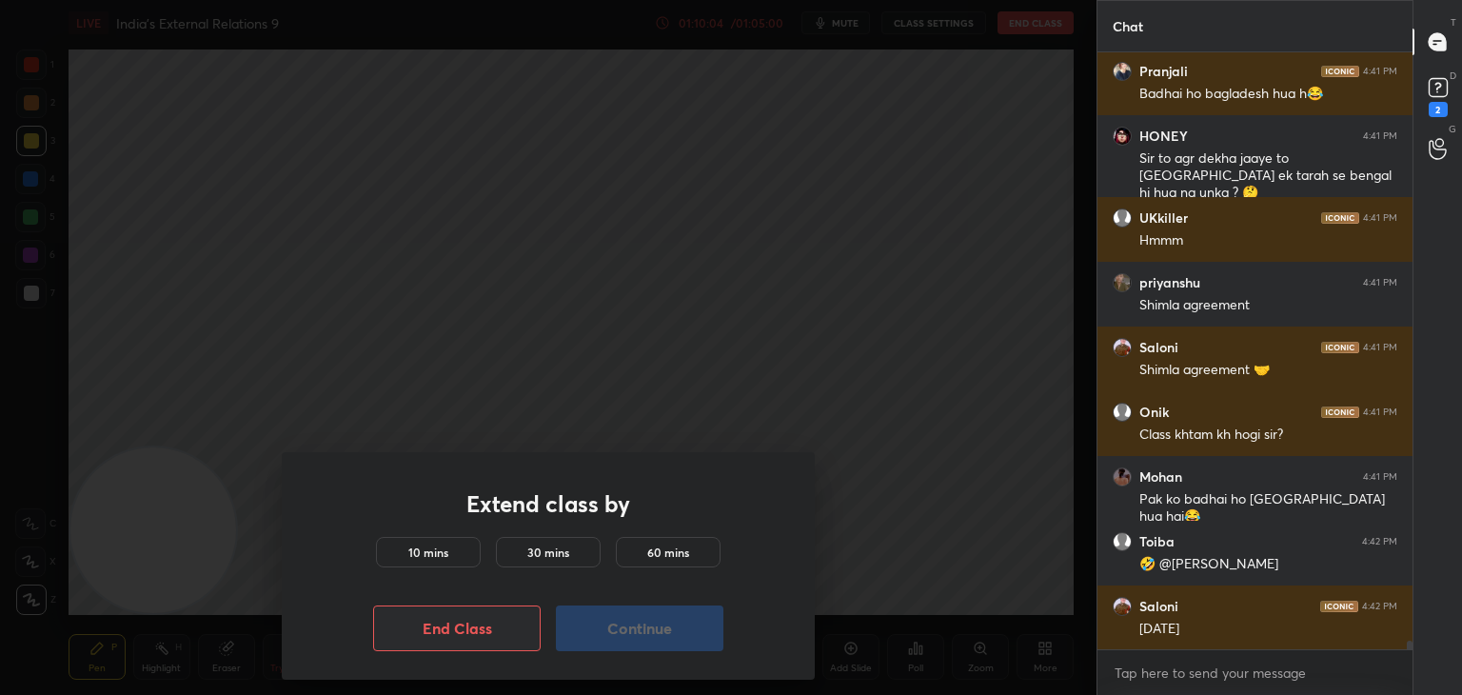
click at [442, 556] on h5 "10 mins" at bounding box center [428, 552] width 40 height 17
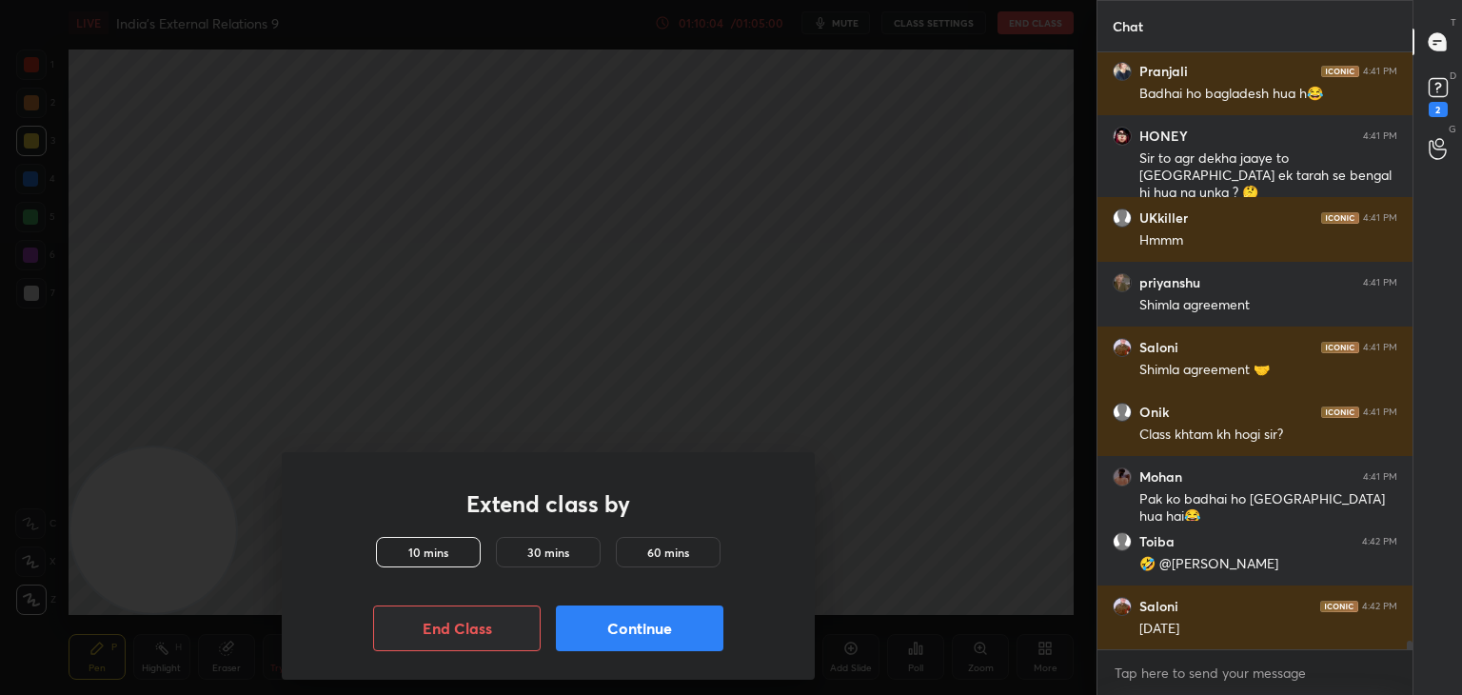
click at [650, 633] on button "Continue" at bounding box center [640, 629] width 168 height 46
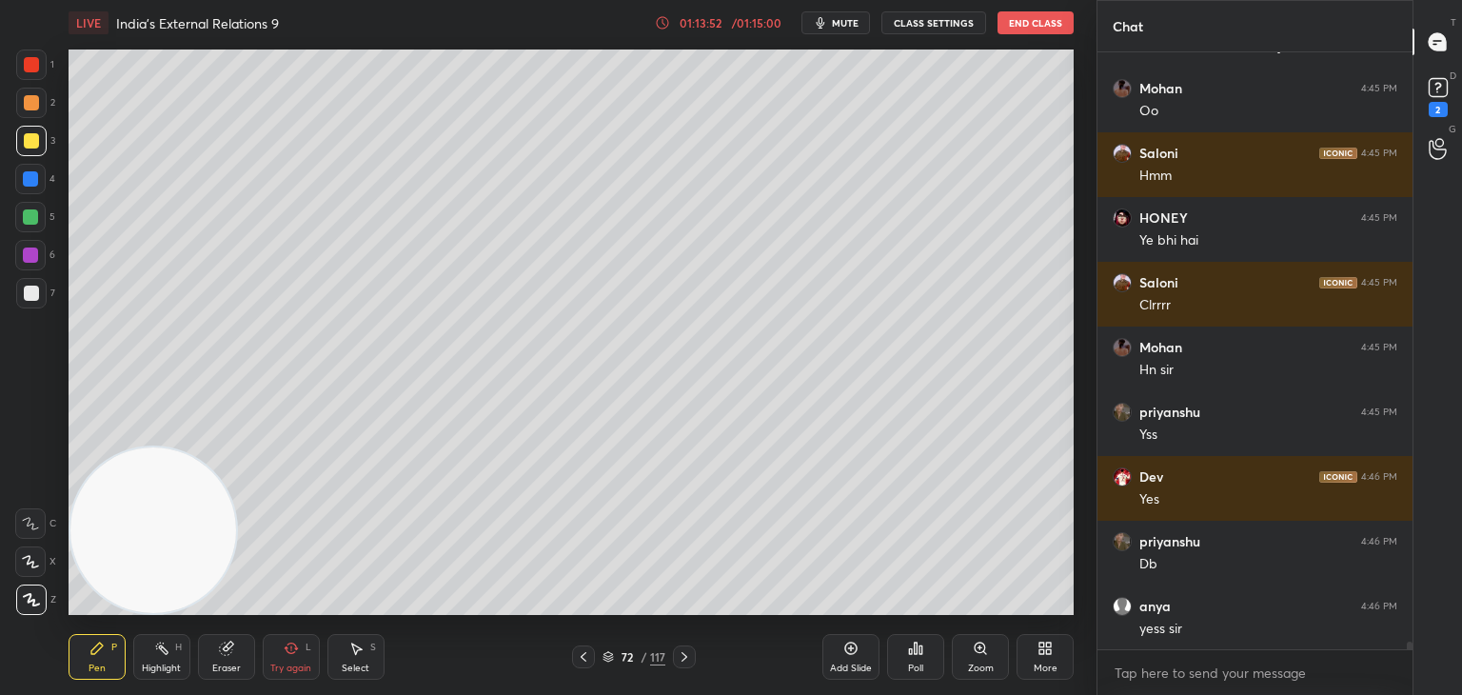
scroll to position [43631, 0]
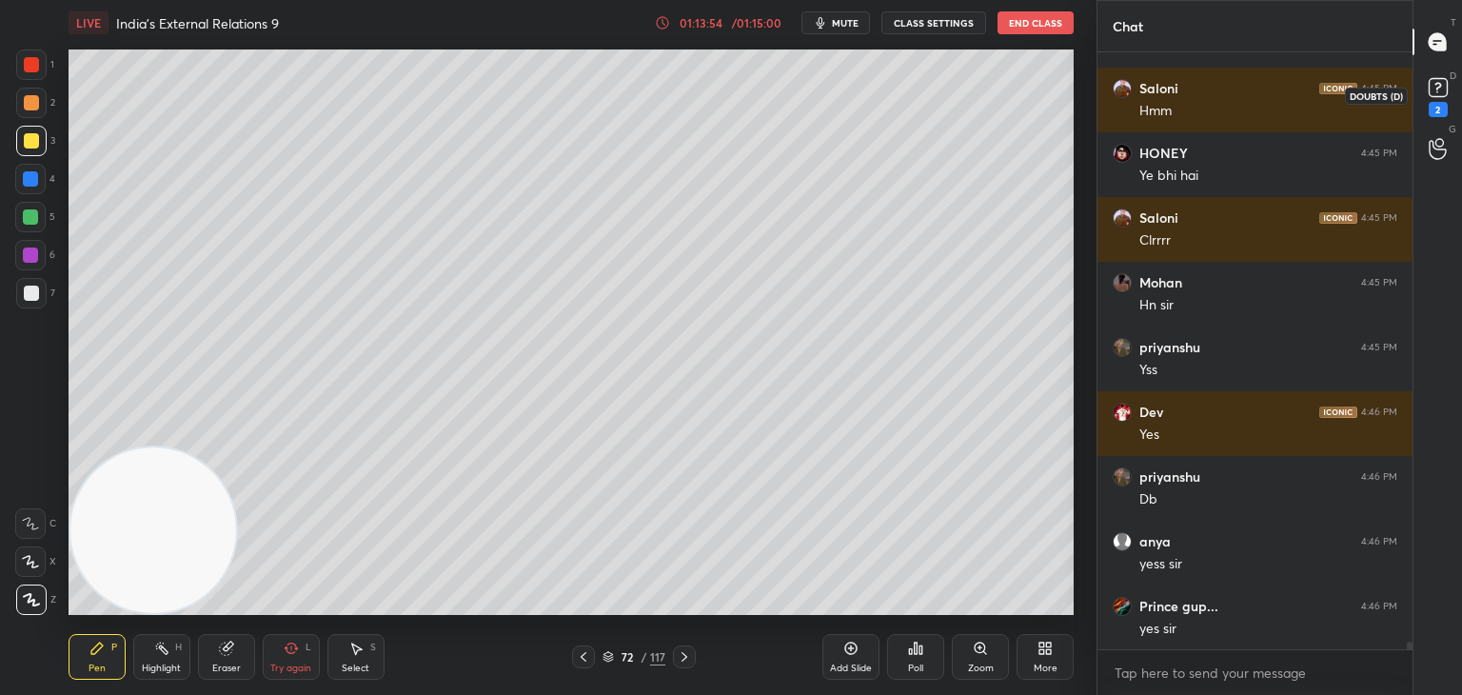
click at [1434, 96] on rect at bounding box center [1438, 88] width 18 height 18
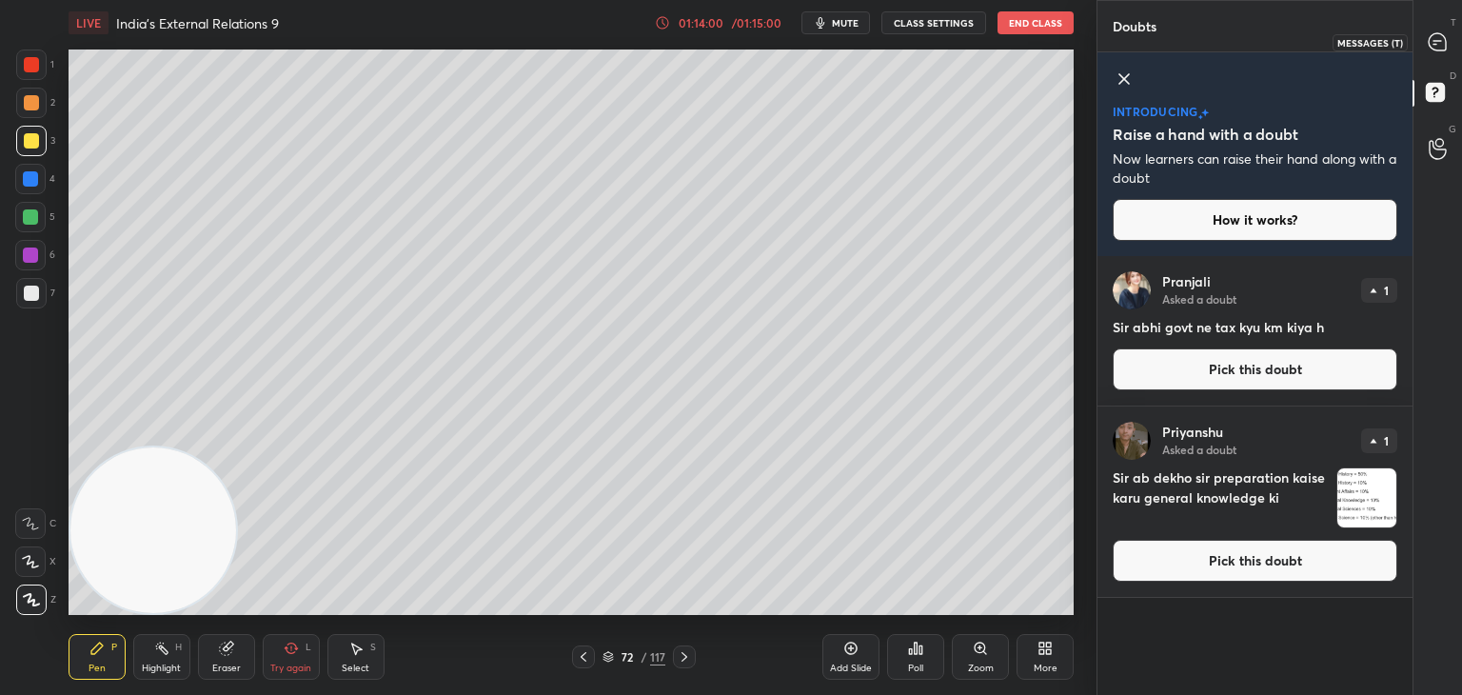
click at [1442, 50] on icon at bounding box center [1437, 41] width 17 height 17
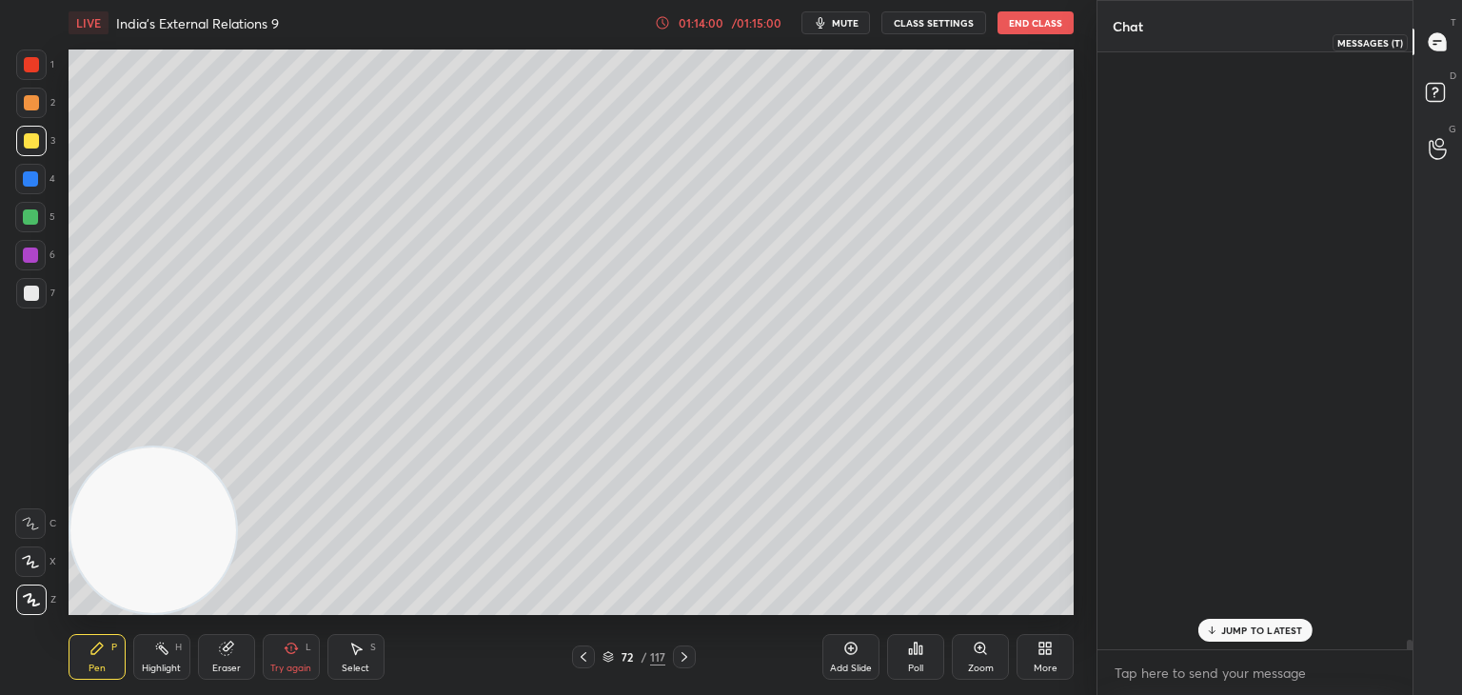
scroll to position [591, 309]
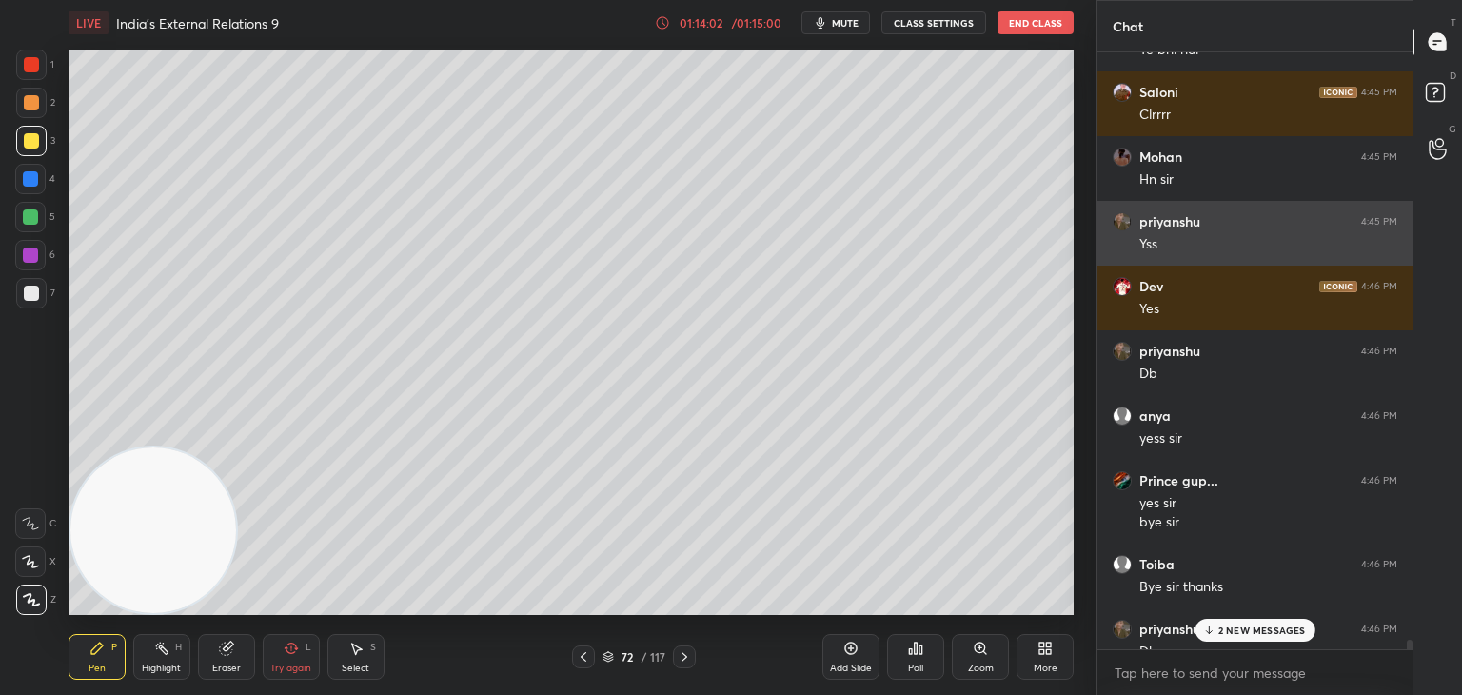
click at [1300, 264] on div "[PERSON_NAME] 4:45 PM Hmm HONEY 4:45 PM Ye bhi hai [PERSON_NAME] 4:45 PM Clrrrr…" at bounding box center [1255, 351] width 315 height 598
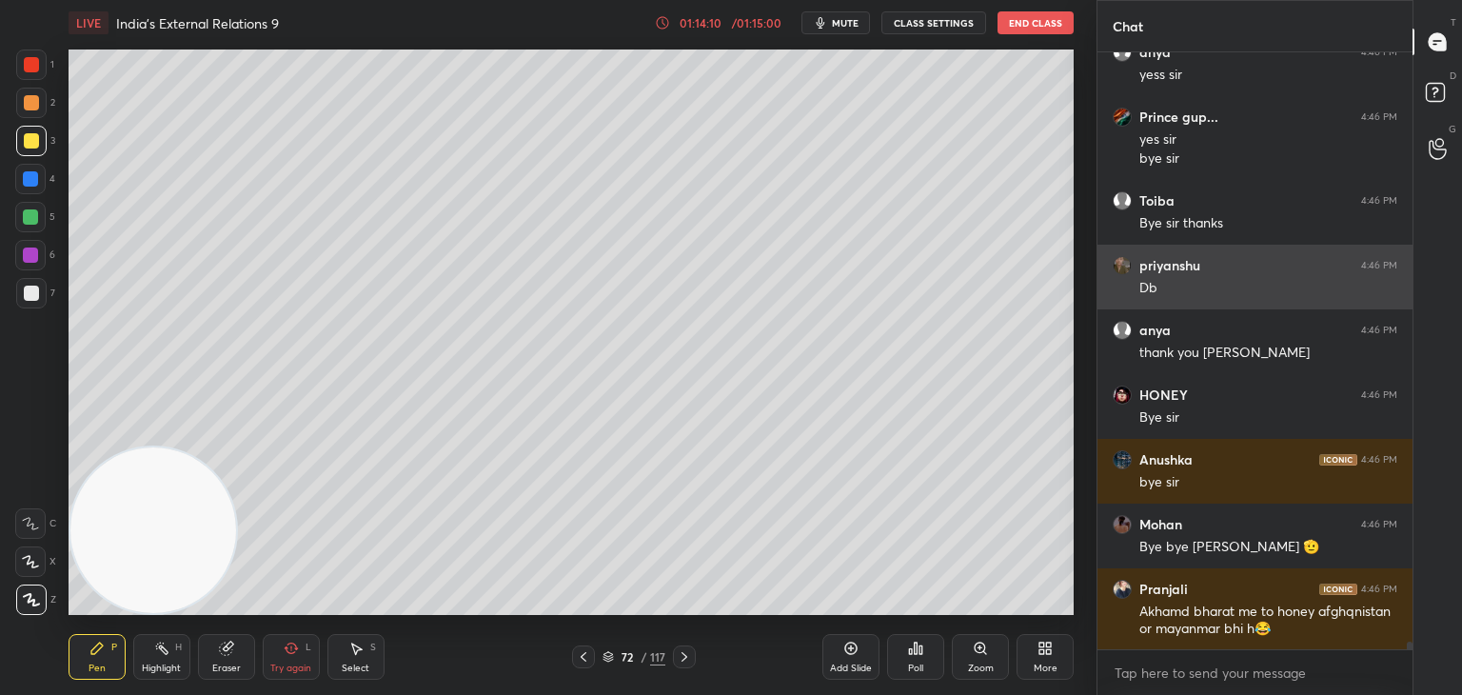
scroll to position [44633, 0]
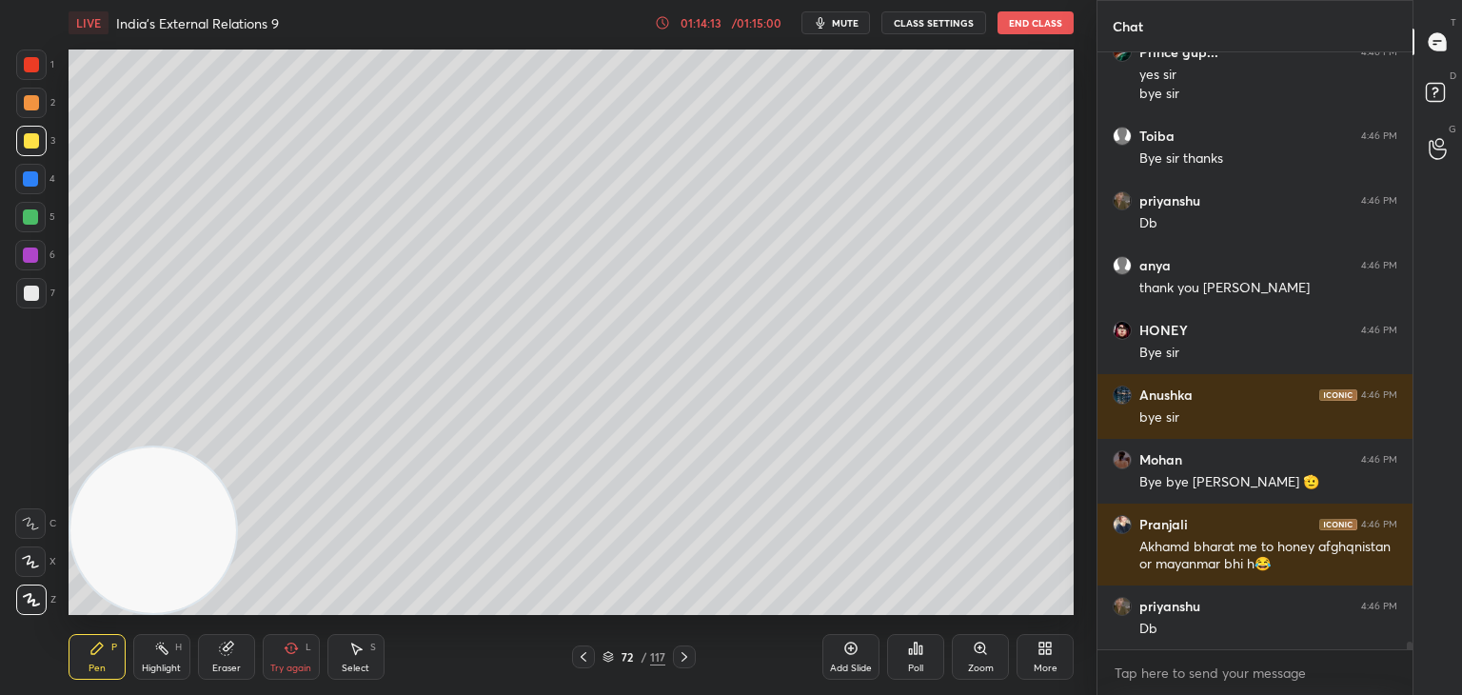
click at [1054, 30] on button "End Class" at bounding box center [1036, 22] width 76 height 23
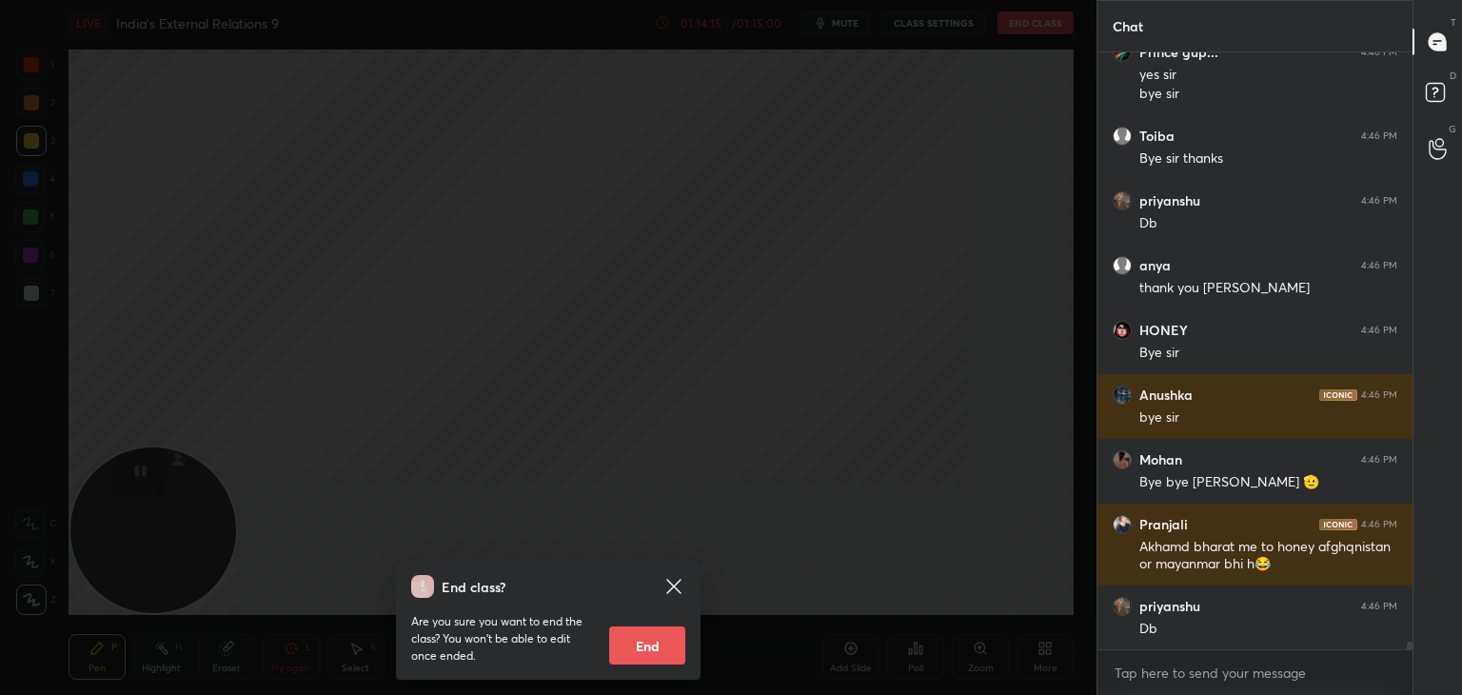
click at [647, 645] on button "End" at bounding box center [647, 646] width 76 height 38
type textarea "x"
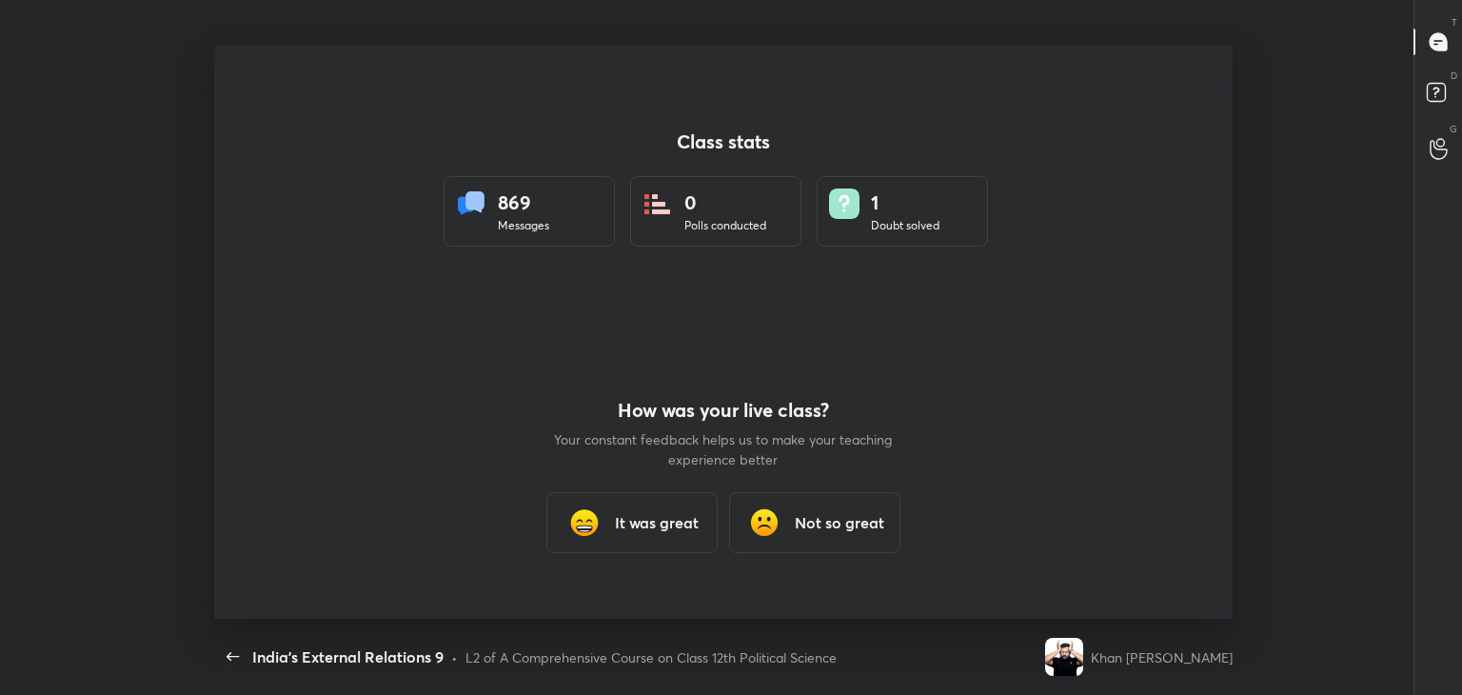
scroll to position [94641, 93768]
click at [660, 527] on h3 "It was great" at bounding box center [657, 522] width 84 height 23
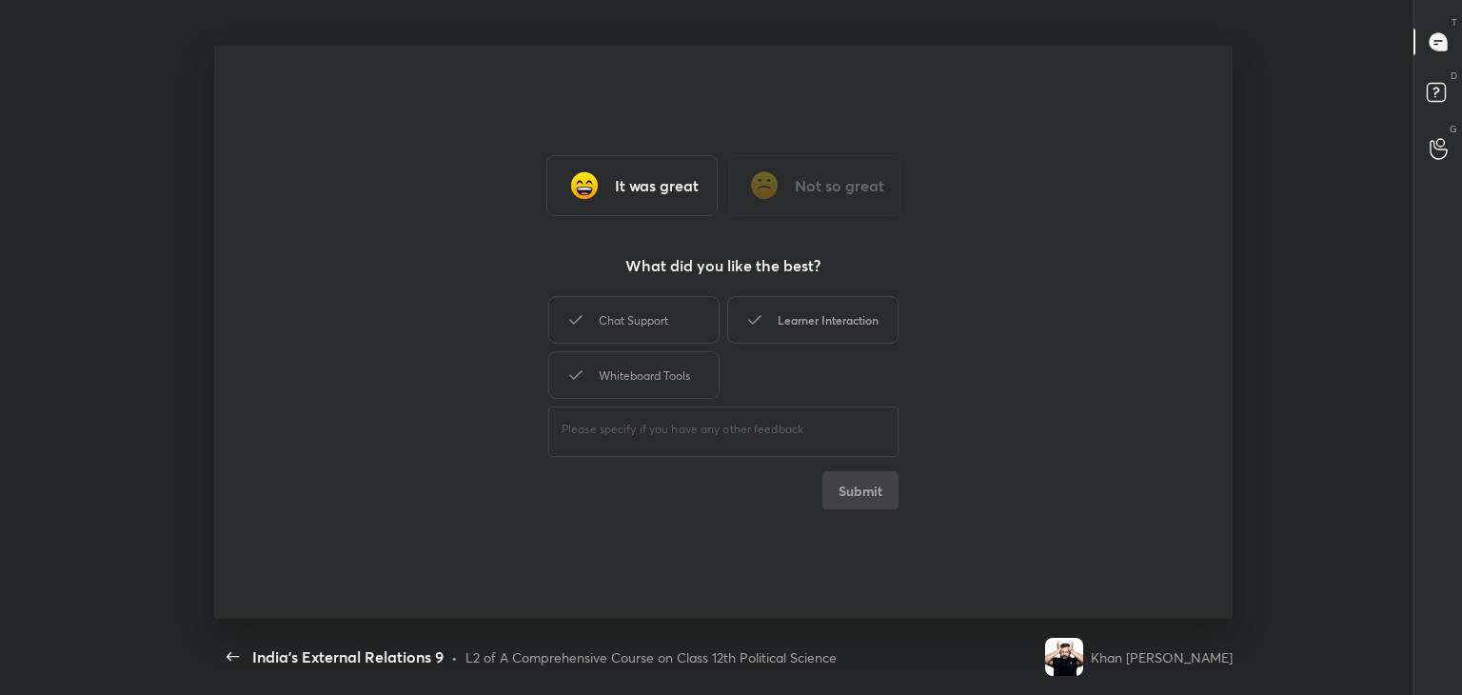
click at [764, 325] on icon at bounding box center [755, 319] width 23 height 23
click at [657, 367] on div "Whiteboard Tools" at bounding box center [633, 375] width 171 height 48
click at [840, 485] on button "Submit" at bounding box center [861, 490] width 76 height 38
